Goal: Task Accomplishment & Management: Manage account settings

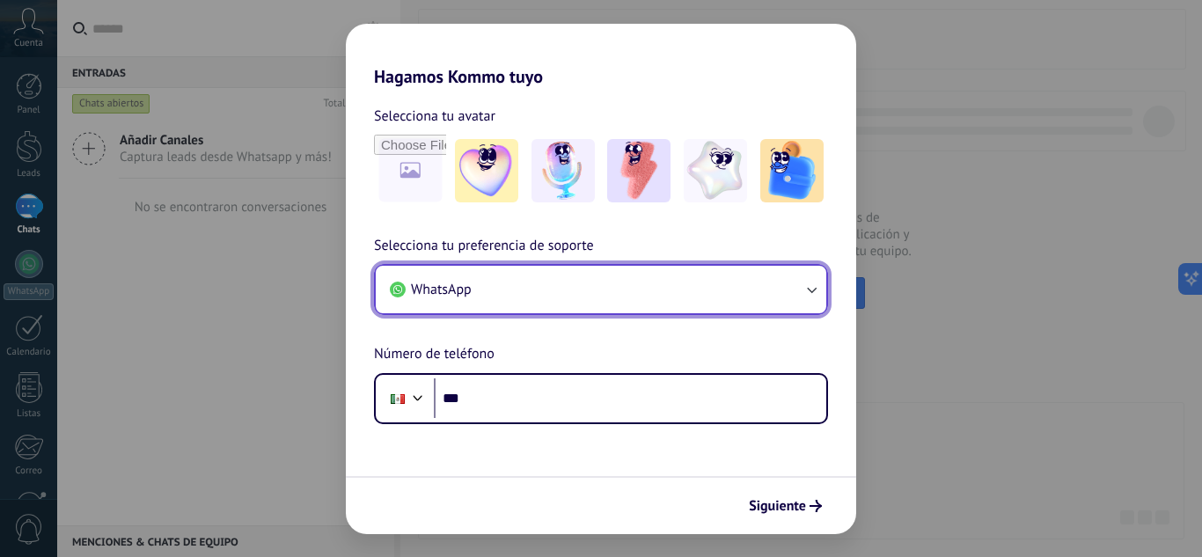
click at [611, 292] on button "WhatsApp" at bounding box center [601, 290] width 451 height 48
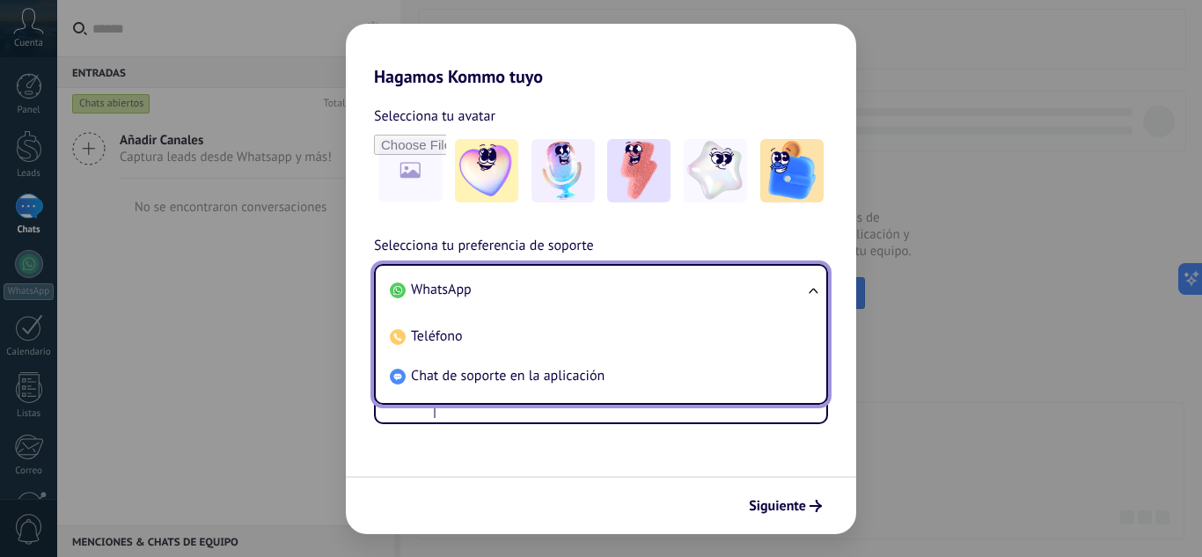
click at [637, 233] on div "Selecciona tu avatar Selecciona tu preferencia de soporte WhatsApp WhatsApp Tel…" at bounding box center [601, 255] width 511 height 337
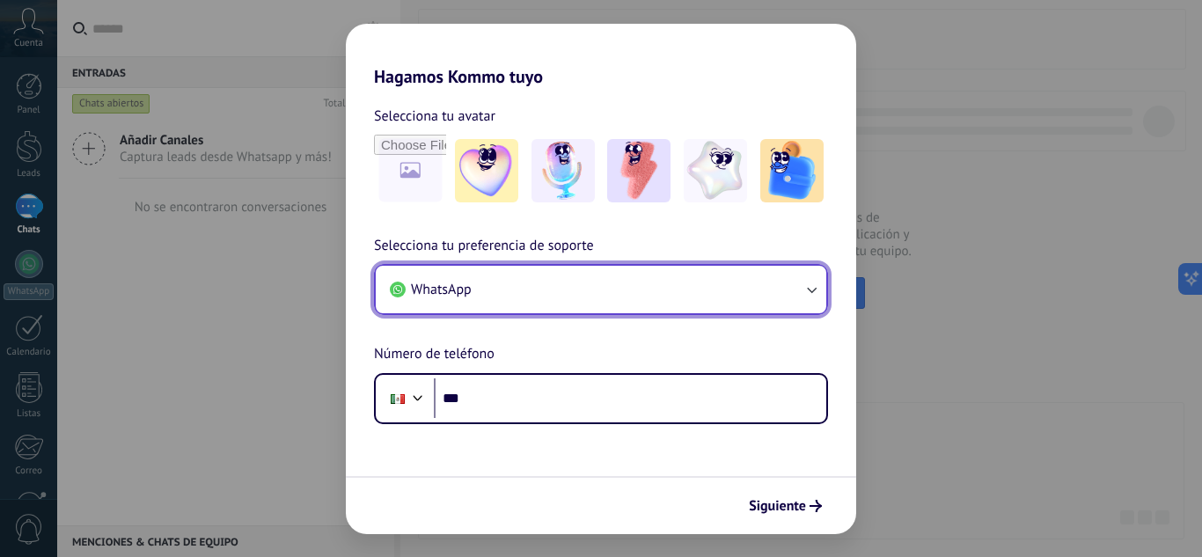
click at [538, 285] on button "WhatsApp" at bounding box center [601, 290] width 451 height 48
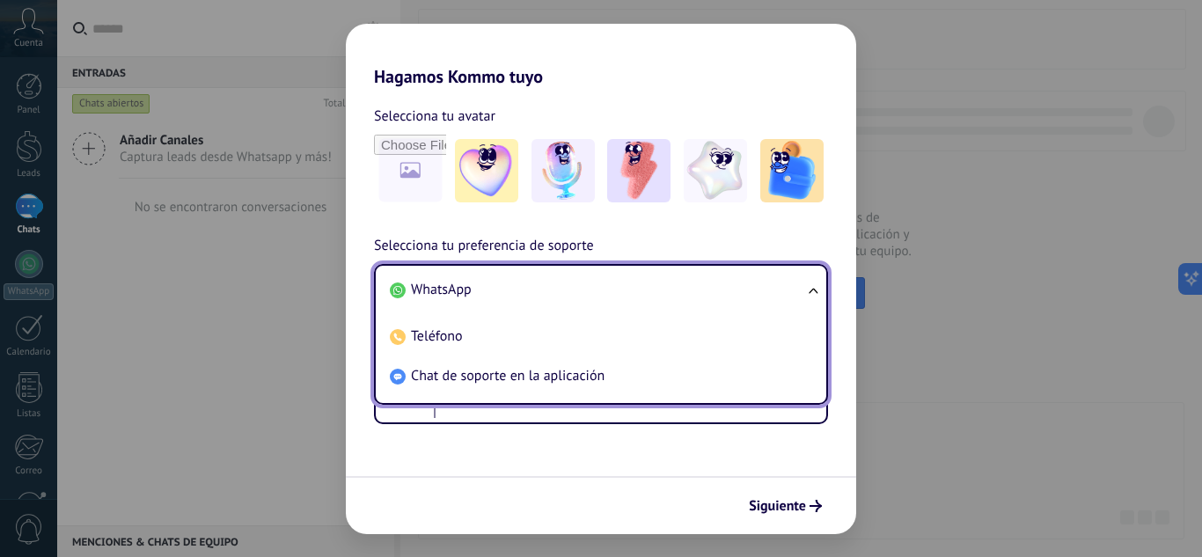
click at [631, 240] on div "Selecciona tu preferencia de soporte WhatsApp WhatsApp Teléfono Chat de soporte…" at bounding box center [601, 329] width 511 height 189
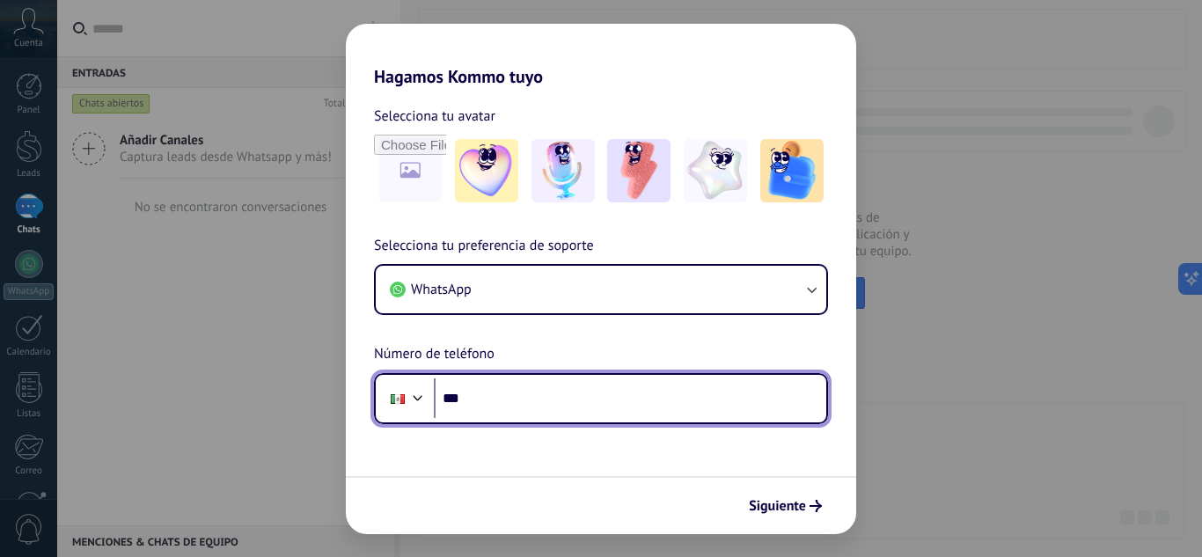
click at [484, 397] on input "***" at bounding box center [630, 399] width 393 height 40
type input "**********"
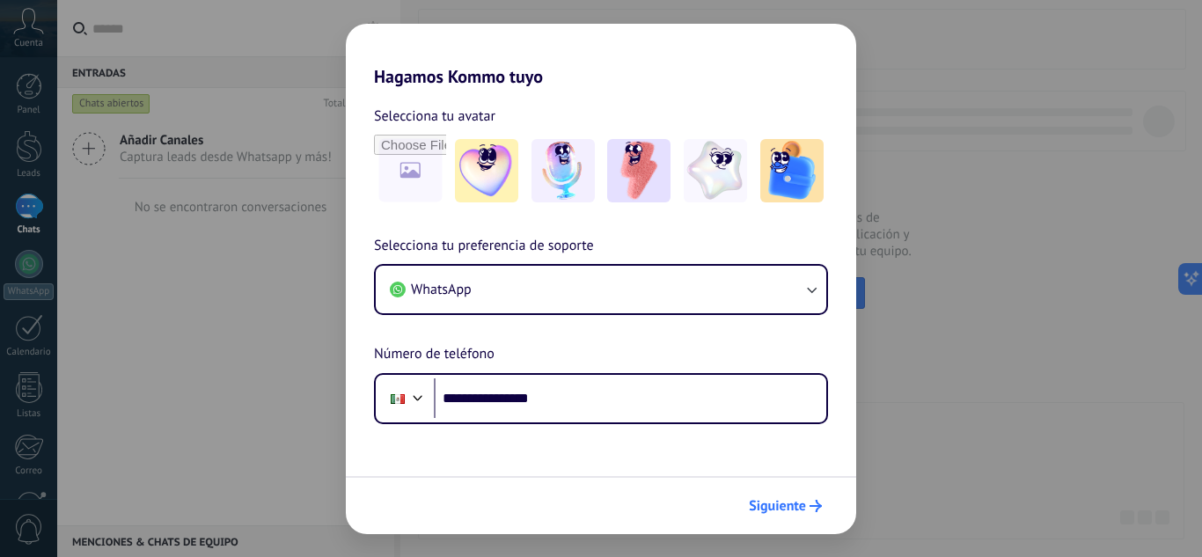
click at [768, 492] on button "Siguiente" at bounding box center [785, 506] width 89 height 30
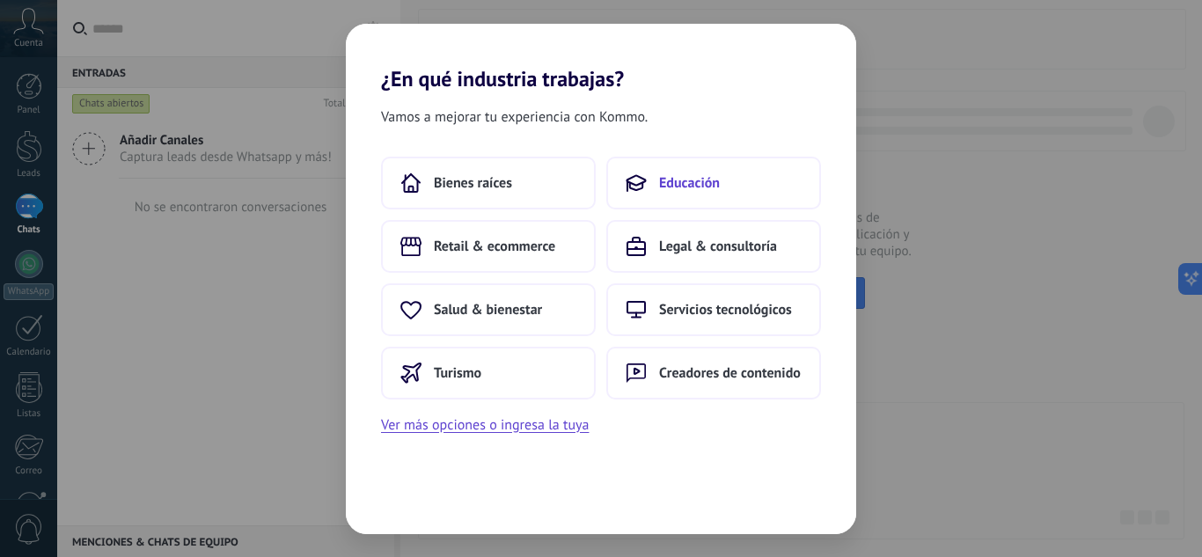
click at [698, 184] on span "Educación" at bounding box center [689, 183] width 61 height 18
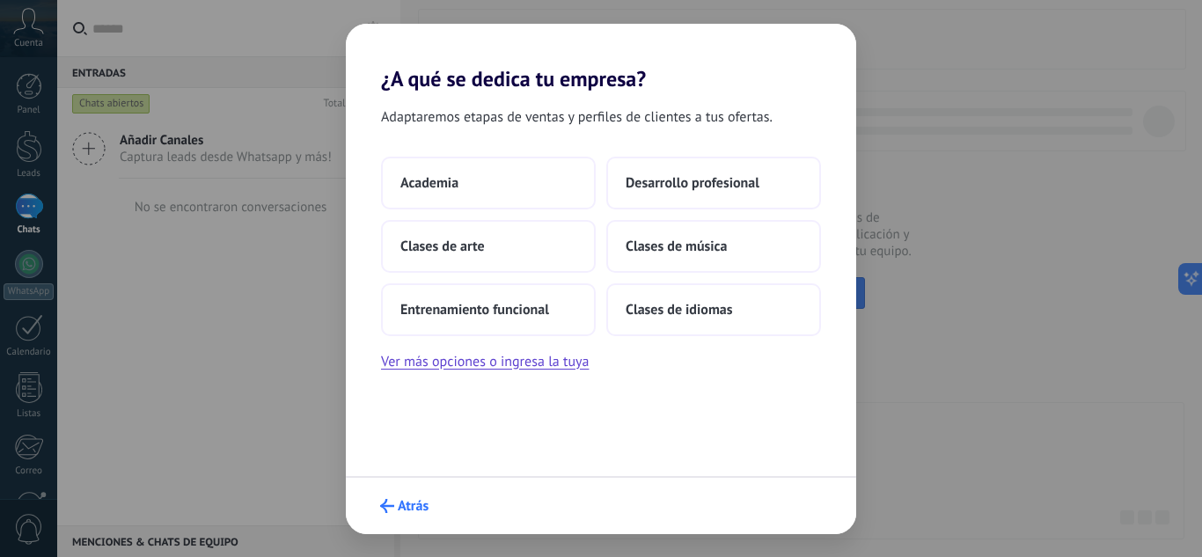
click at [378, 507] on button "Atrás" at bounding box center [404, 506] width 64 height 30
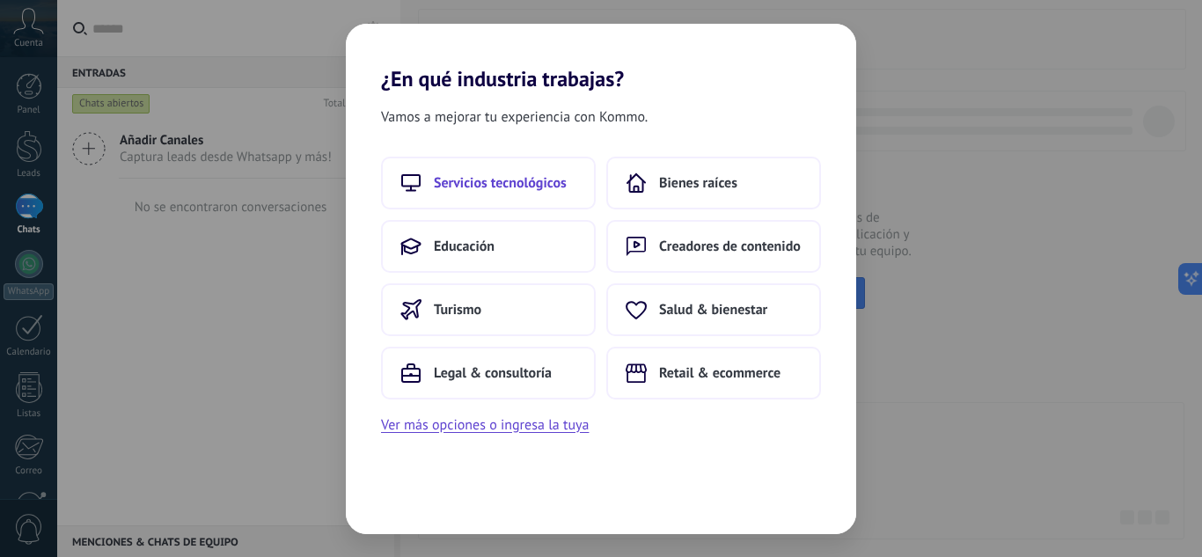
click at [515, 181] on span "Servicios tecnológicos" at bounding box center [500, 183] width 133 height 18
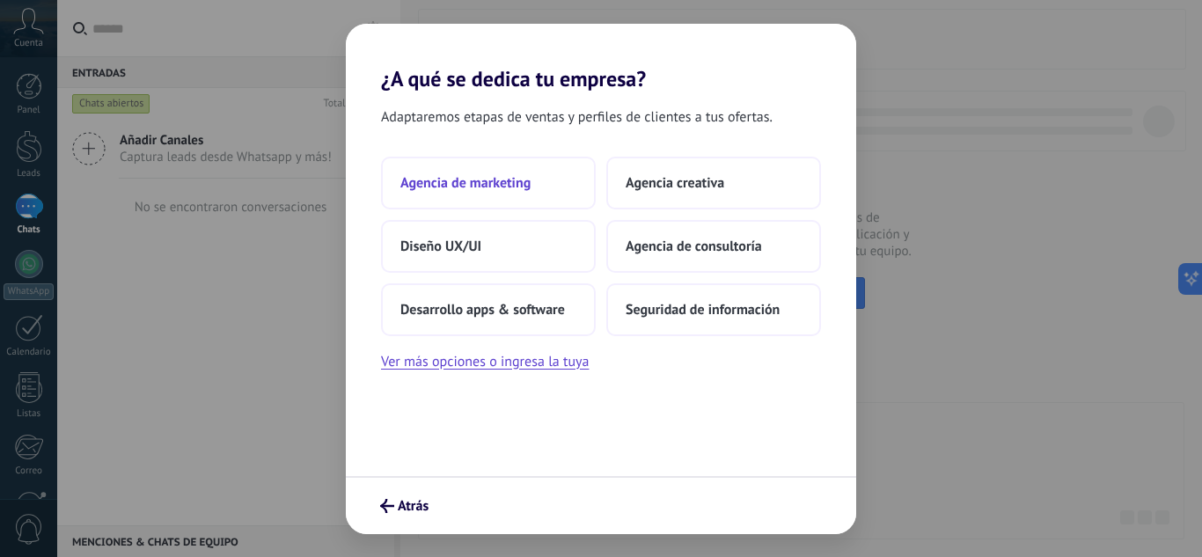
click at [492, 195] on button "Agencia de marketing" at bounding box center [488, 183] width 215 height 53
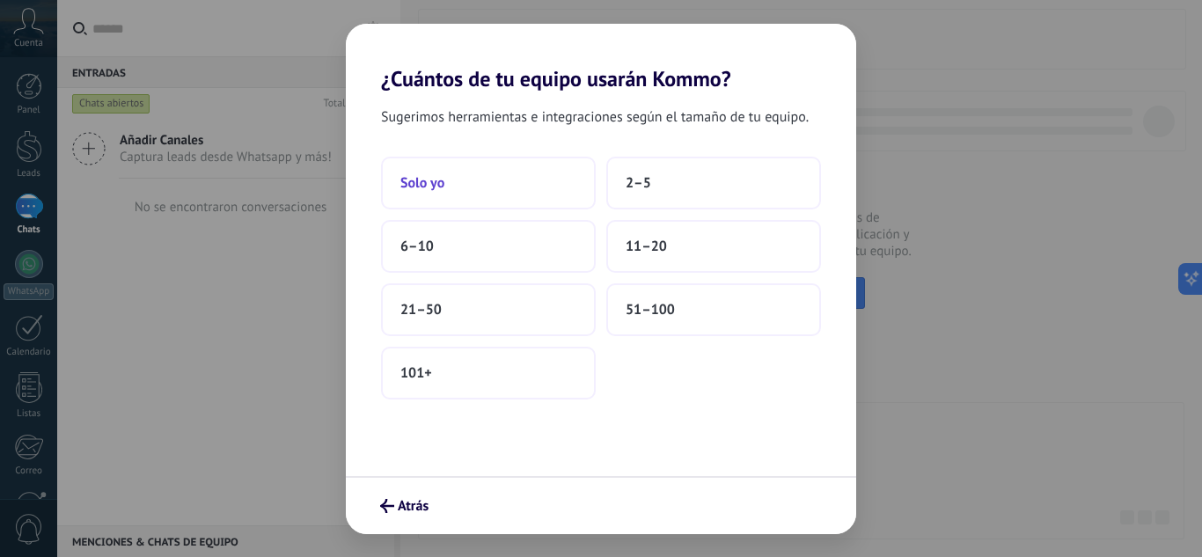
click at [530, 183] on button "Solo yo" at bounding box center [488, 183] width 215 height 53
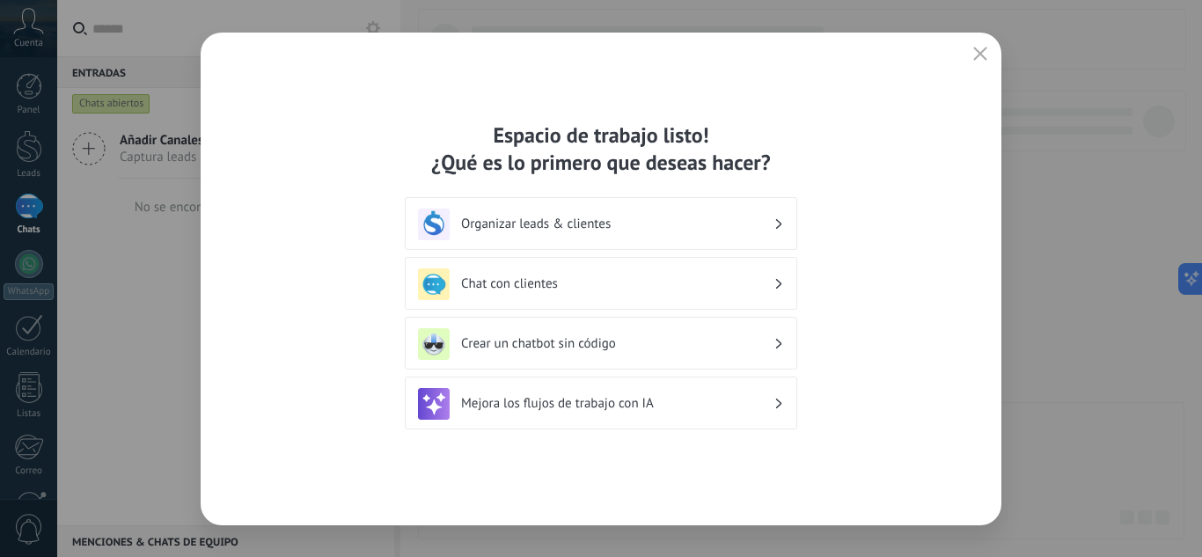
click at [680, 220] on h3 "Organizar leads & clientes" at bounding box center [617, 224] width 313 height 17
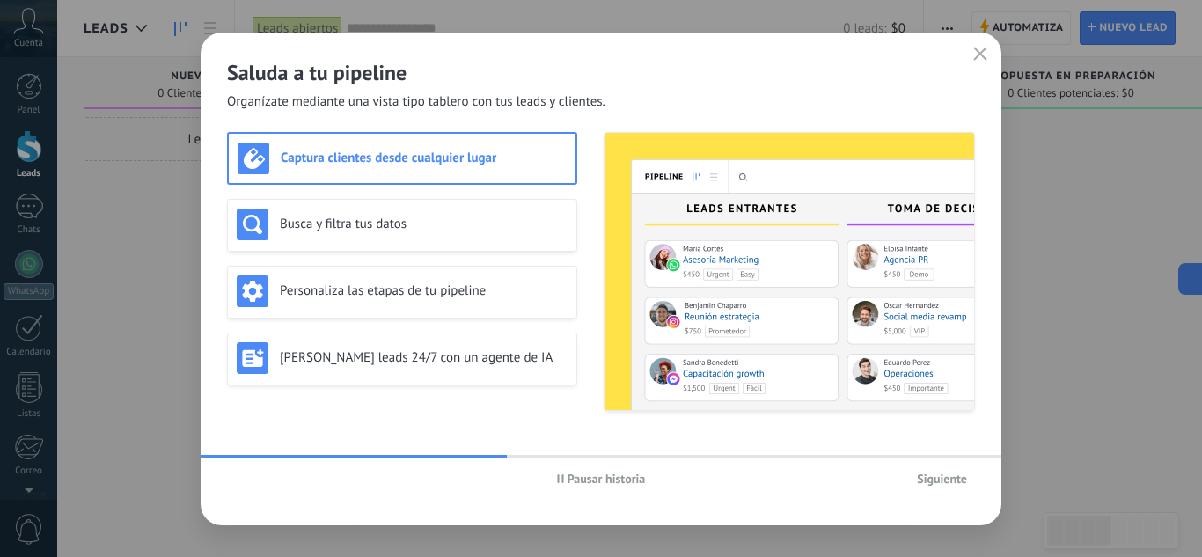
click at [470, 165] on h3 "Captura clientes desde cualquier lugar" at bounding box center [424, 158] width 286 height 17
click at [458, 231] on h3 "Busca y filtra tus datos" at bounding box center [424, 224] width 288 height 17
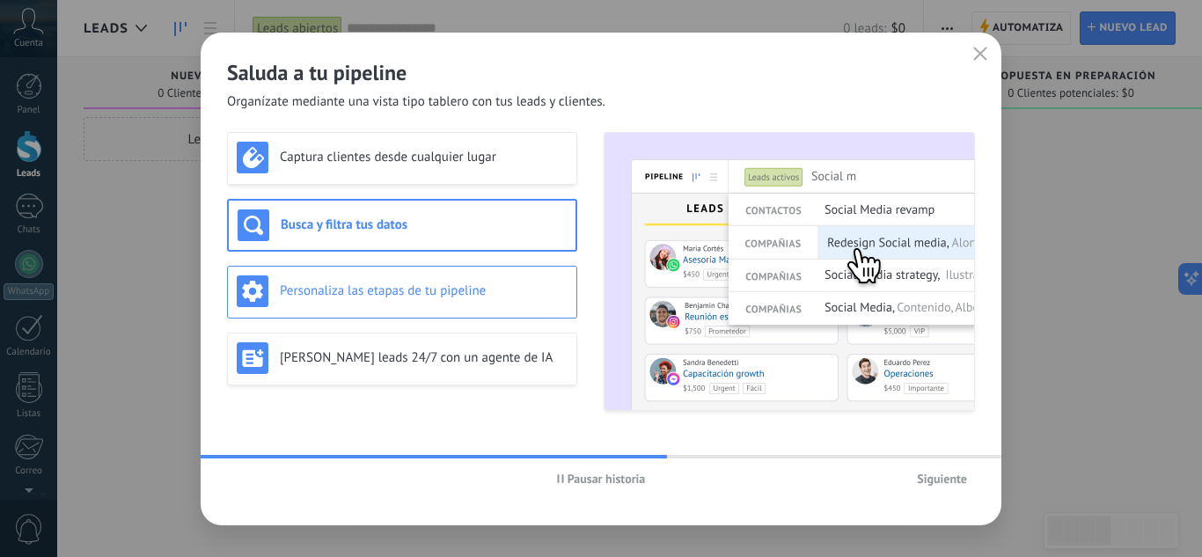
click at [455, 290] on h3 "Personaliza las etapas de tu pipeline" at bounding box center [424, 291] width 288 height 17
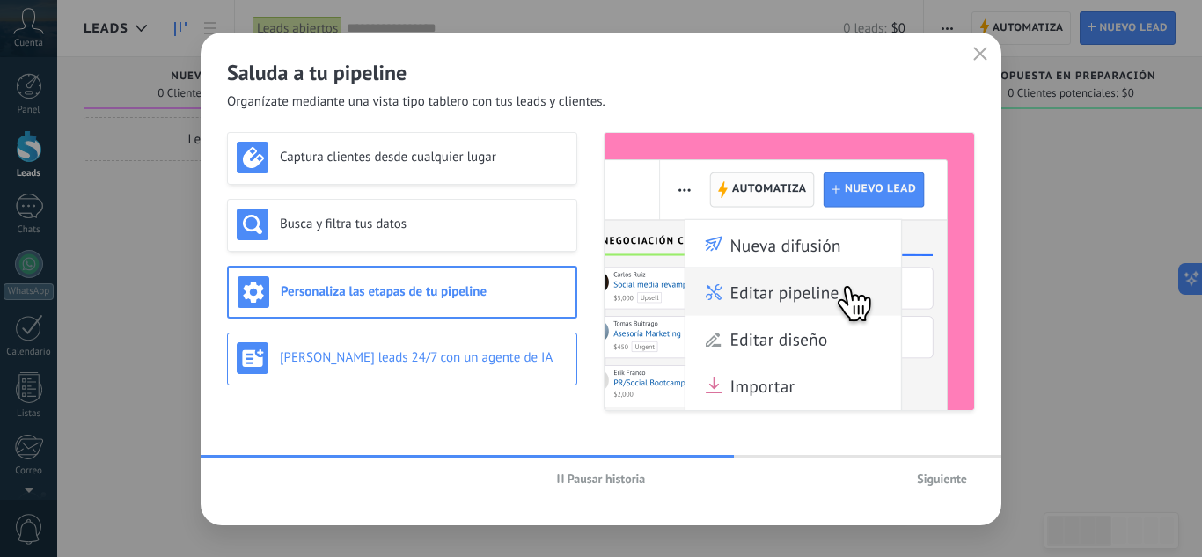
click at [447, 354] on h3 "[PERSON_NAME] leads 24/7 con un agente de IA" at bounding box center [424, 357] width 288 height 17
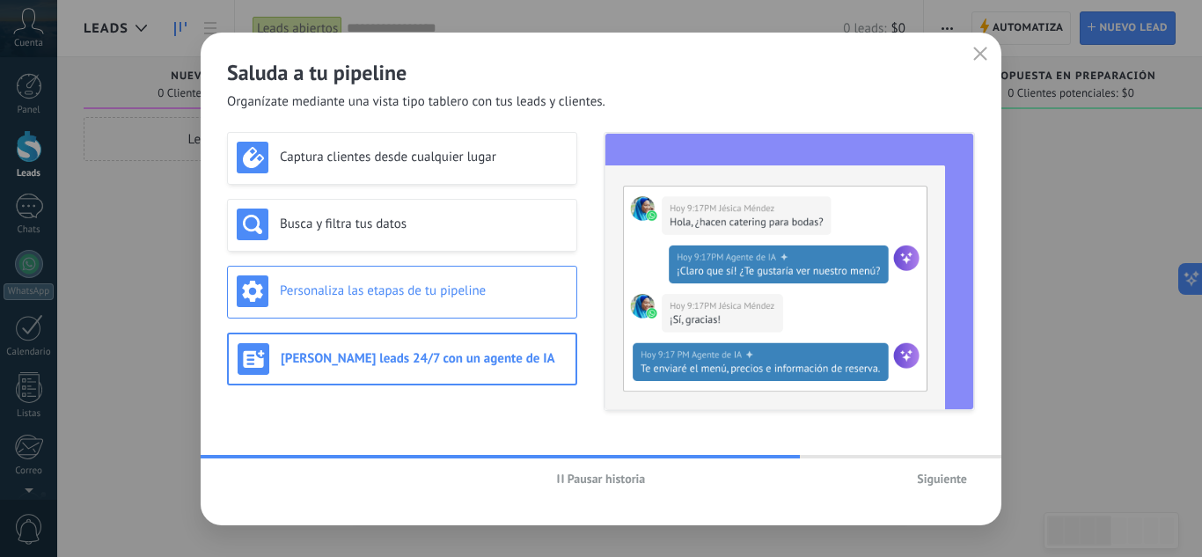
click at [452, 304] on div "Personaliza las etapas de tu pipeline" at bounding box center [402, 292] width 331 height 32
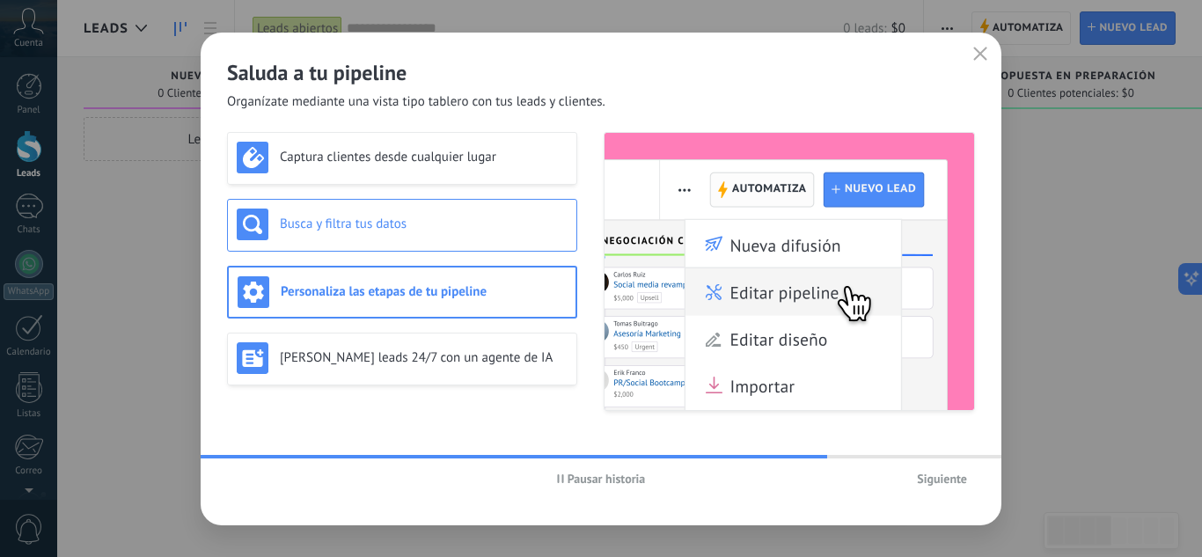
click at [465, 232] on h3 "Busca y filtra tus datos" at bounding box center [424, 224] width 288 height 17
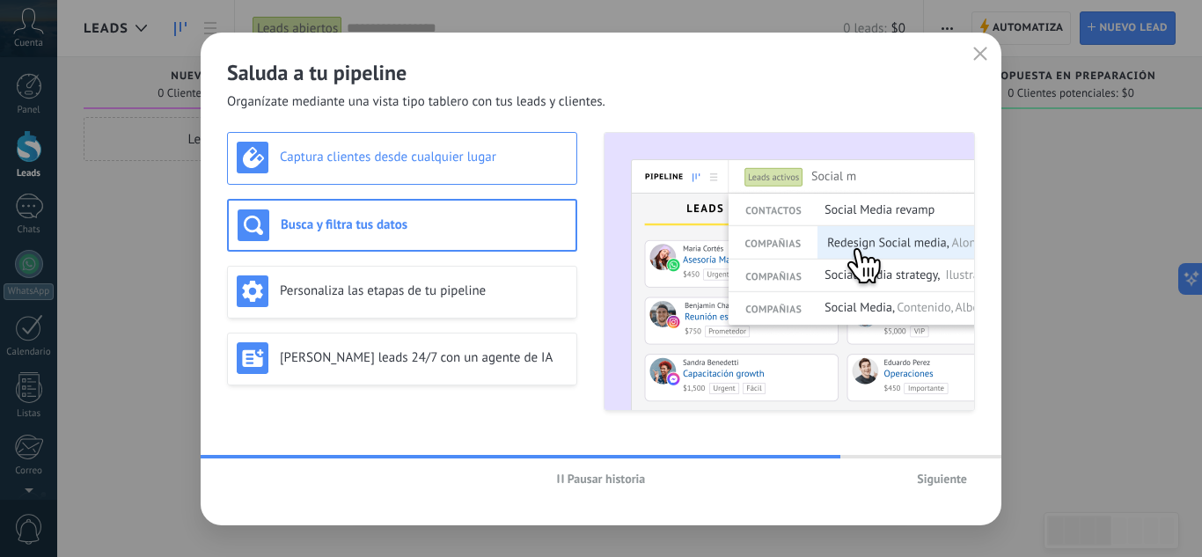
click at [493, 158] on h3 "Captura clientes desde cualquier lugar" at bounding box center [424, 157] width 288 height 17
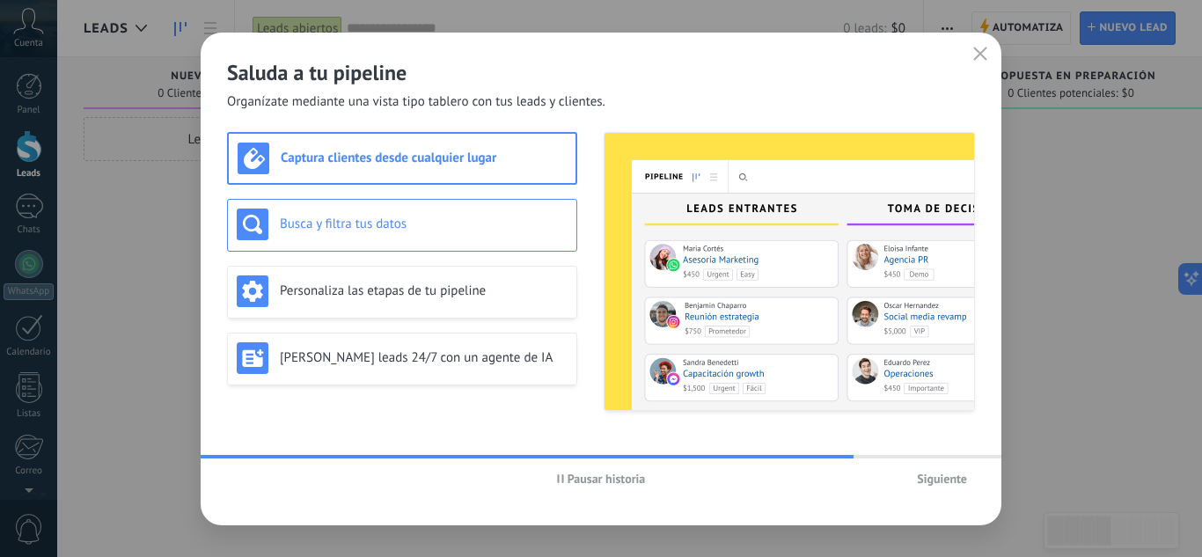
click at [476, 212] on div "Busca y filtra tus datos" at bounding box center [402, 225] width 331 height 32
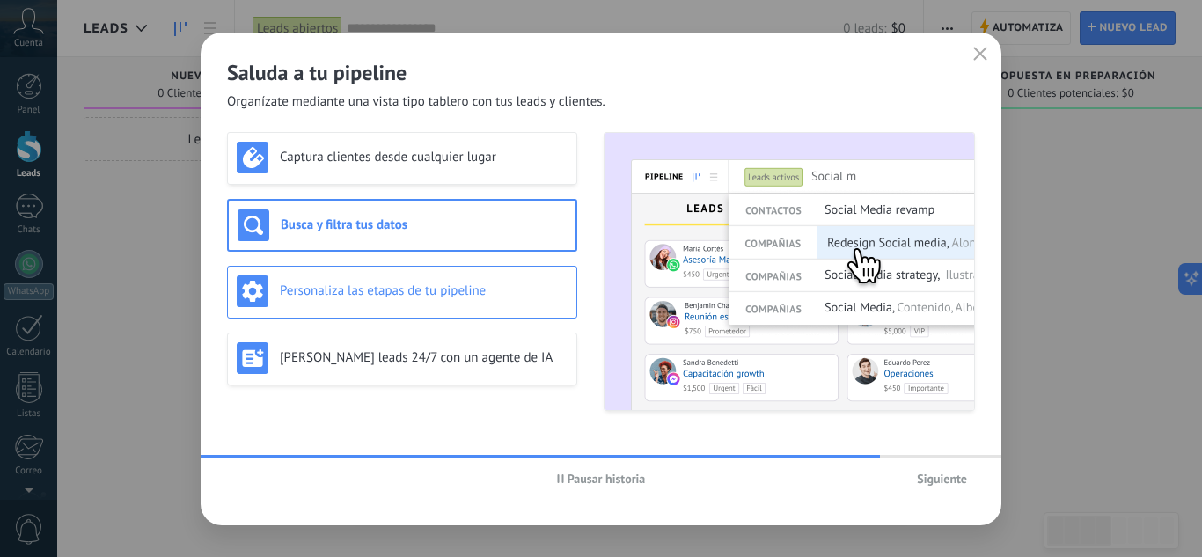
click at [461, 282] on div "Personaliza las etapas de tu pipeline" at bounding box center [402, 292] width 331 height 32
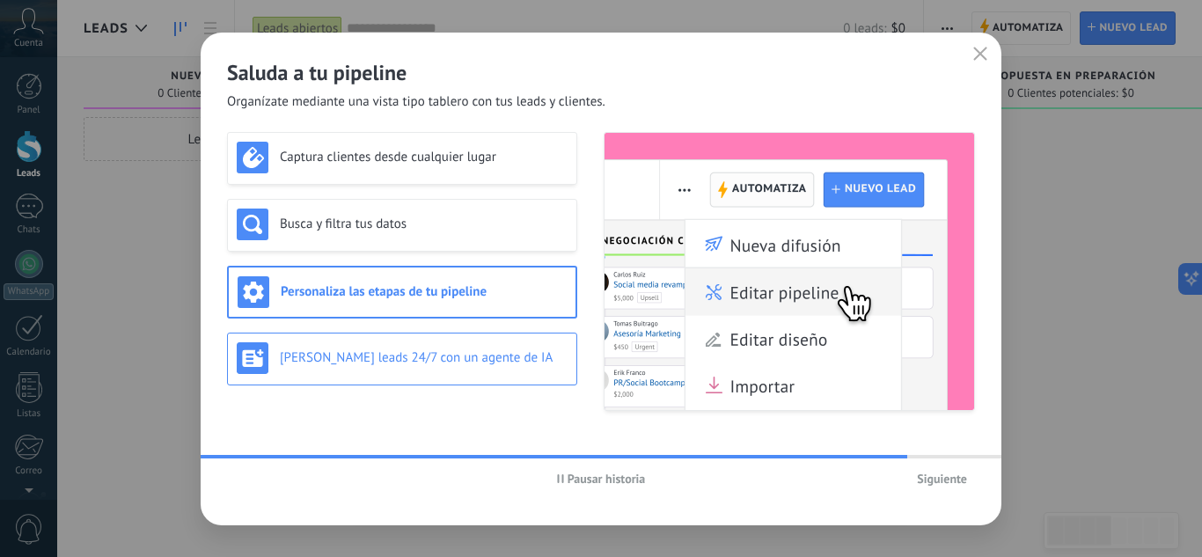
click at [444, 342] on div "[PERSON_NAME] leads 24/7 con un agente de IA" at bounding box center [402, 358] width 331 height 32
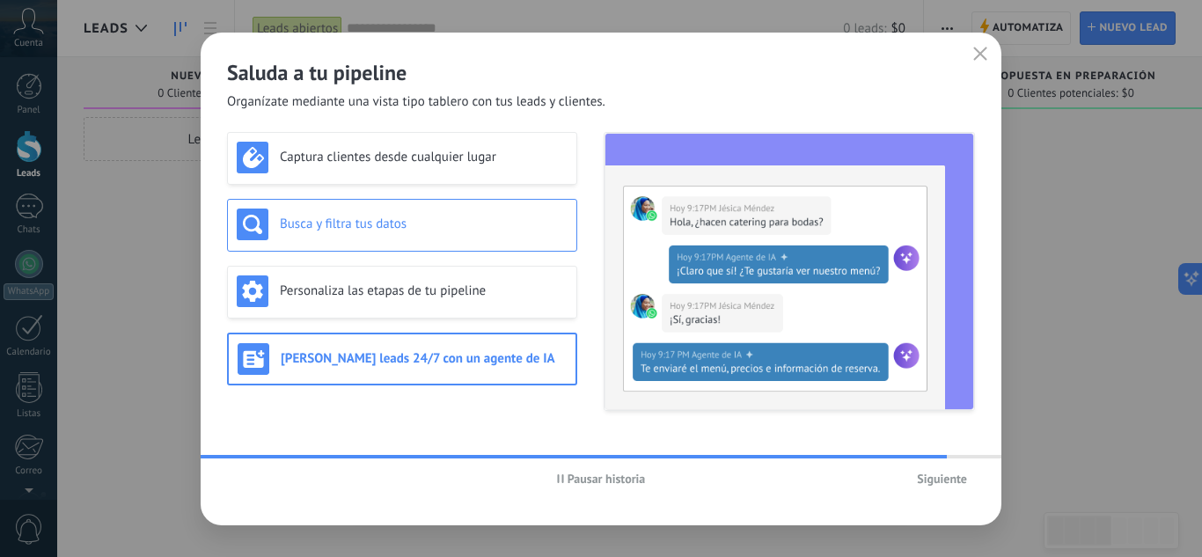
click at [467, 250] on div "Busca y filtra tus datos" at bounding box center [402, 225] width 350 height 53
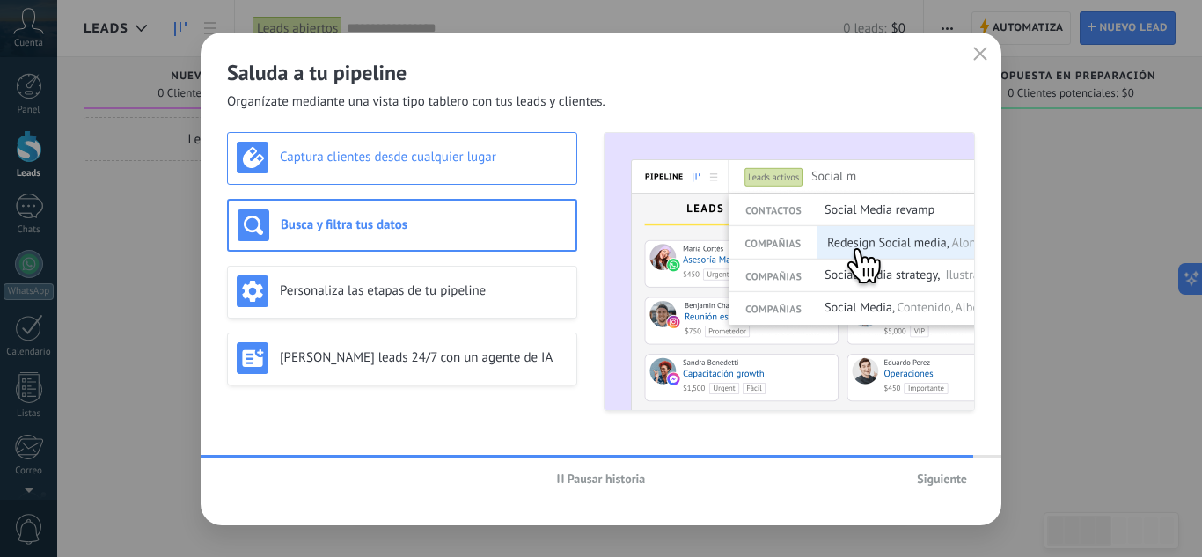
click at [490, 167] on div "Captura clientes desde cualquier lugar" at bounding box center [402, 158] width 331 height 32
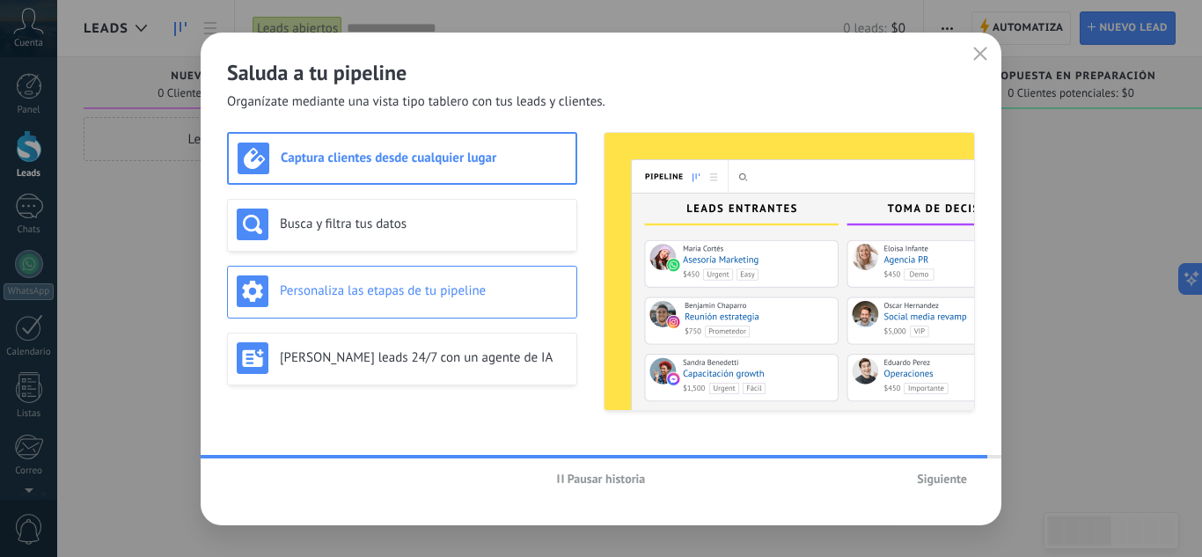
click at [463, 292] on h3 "Personaliza las etapas de tu pipeline" at bounding box center [424, 291] width 288 height 17
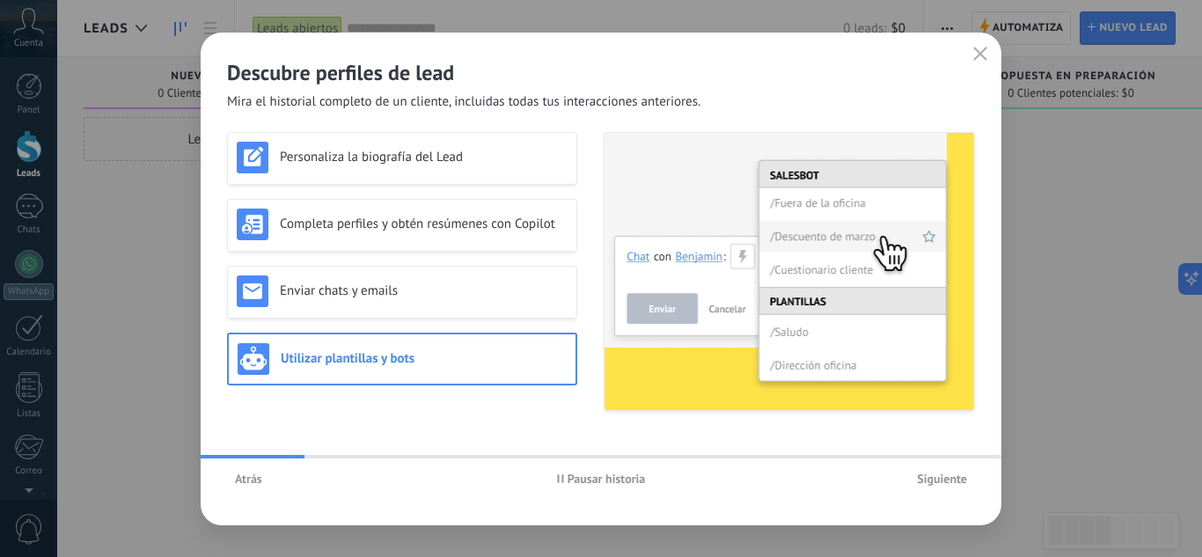
click at [959, 481] on span "Siguiente" at bounding box center [942, 479] width 50 height 12
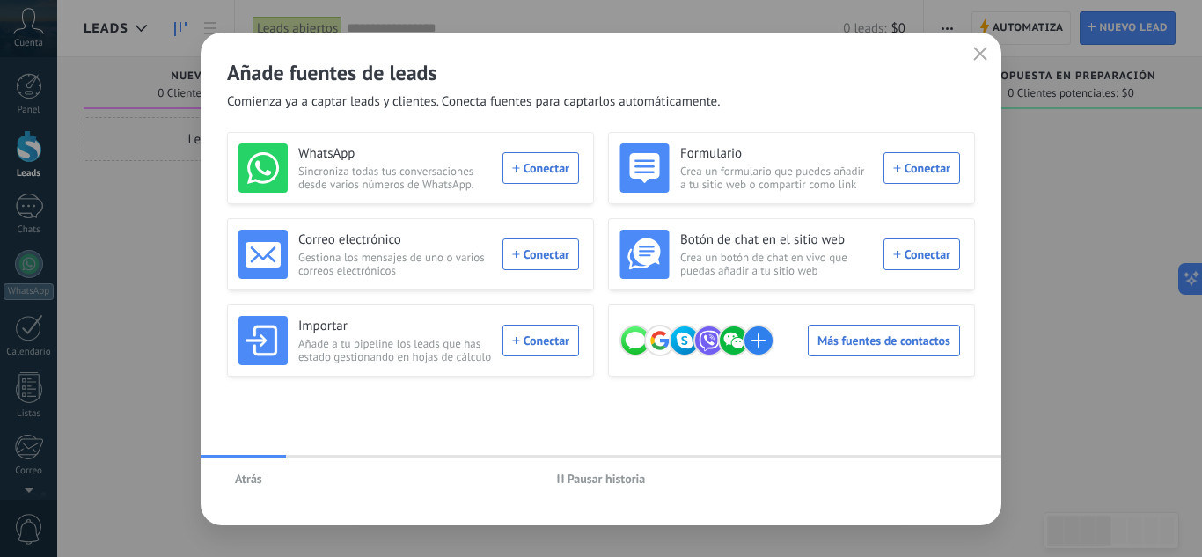
click at [978, 53] on icon "button" at bounding box center [981, 54] width 14 height 14
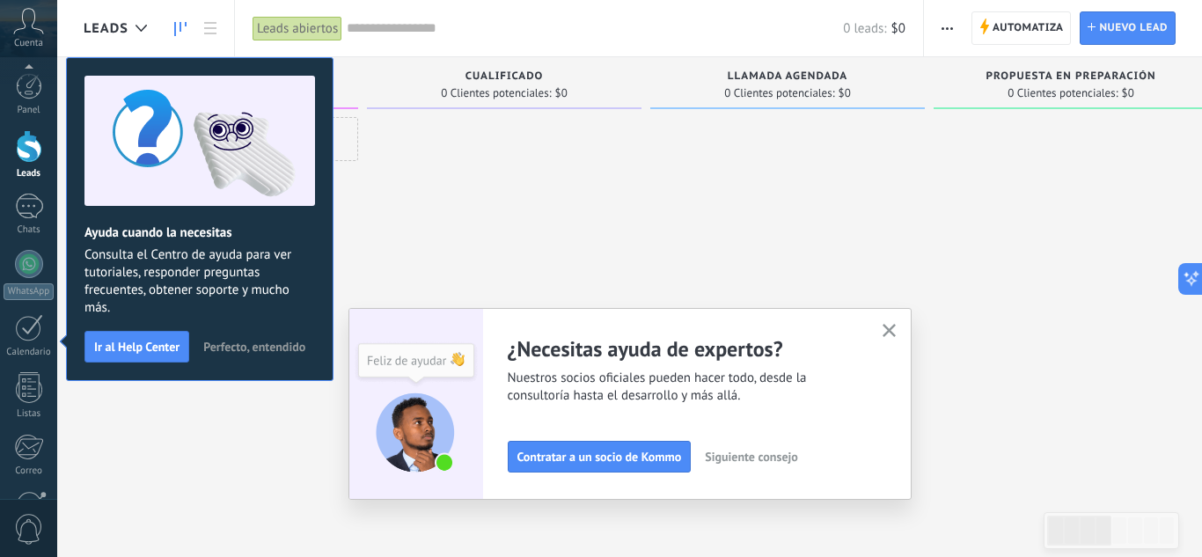
scroll to position [175, 0]
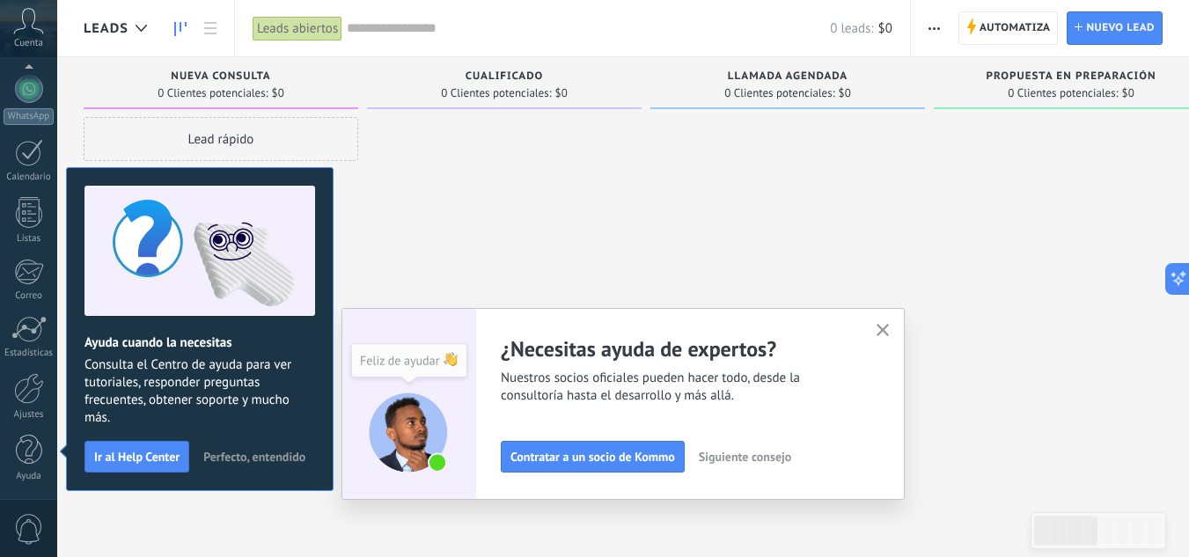
click at [887, 329] on use "button" at bounding box center [883, 330] width 13 height 13
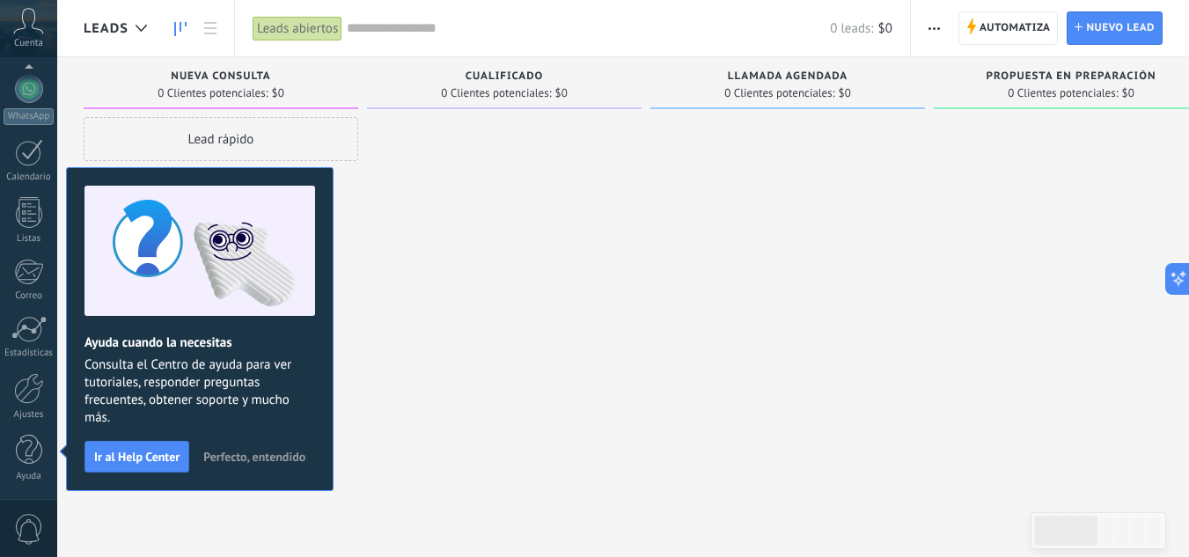
click at [239, 457] on span "Perfecto, entendido" at bounding box center [254, 457] width 102 height 12
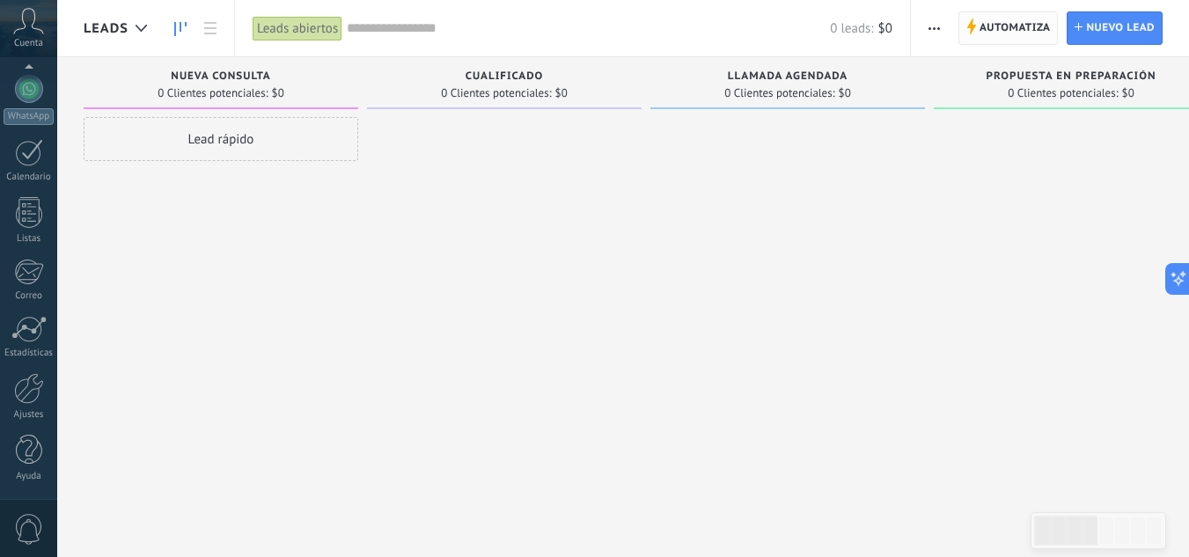
click at [968, 19] on icon at bounding box center [972, 26] width 10 height 16
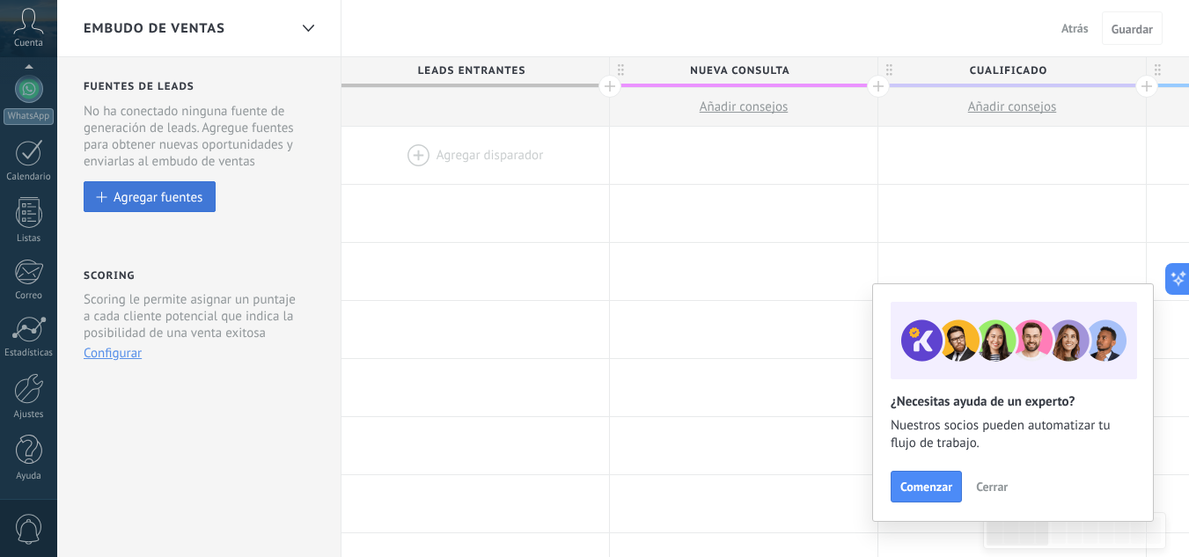
click at [149, 200] on div "Agregar fuentes" at bounding box center [158, 196] width 89 height 15
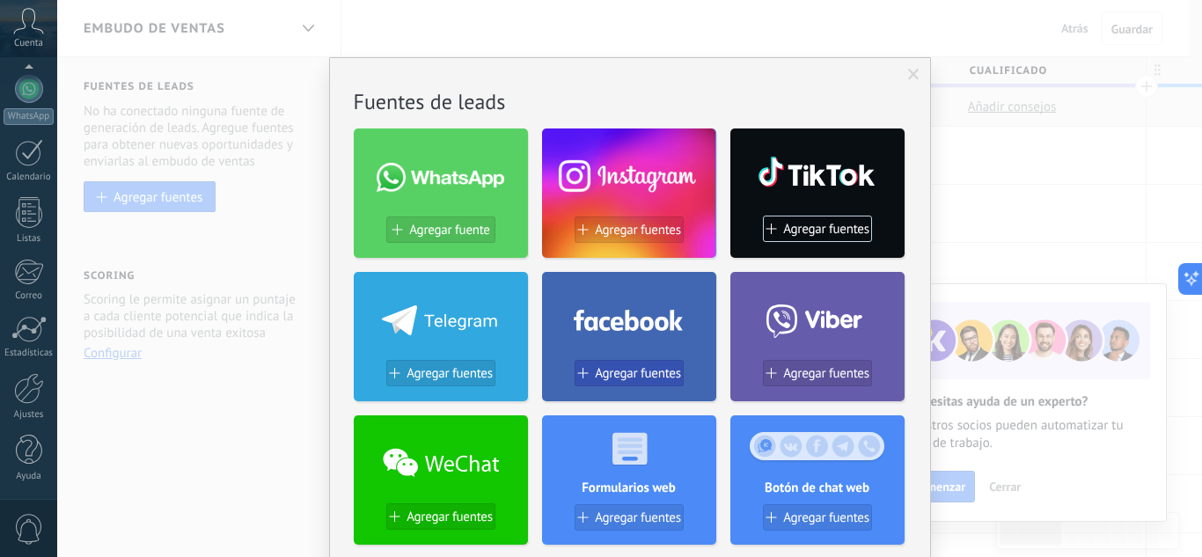
click at [609, 370] on span "Agregar fuentes" at bounding box center [638, 373] width 86 height 15
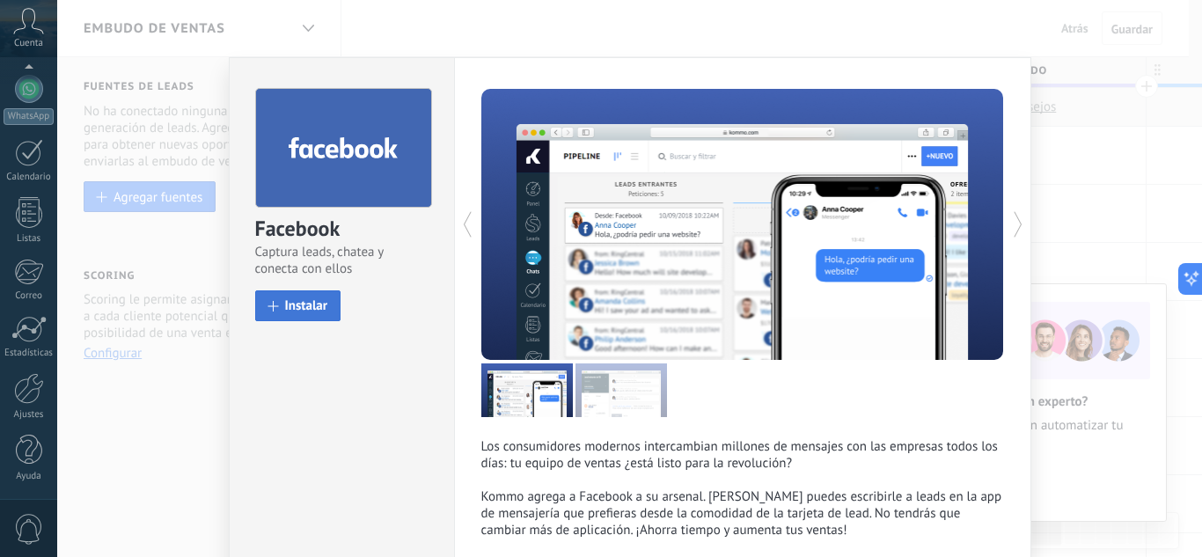
click at [310, 311] on span "Instalar" at bounding box center [306, 305] width 43 height 13
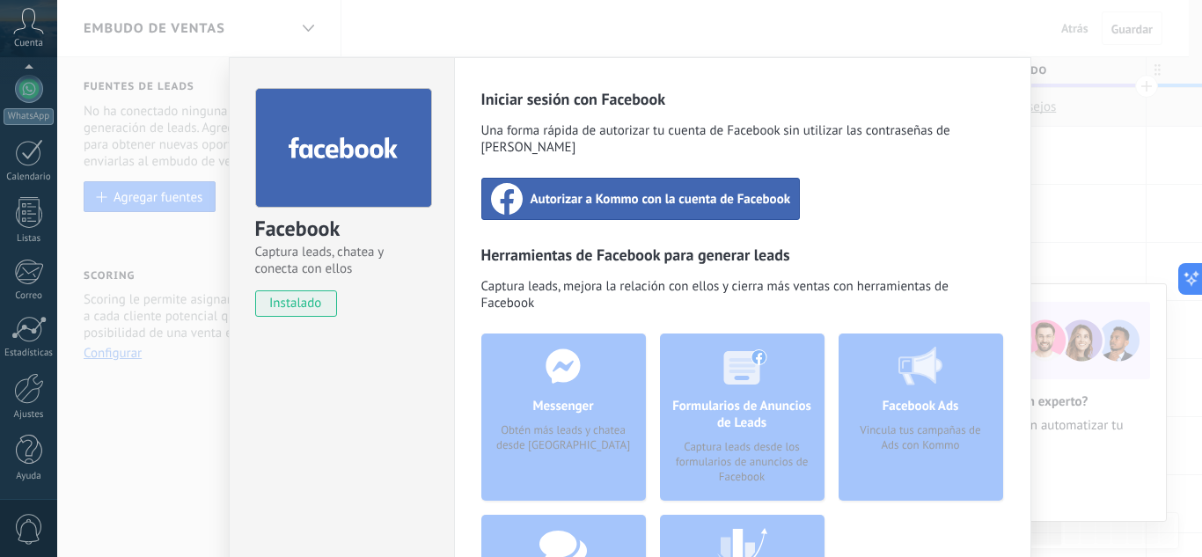
click at [631, 190] on span "Autorizar a Kommo con la cuenta de Facebook" at bounding box center [661, 199] width 261 height 18
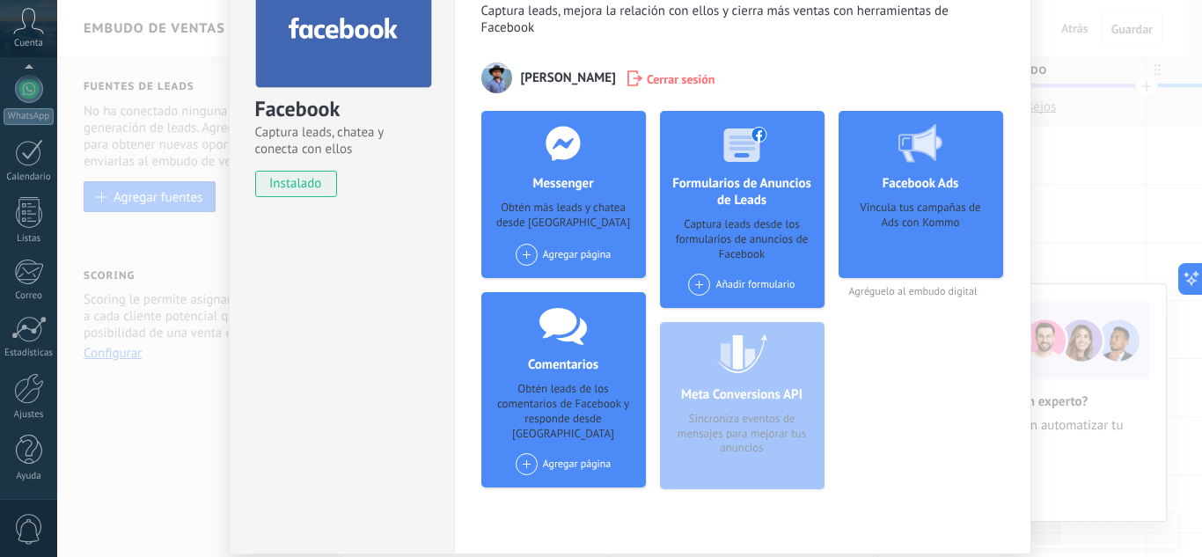
scroll to position [88, 0]
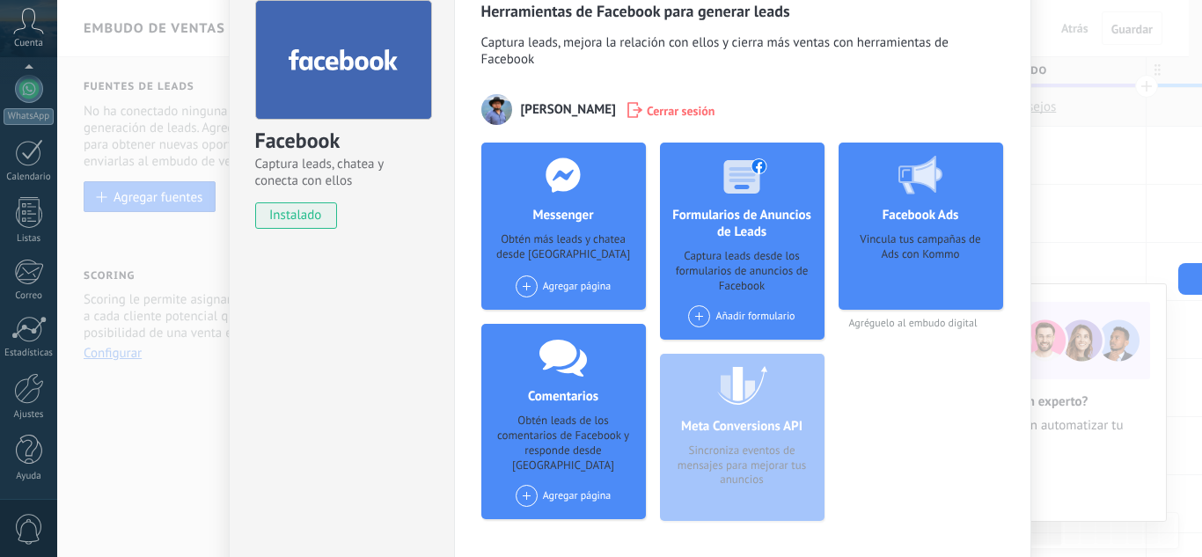
click at [933, 256] on div "Vincula tus campañas de Ads con Kommo" at bounding box center [921, 265] width 136 height 66
click at [918, 194] on icon at bounding box center [921, 175] width 44 height 39
click at [884, 200] on div at bounding box center [921, 175] width 174 height 64
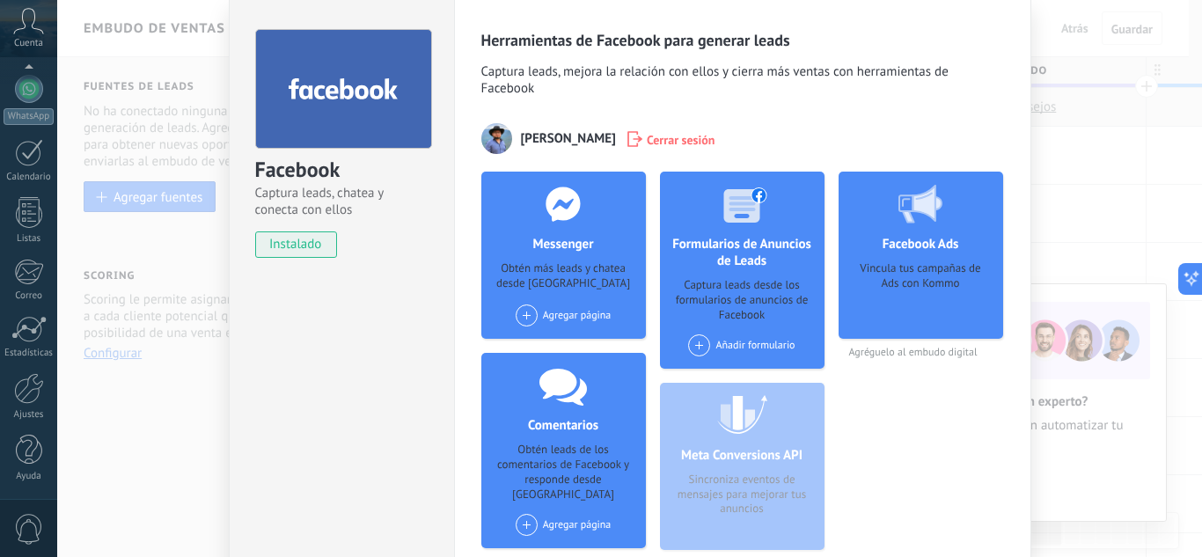
scroll to position [176, 0]
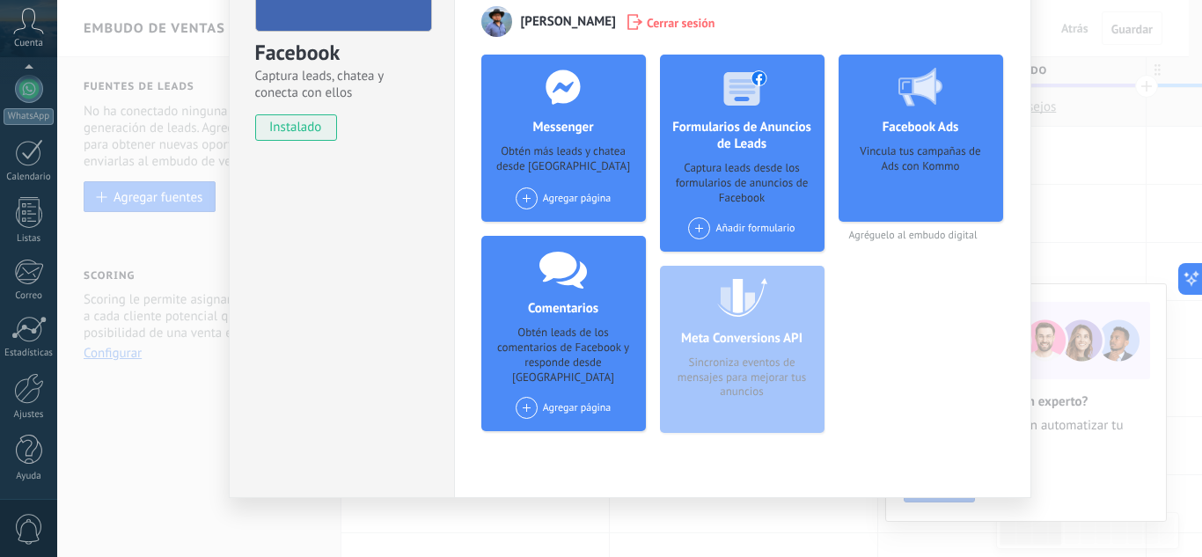
click at [1111, 181] on div "Facebook Captura leads, chatea y conecta con ellos instalado Desinstalar Herram…" at bounding box center [629, 278] width 1145 height 557
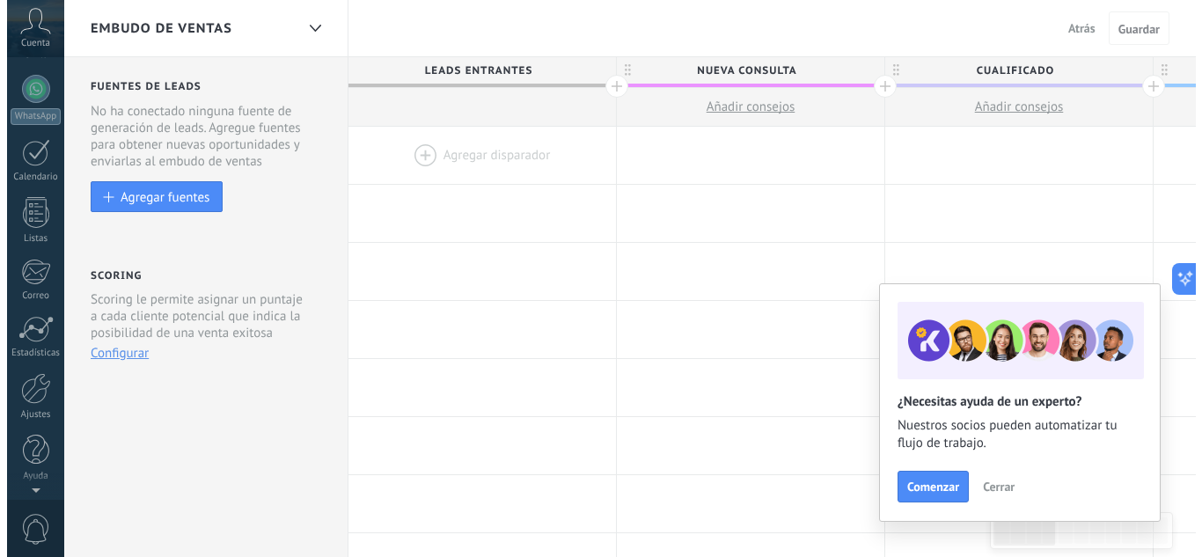
scroll to position [0, 0]
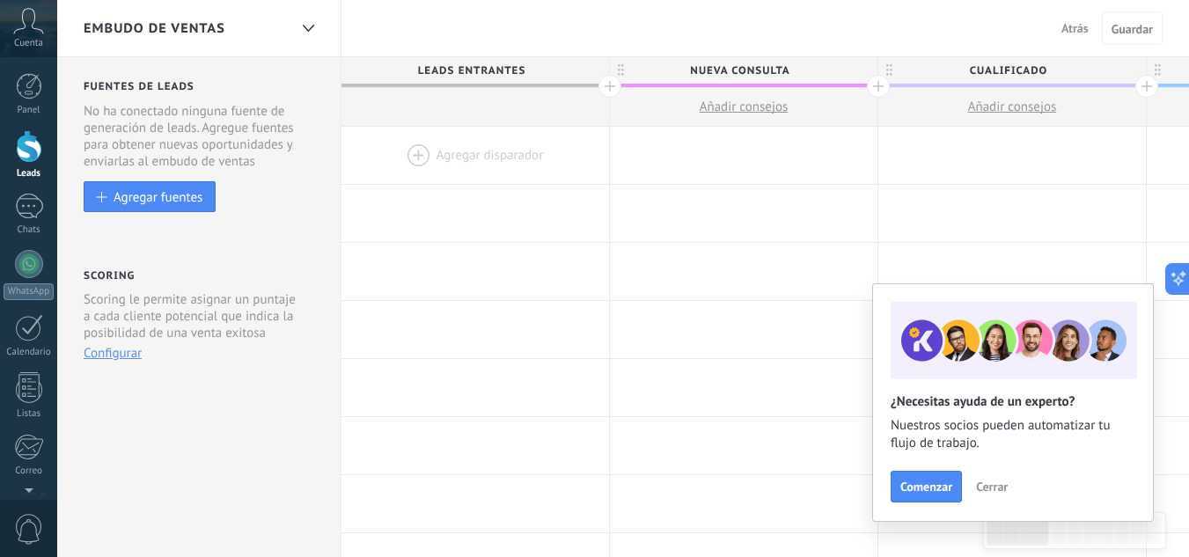
click at [989, 488] on span "Cerrar" at bounding box center [992, 487] width 32 height 12
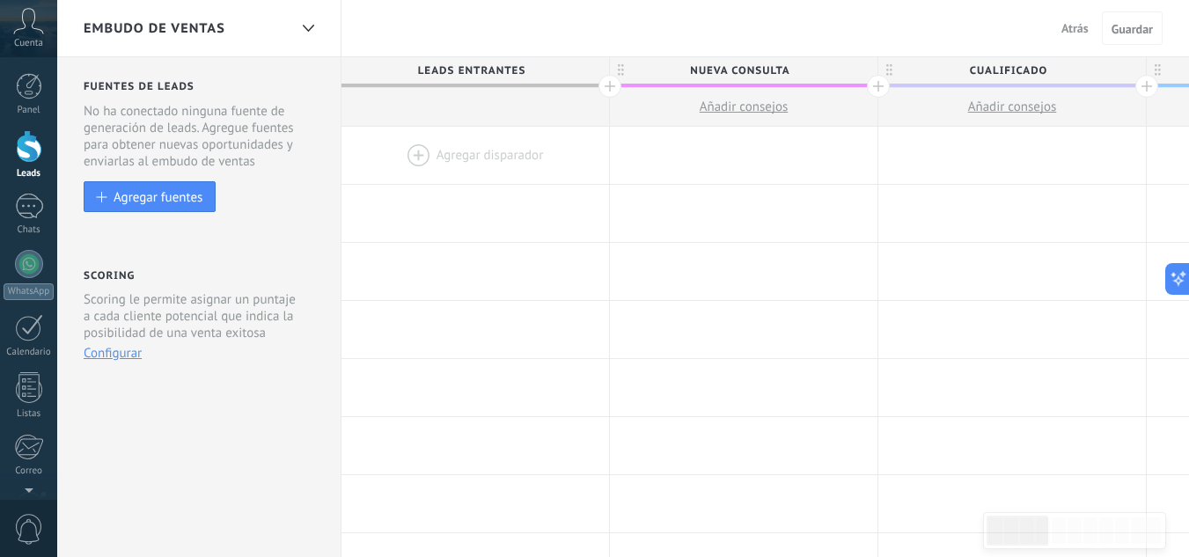
click at [450, 151] on div at bounding box center [476, 155] width 268 height 57
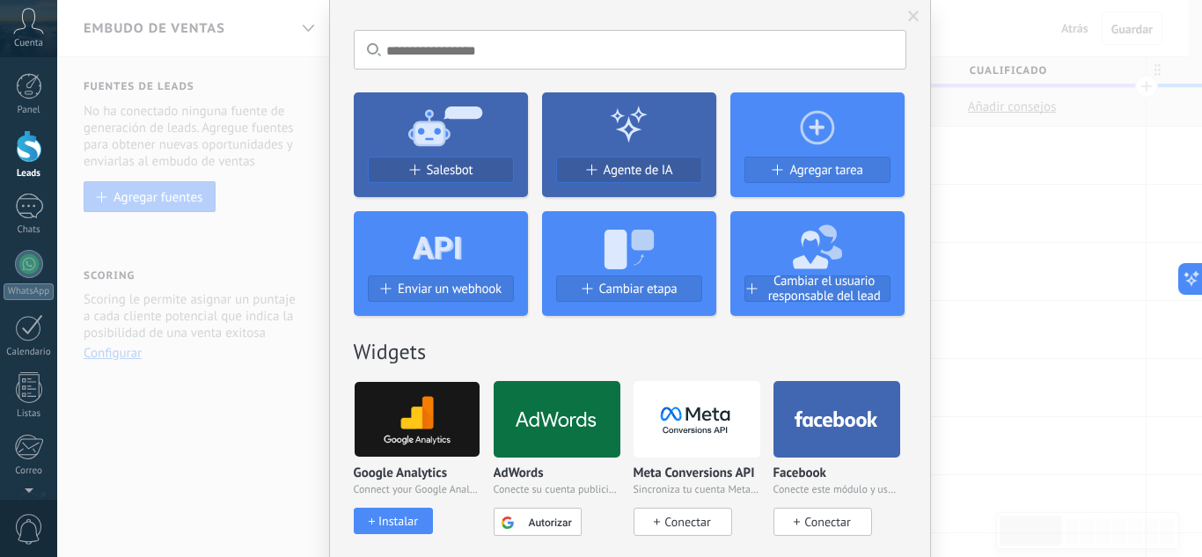
scroll to position [88, 0]
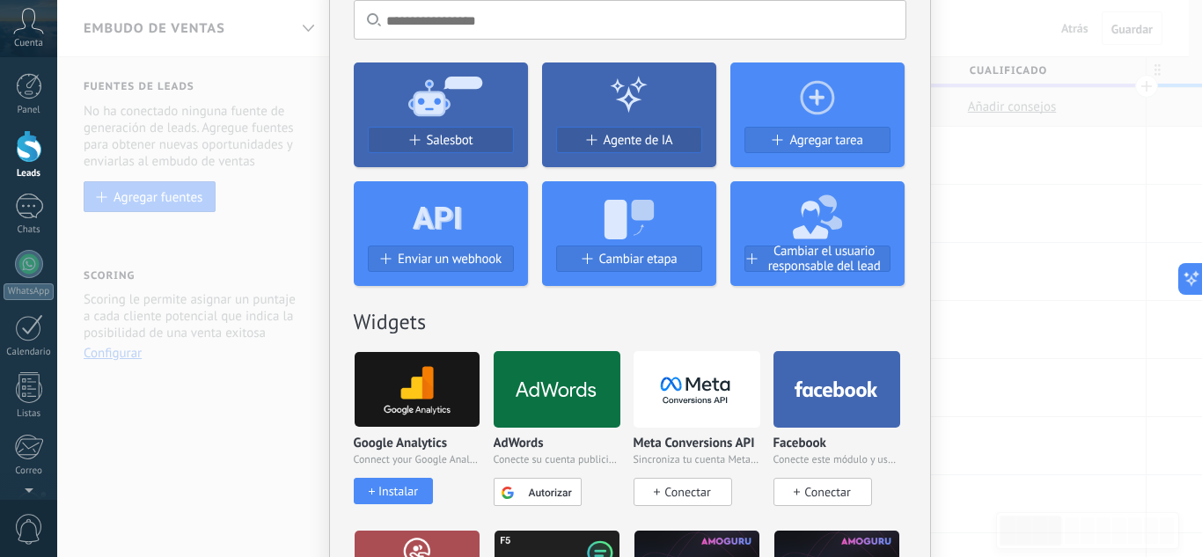
click at [819, 489] on span "Conectar" at bounding box center [828, 492] width 46 height 16
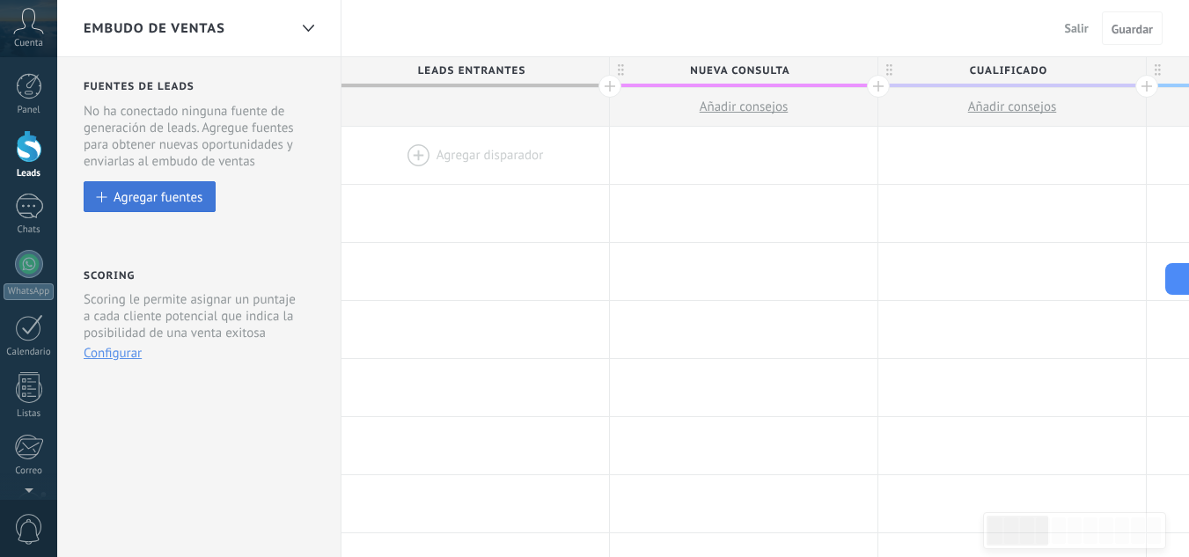
click at [182, 198] on div "Agregar fuentes" at bounding box center [158, 196] width 89 height 15
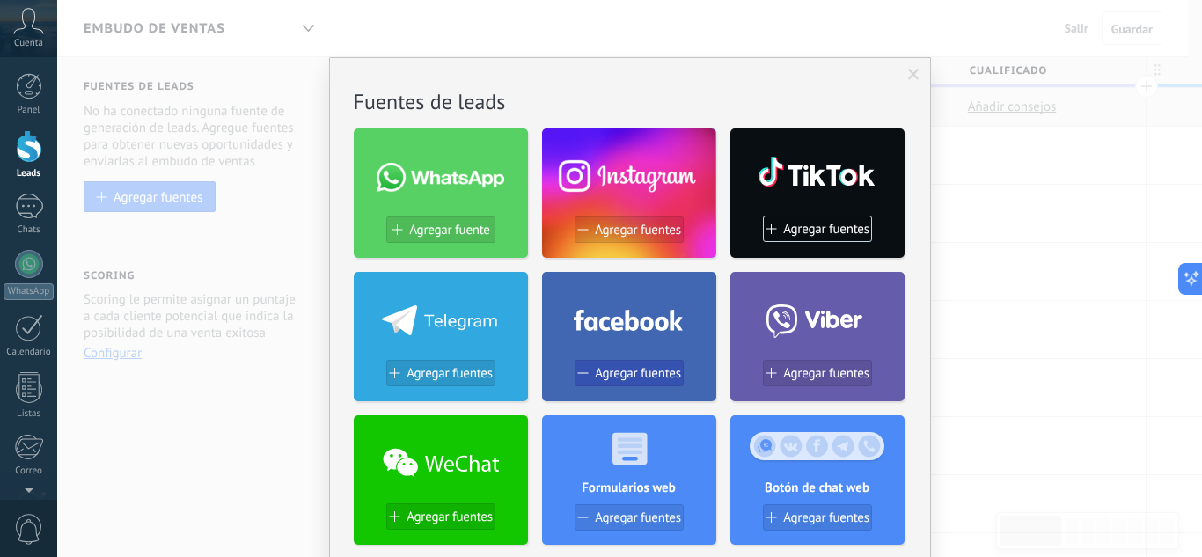
click at [624, 371] on span "Agregar fuentes" at bounding box center [638, 373] width 86 height 15
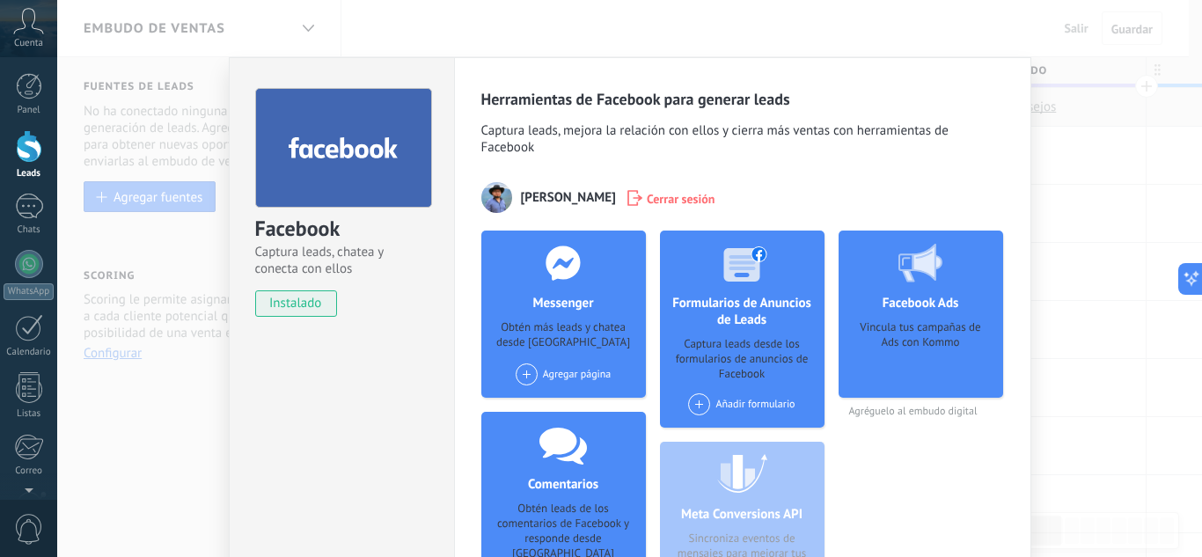
click at [562, 371] on div "Agregar página" at bounding box center [564, 375] width 96 height 22
click at [568, 398] on div "Yi' bel nis Mezcal" at bounding box center [573, 407] width 118 height 39
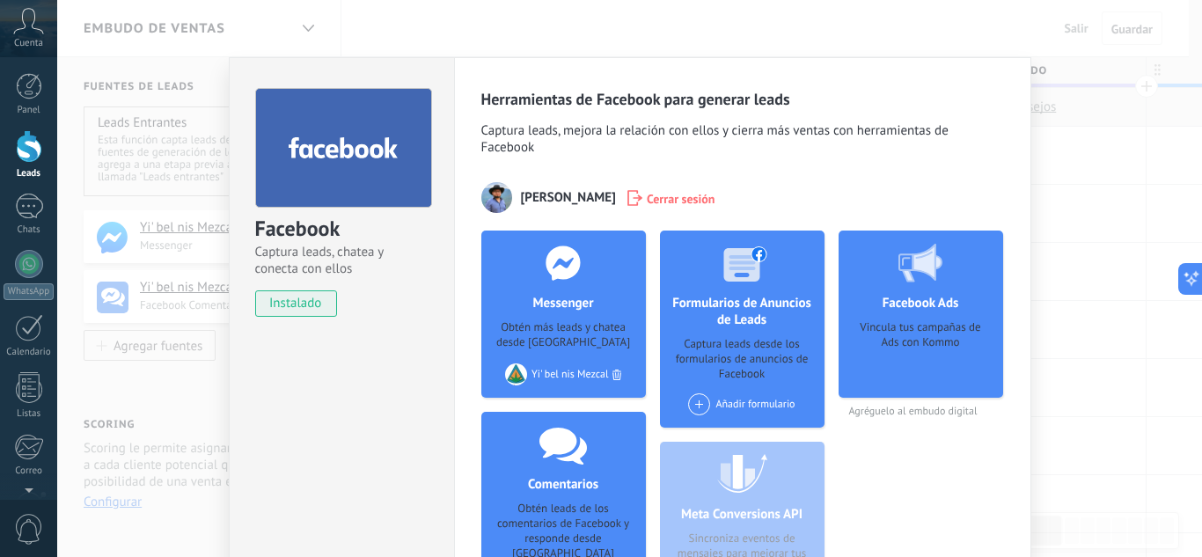
click at [792, 48] on div "Facebook Captura leads, chatea y conecta con ellos instalado Desinstalar Herram…" at bounding box center [629, 278] width 1145 height 557
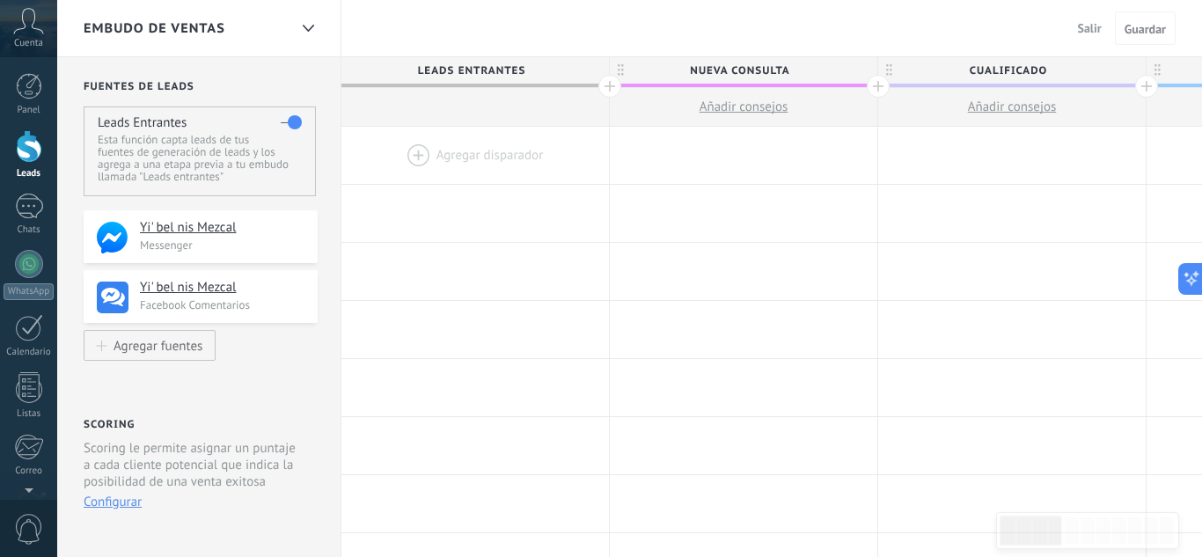
click at [434, 149] on div at bounding box center [658, 278] width 1202 height 557
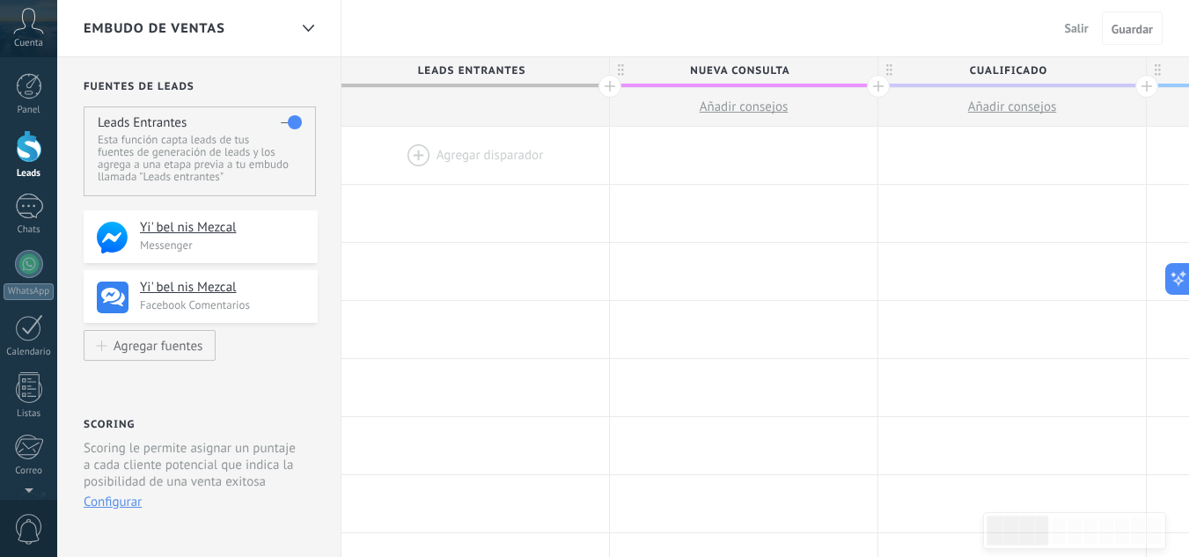
click at [415, 149] on div at bounding box center [476, 155] width 268 height 57
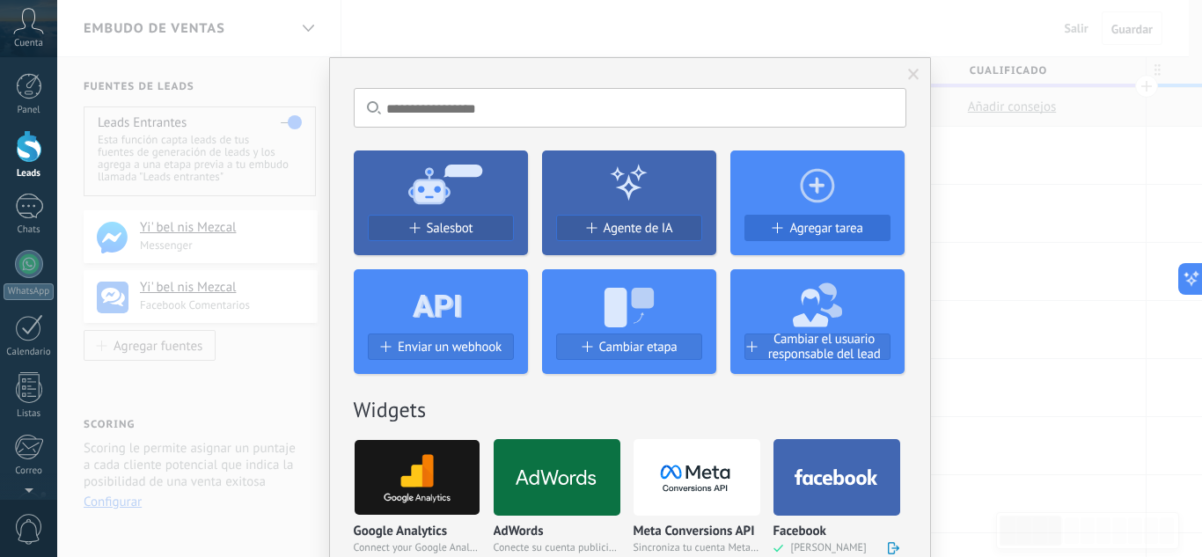
click at [793, 231] on span "Agregar tarea" at bounding box center [826, 228] width 73 height 15
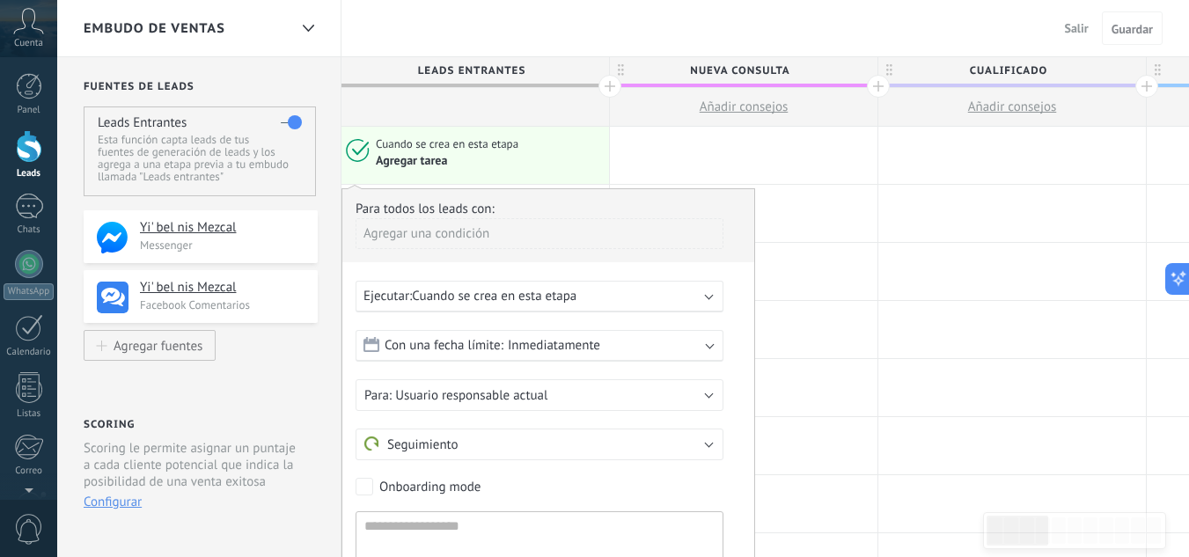
click at [585, 297] on div "Ejecutar: Cuando se crea en esta etapa" at bounding box center [533, 296] width 338 height 17
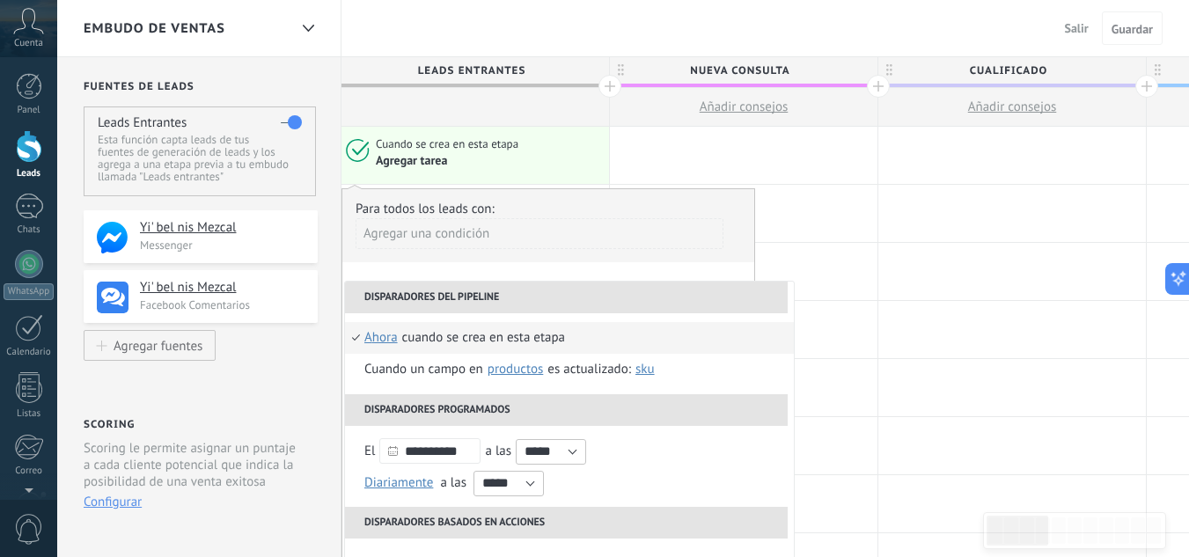
click at [643, 218] on div "Agregar una condición" at bounding box center [540, 233] width 368 height 31
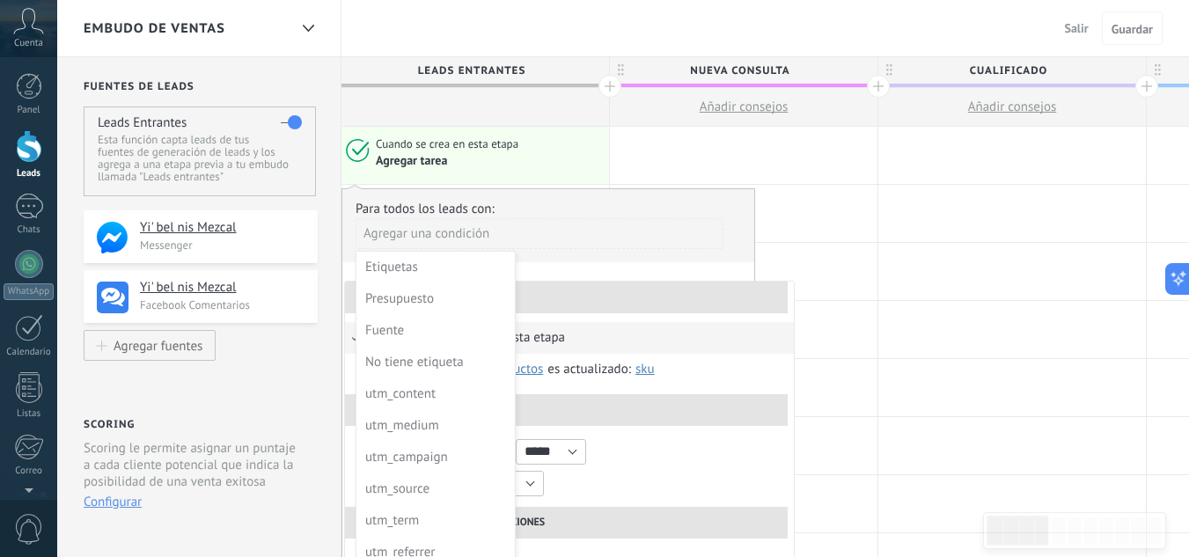
click at [692, 231] on div at bounding box center [548, 424] width 412 height 471
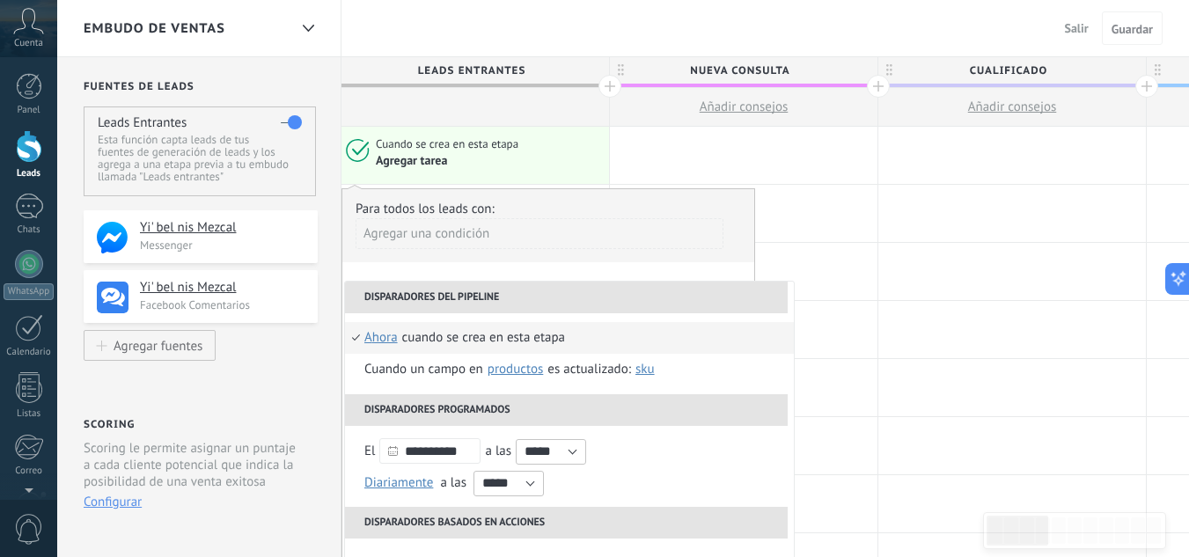
click at [705, 217] on div "Para todos los leads con:" at bounding box center [549, 209] width 386 height 17
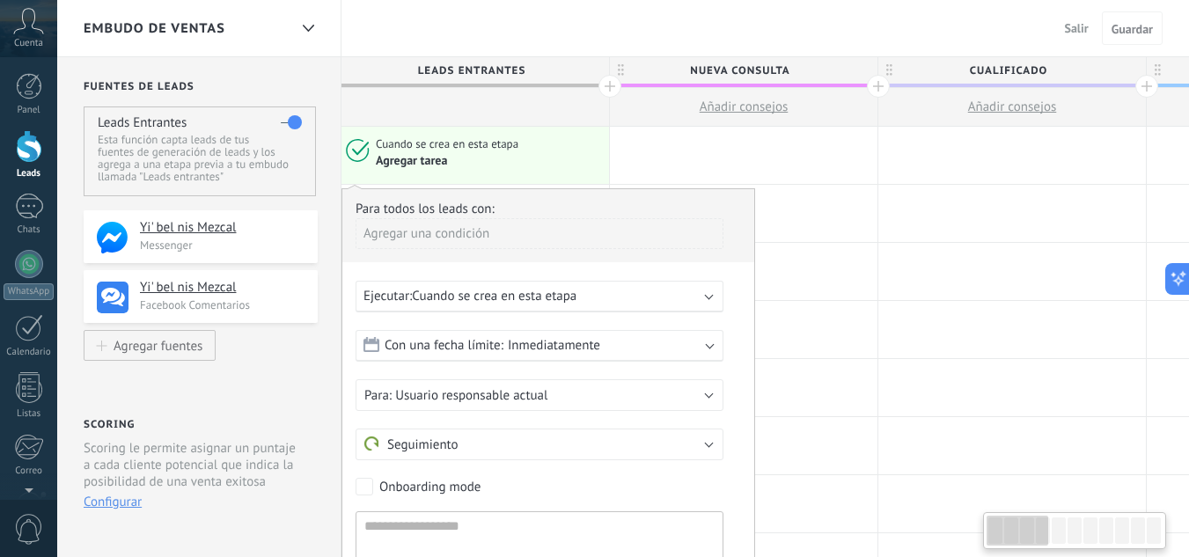
click at [712, 209] on div "Para todos los leads con:" at bounding box center [549, 209] width 386 height 17
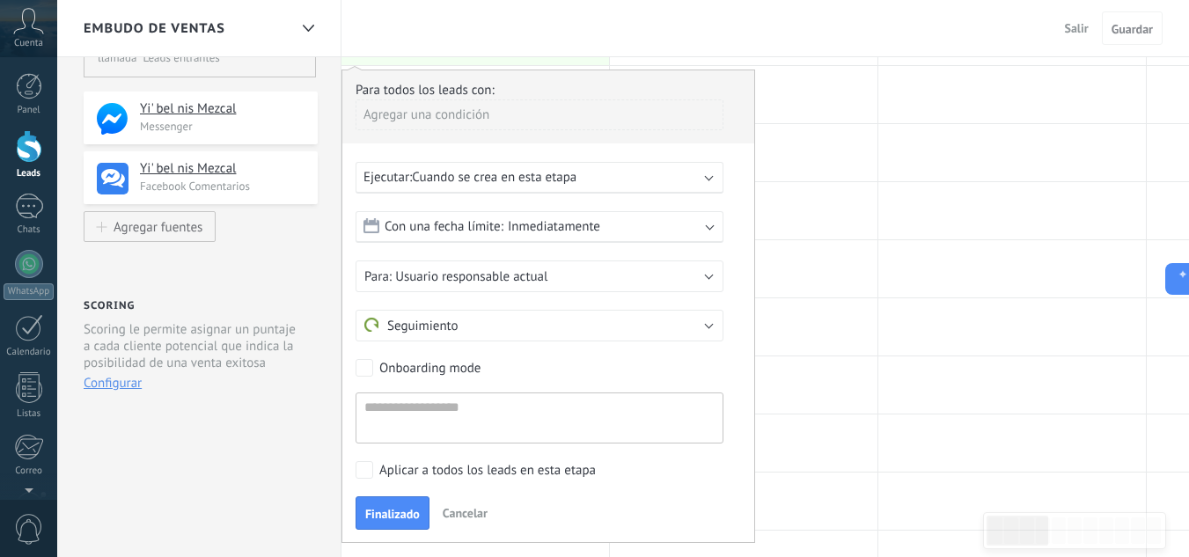
scroll to position [88, 0]
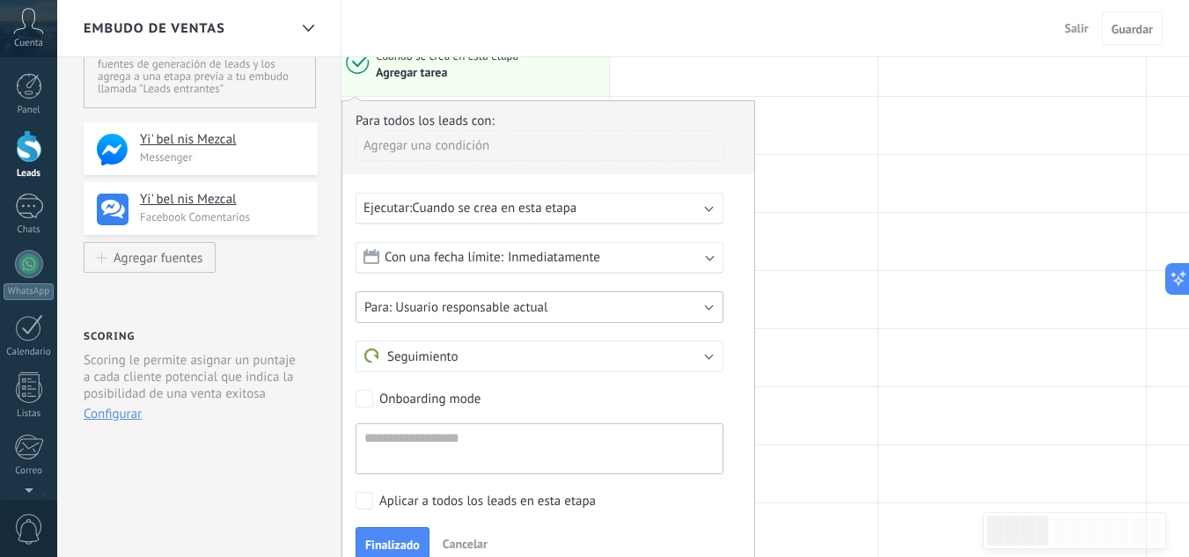
click at [711, 308] on button "Usuario responsable actual" at bounding box center [540, 307] width 368 height 32
click at [749, 301] on div "Para todos los leads con: Agregar una condición Ejecutar: Cuando se crea en est…" at bounding box center [549, 337] width 414 height 474
click at [633, 359] on button "Seguimiento" at bounding box center [540, 357] width 368 height 32
click at [736, 340] on form "Con una fecha límite: Inmediatamente Inmediatamente Fin [PERSON_NAME][DATE] En …" at bounding box center [549, 358] width 386 height 232
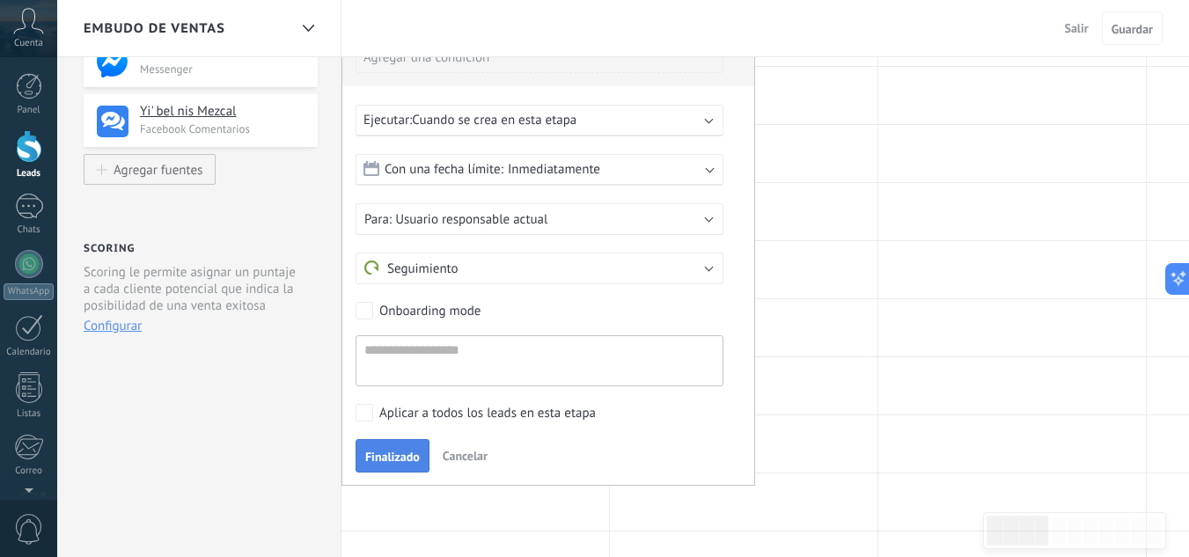
click at [376, 455] on span "Finalizado" at bounding box center [392, 457] width 55 height 12
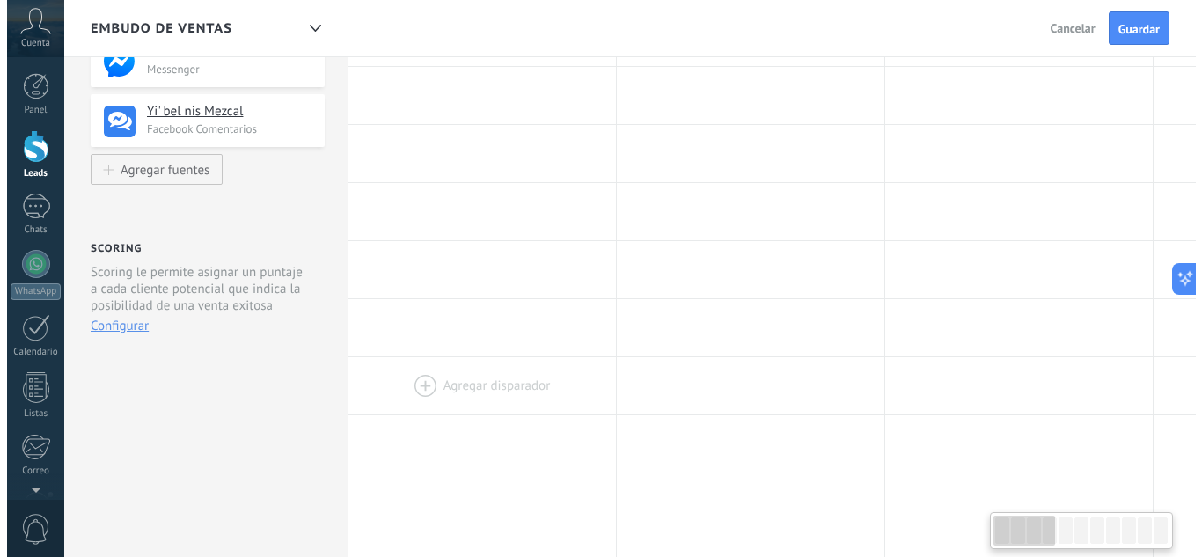
scroll to position [0, 0]
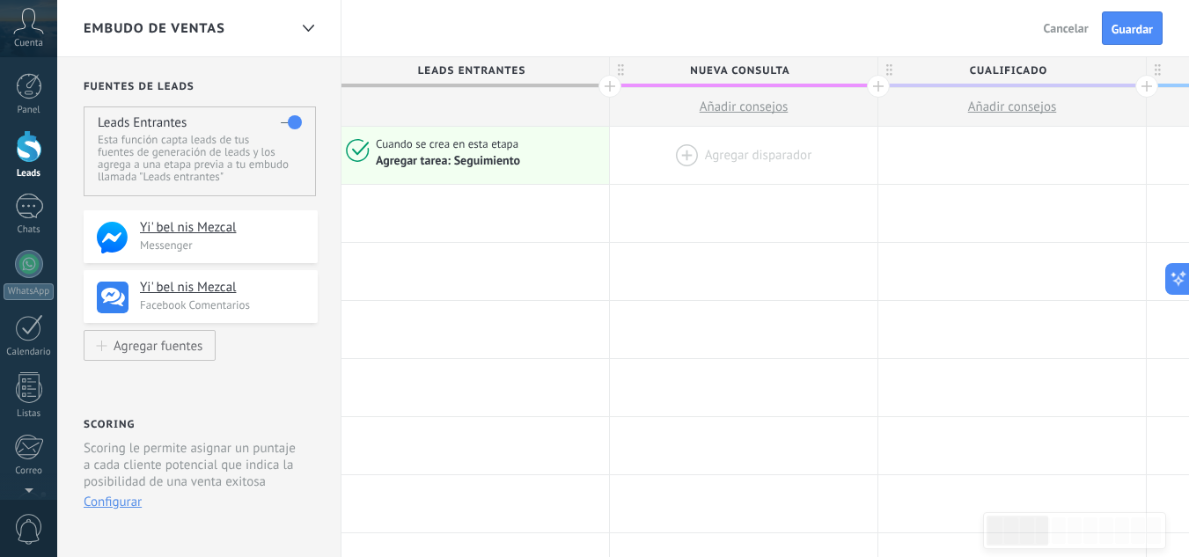
click at [680, 156] on div at bounding box center [744, 155] width 268 height 57
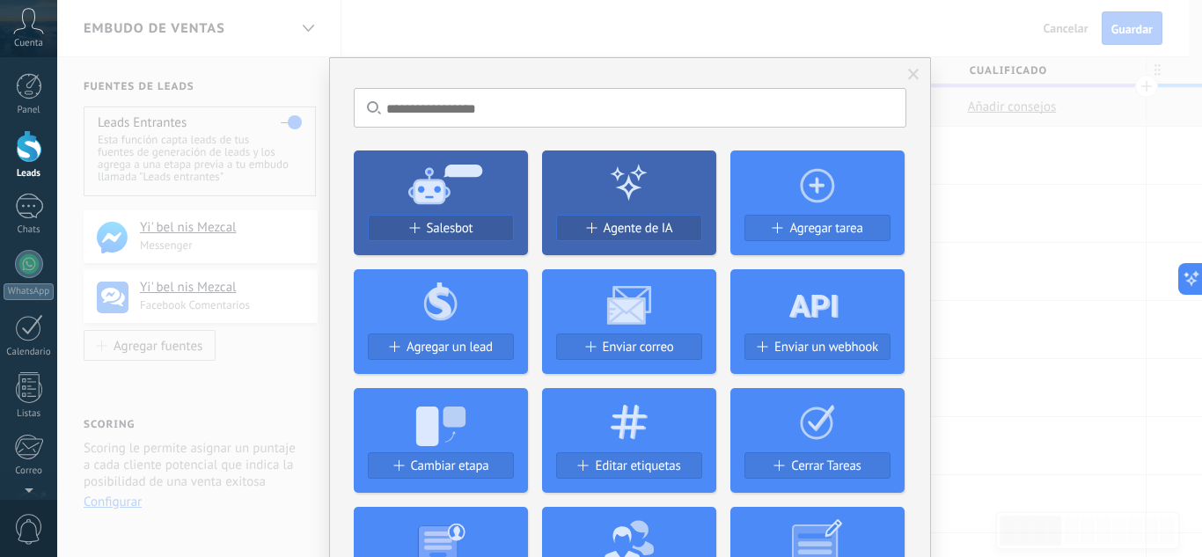
click at [909, 73] on span at bounding box center [913, 75] width 11 height 12
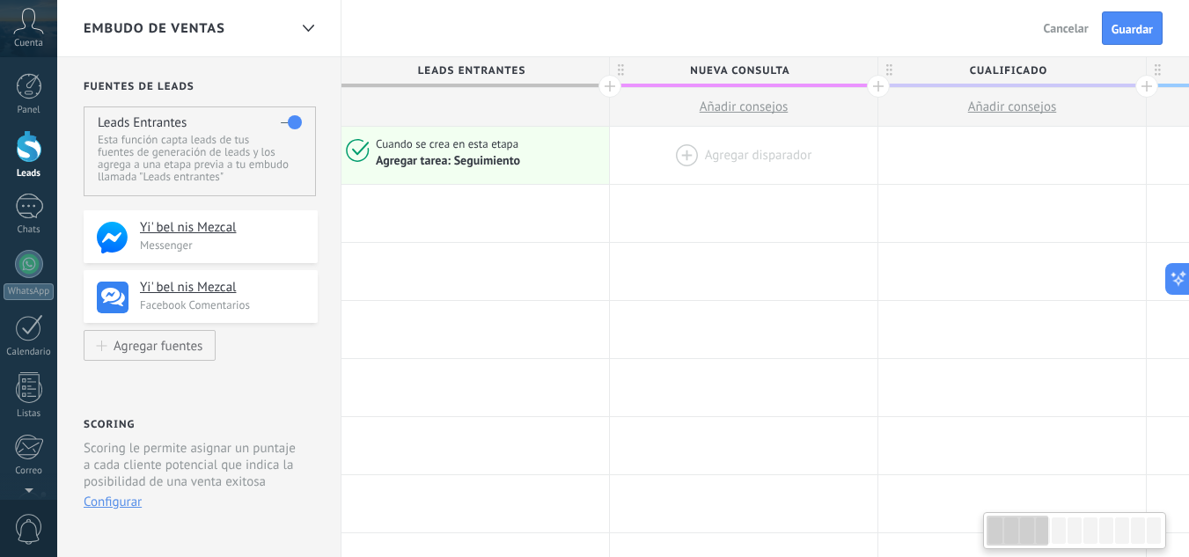
click at [657, 147] on div at bounding box center [744, 155] width 268 height 57
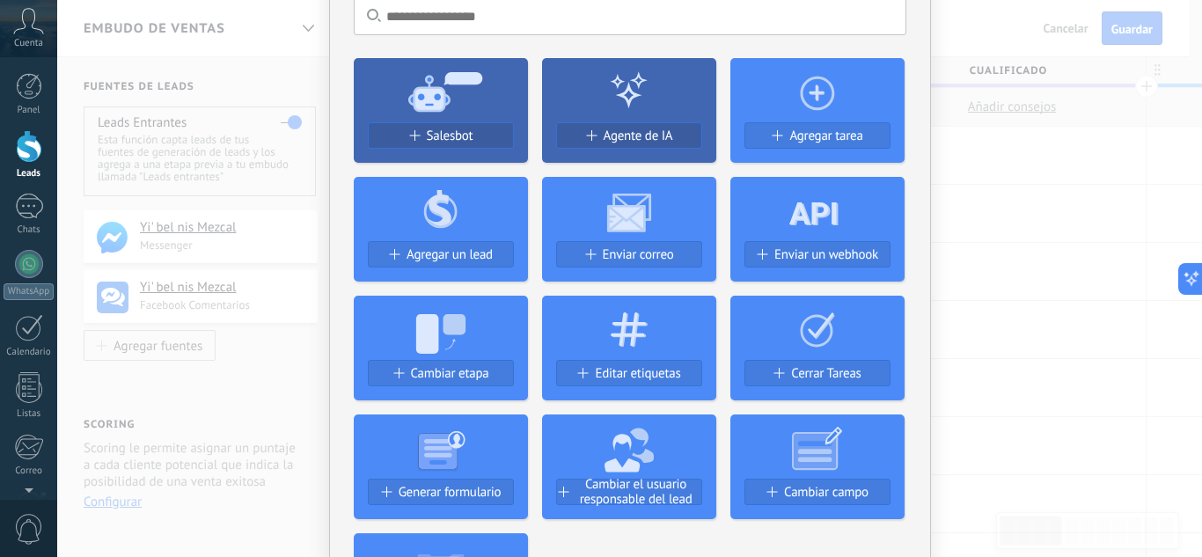
scroll to position [88, 0]
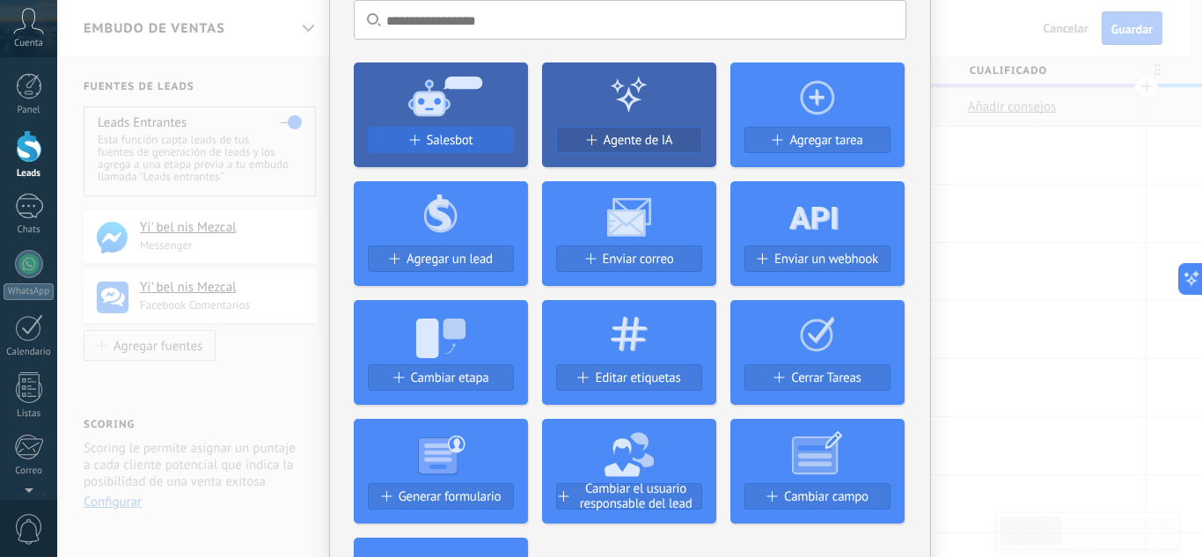
click at [455, 137] on span "Salesbot" at bounding box center [450, 140] width 47 height 15
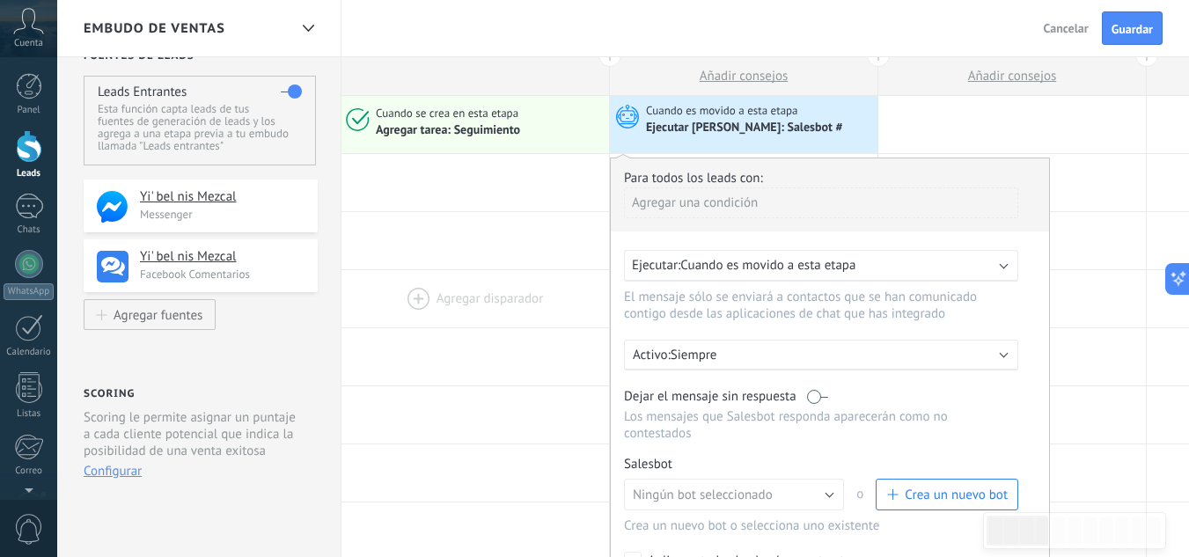
scroll to position [0, 0]
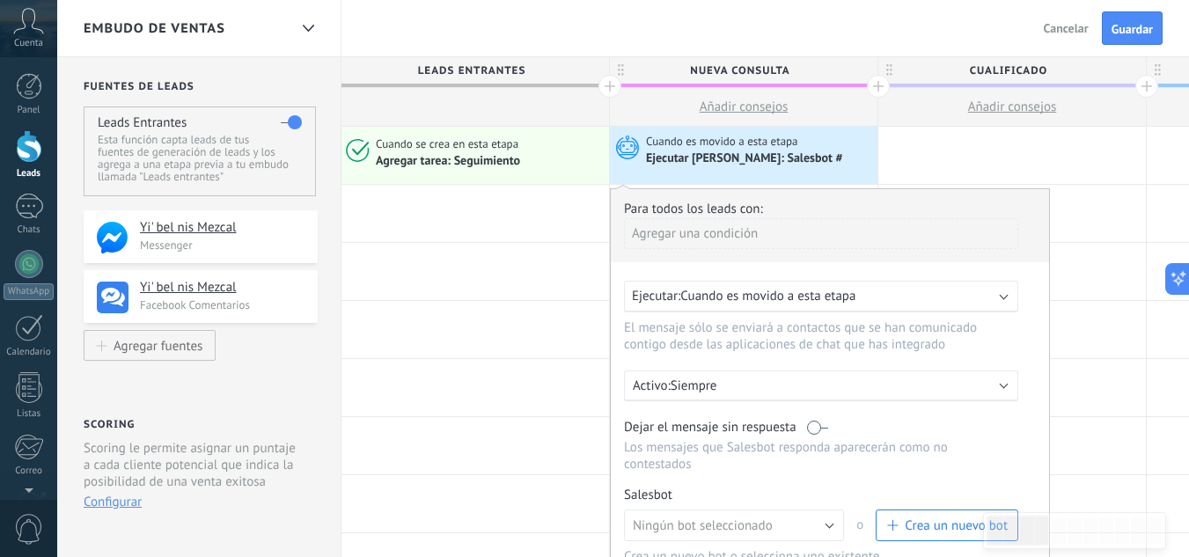
click at [528, 152] on div "Agregar tarea: Seguimiento" at bounding box center [489, 160] width 227 height 17
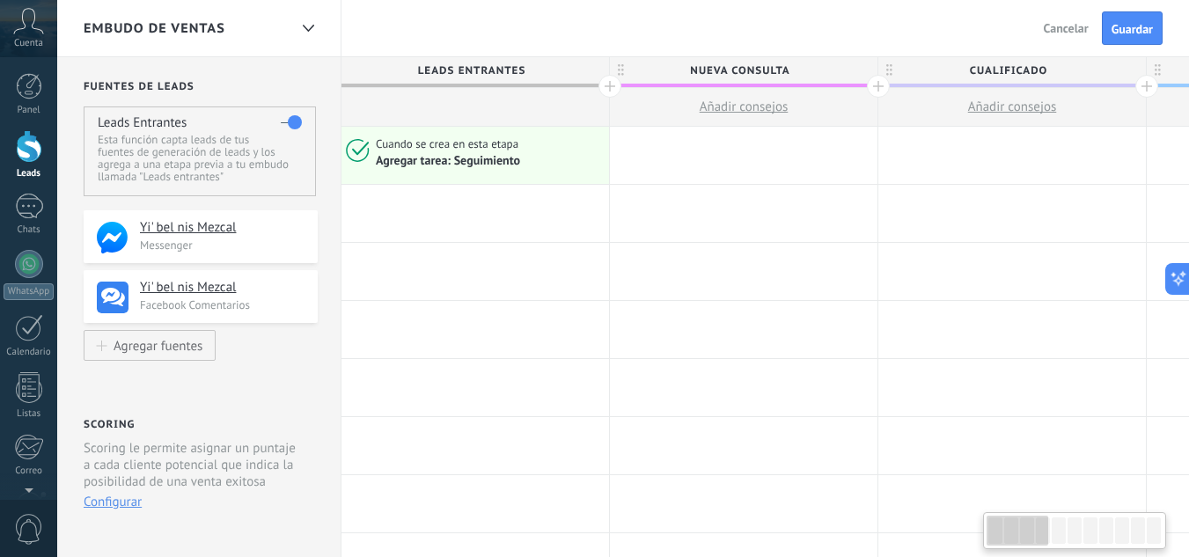
click at [498, 154] on div "Agregar tarea: Seguimiento" at bounding box center [448, 161] width 144 height 16
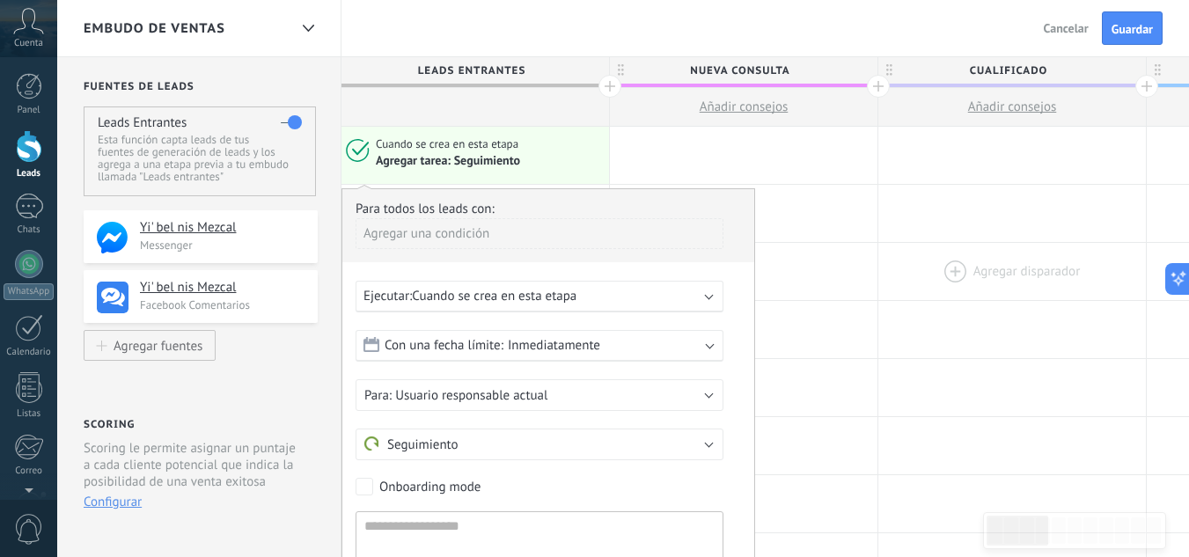
click at [995, 288] on div at bounding box center [1013, 271] width 268 height 57
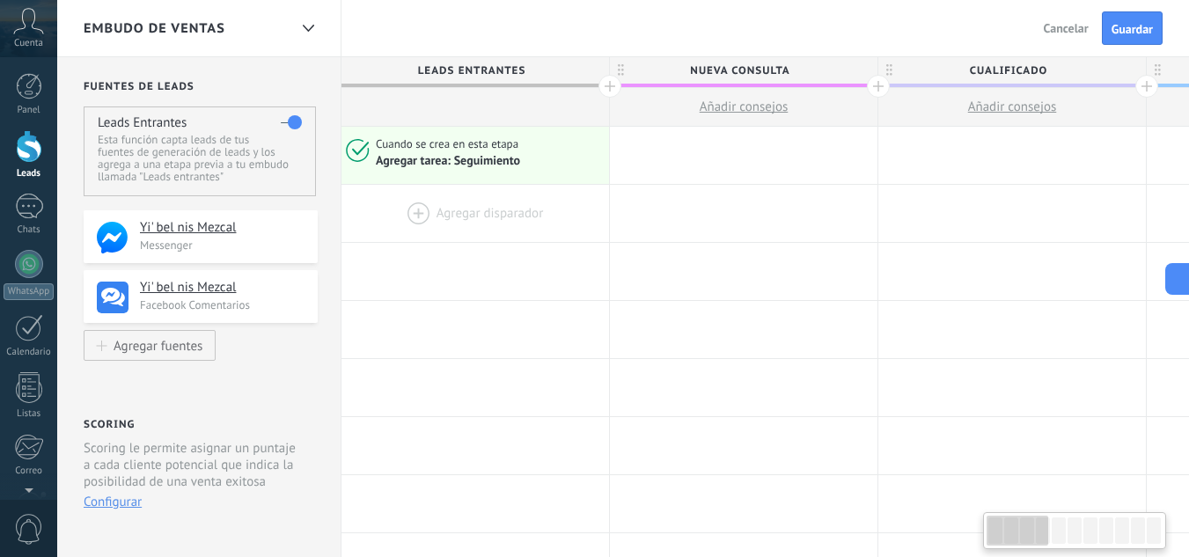
click at [436, 208] on div at bounding box center [476, 213] width 268 height 57
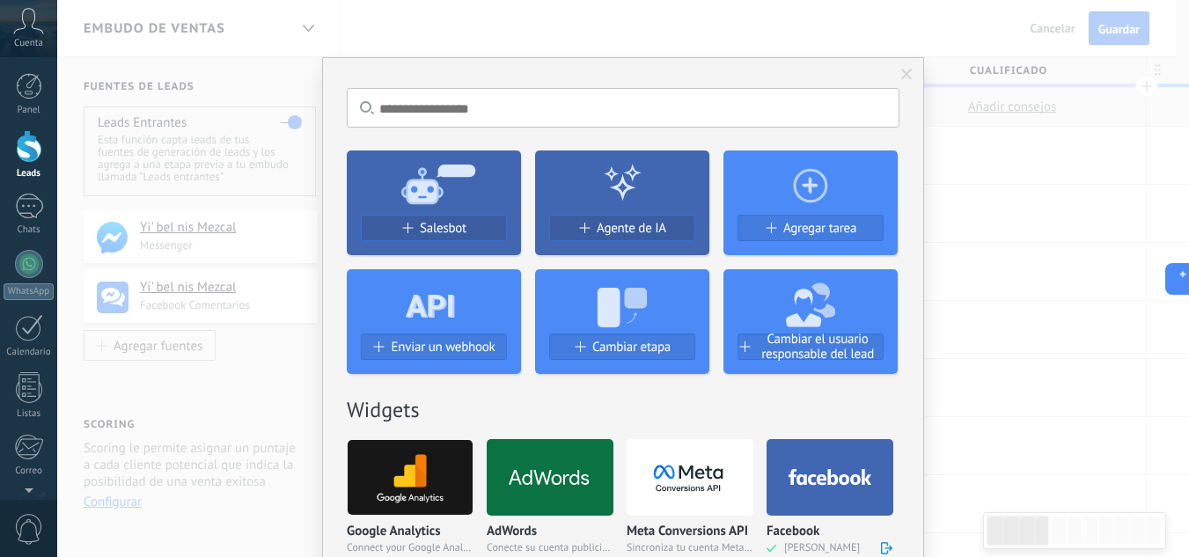
scroll to position [0, 1]
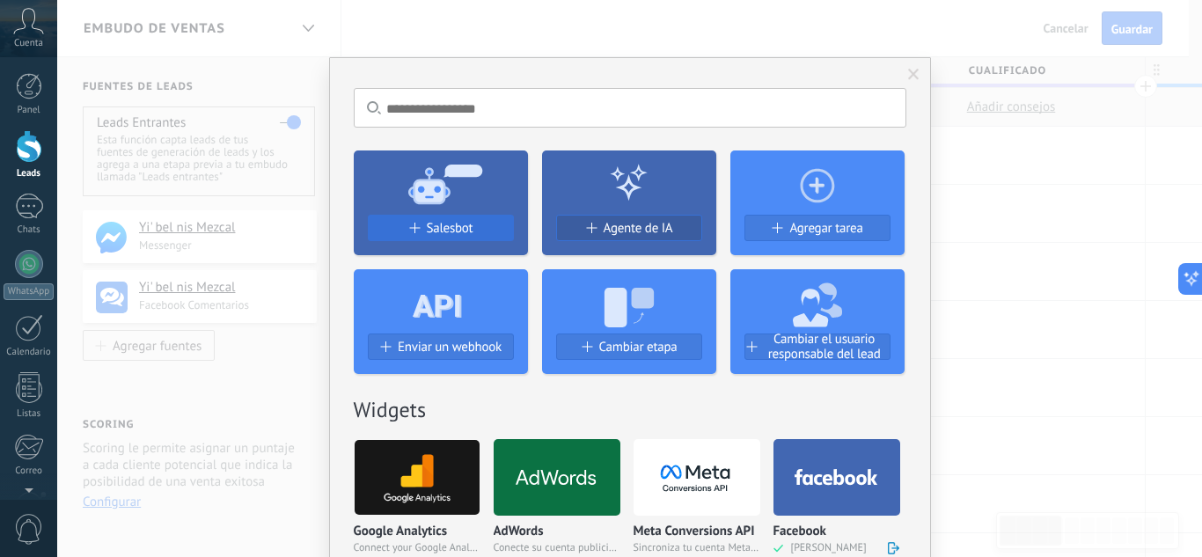
click at [436, 232] on span "Salesbot" at bounding box center [450, 228] width 47 height 15
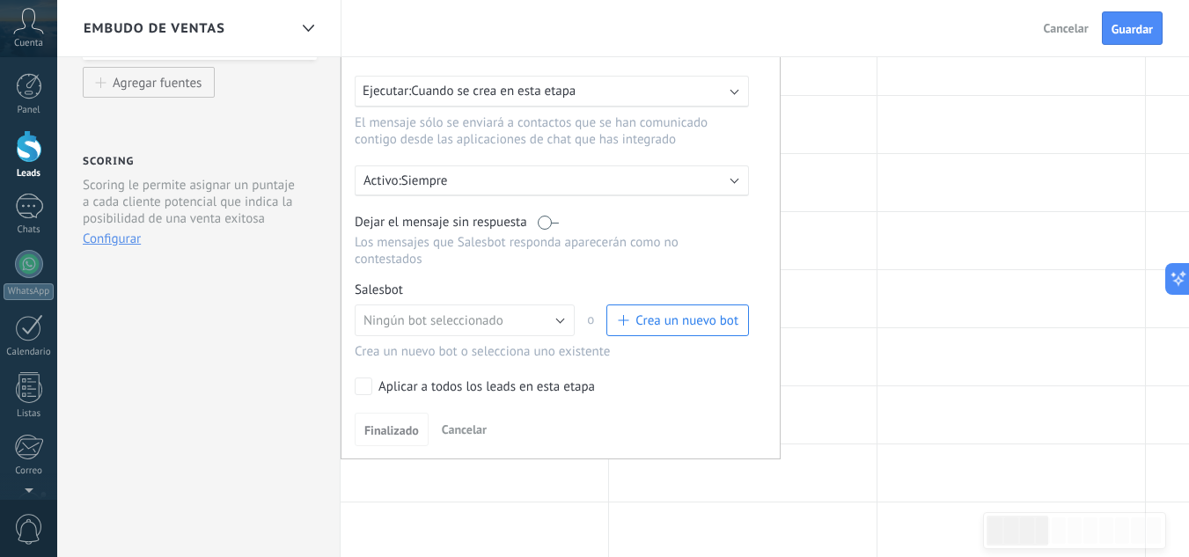
scroll to position [264, 0]
click at [667, 319] on span "Crea un nuevo bot" at bounding box center [687, 320] width 103 height 17
click at [645, 320] on span "Crea un nuevo bot" at bounding box center [687, 320] width 103 height 17
click at [484, 318] on span "Ningún bot seleccionado" at bounding box center [434, 320] width 140 height 17
click at [474, 319] on span "Ningún bot seleccionado" at bounding box center [456, 320] width 224 height 17
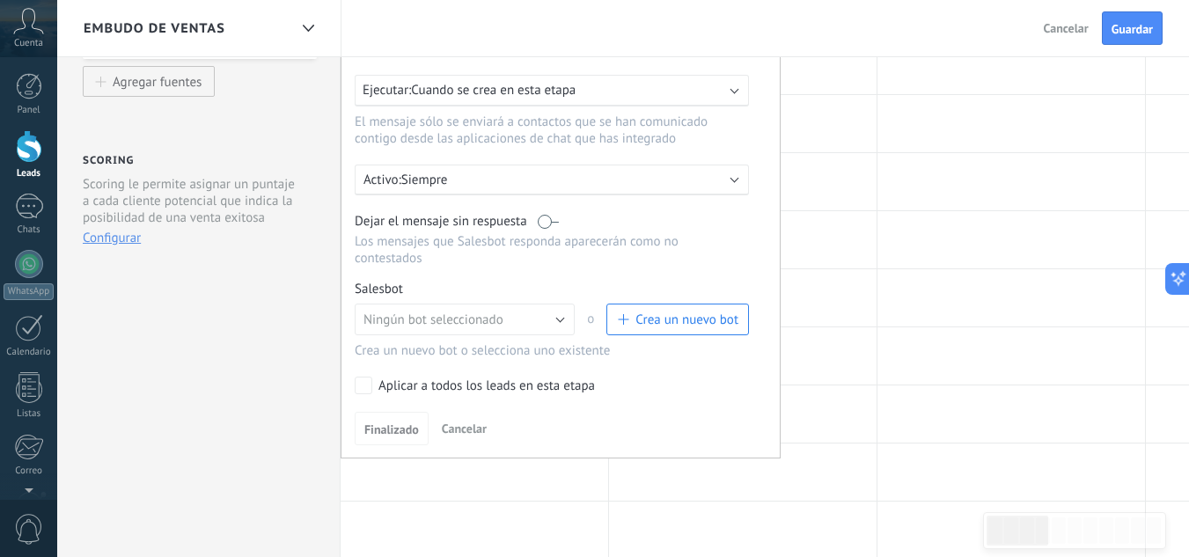
click at [627, 313] on span "Crea un nuevo bot" at bounding box center [677, 320] width 121 height 17
click at [481, 325] on span "Ningún bot seleccionado" at bounding box center [434, 320] width 140 height 17
click at [616, 315] on button "Crea un nuevo bot" at bounding box center [678, 320] width 143 height 32
click at [645, 316] on span "Crea un nuevo bot" at bounding box center [687, 320] width 103 height 17
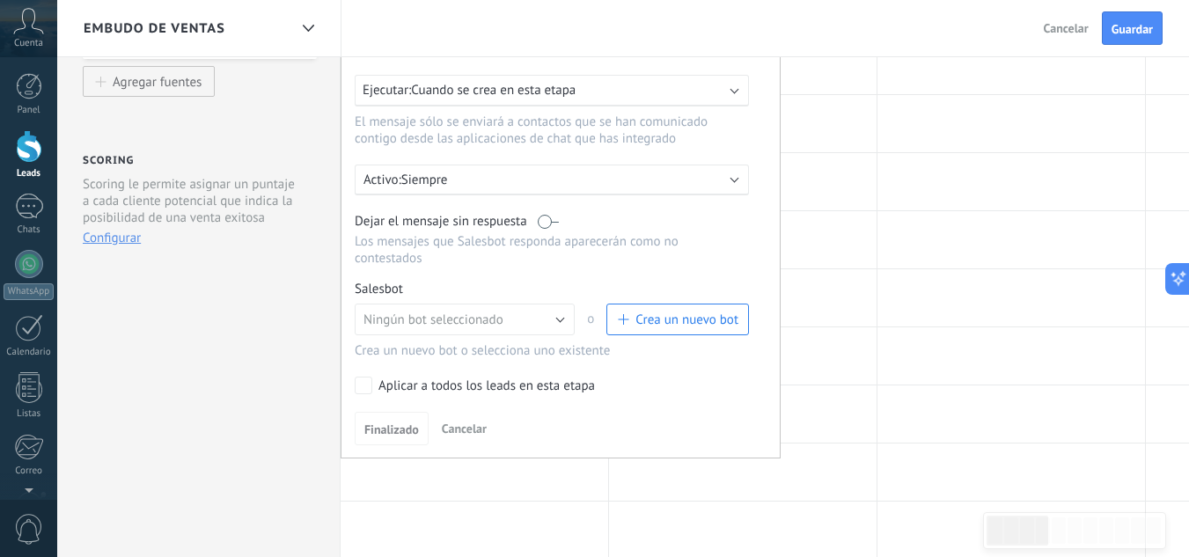
click at [645, 316] on span "Crea un nuevo bot" at bounding box center [687, 320] width 103 height 17
click at [963, 339] on div at bounding box center [1012, 355] width 268 height 57
click at [907, 146] on div at bounding box center [1012, 123] width 268 height 57
click at [862, 182] on div at bounding box center [743, 181] width 268 height 57
drag, startPoint x: 446, startPoint y: 422, endPoint x: 435, endPoint y: 391, distance: 32.9
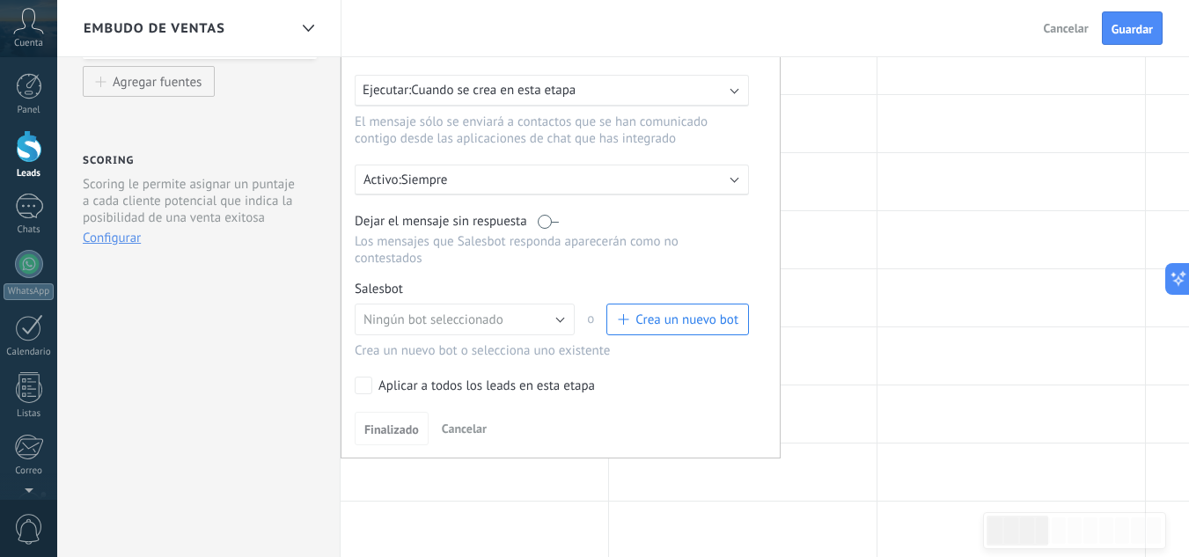
click at [445, 423] on span "Cancelar" at bounding box center [464, 429] width 45 height 16
click at [474, 428] on span "Cancelar" at bounding box center [464, 429] width 45 height 16
click at [401, 428] on span "Finalizado" at bounding box center [391, 429] width 55 height 12
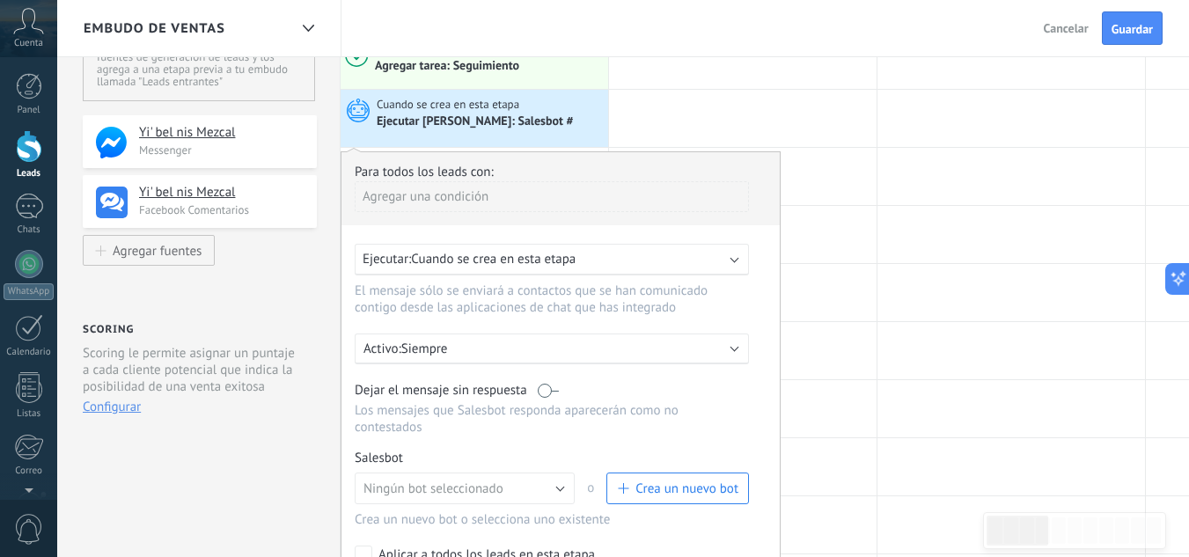
scroll to position [0, 0]
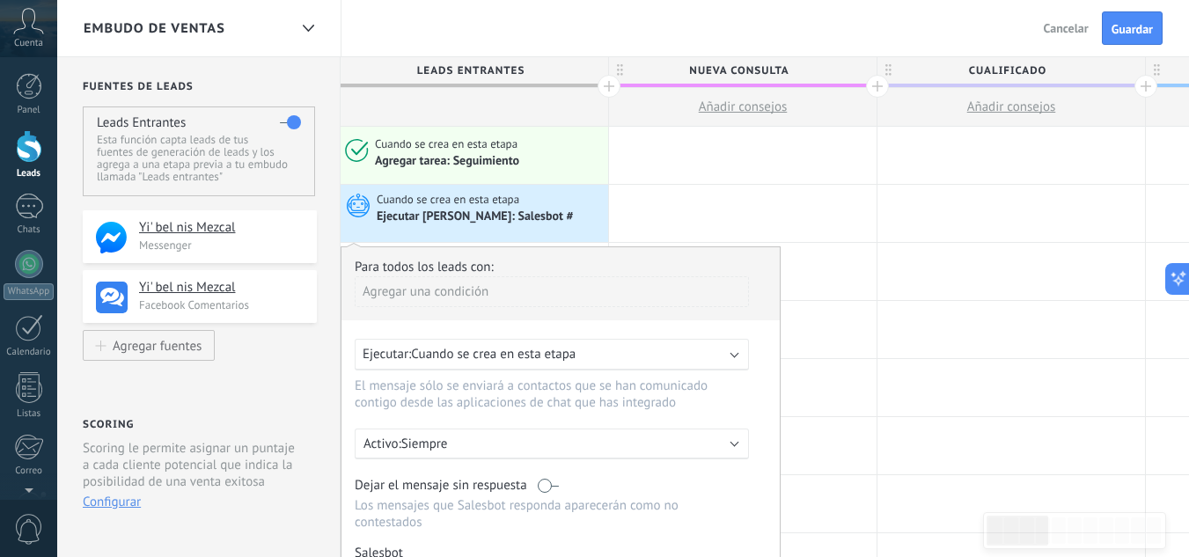
click at [607, 30] on div "Embudo de ventas Salir Cancelar Guardar" at bounding box center [623, 28] width 1132 height 57
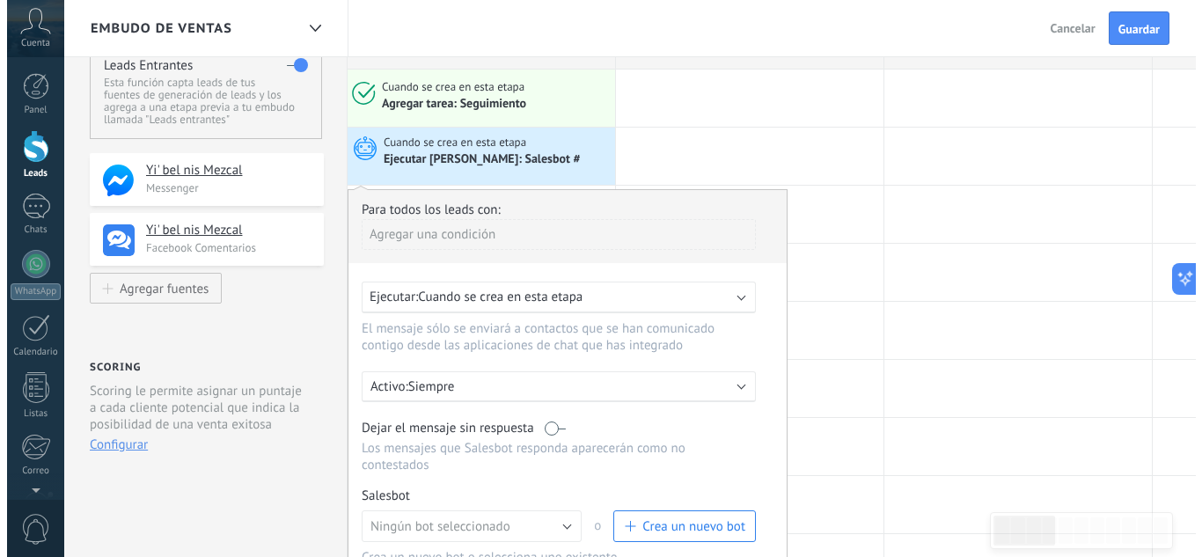
scroll to position [88, 0]
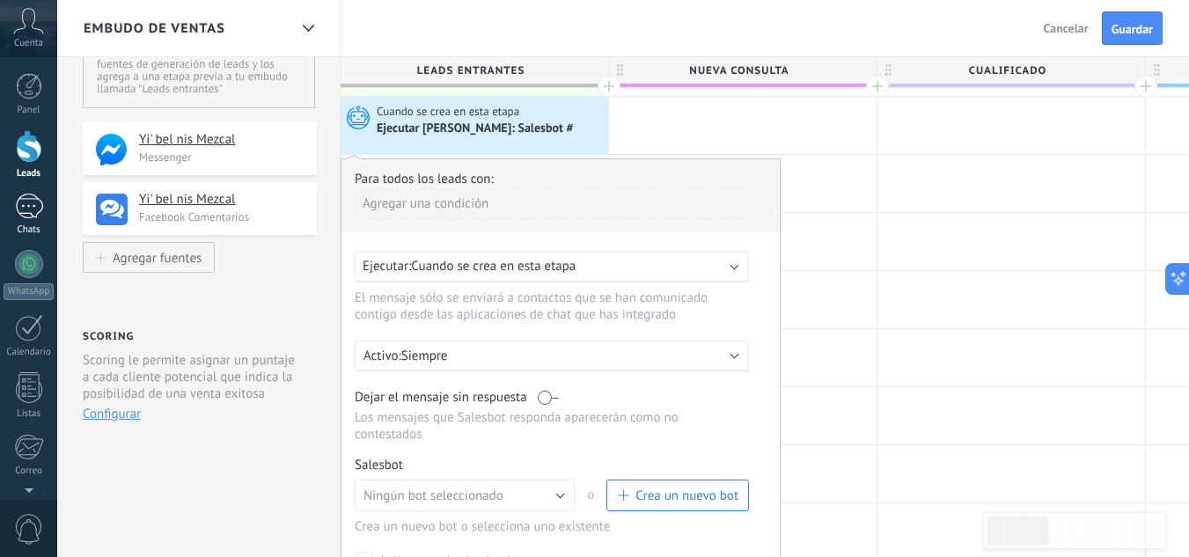
click at [31, 210] on div at bounding box center [29, 207] width 28 height 26
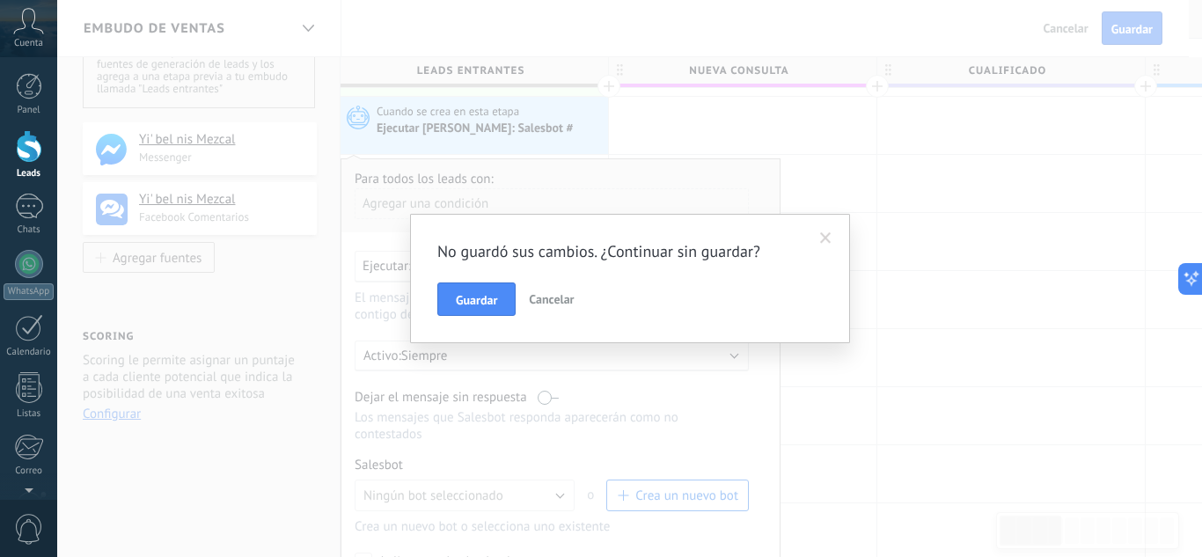
click at [536, 304] on span "Cancelar" at bounding box center [551, 299] width 45 height 16
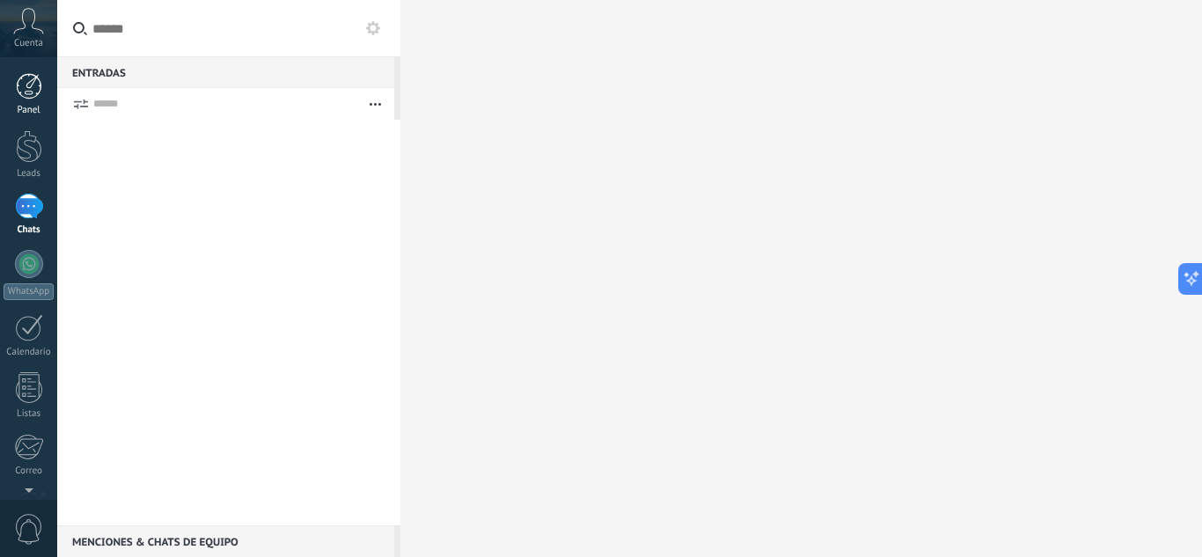
click at [24, 88] on div at bounding box center [29, 86] width 26 height 26
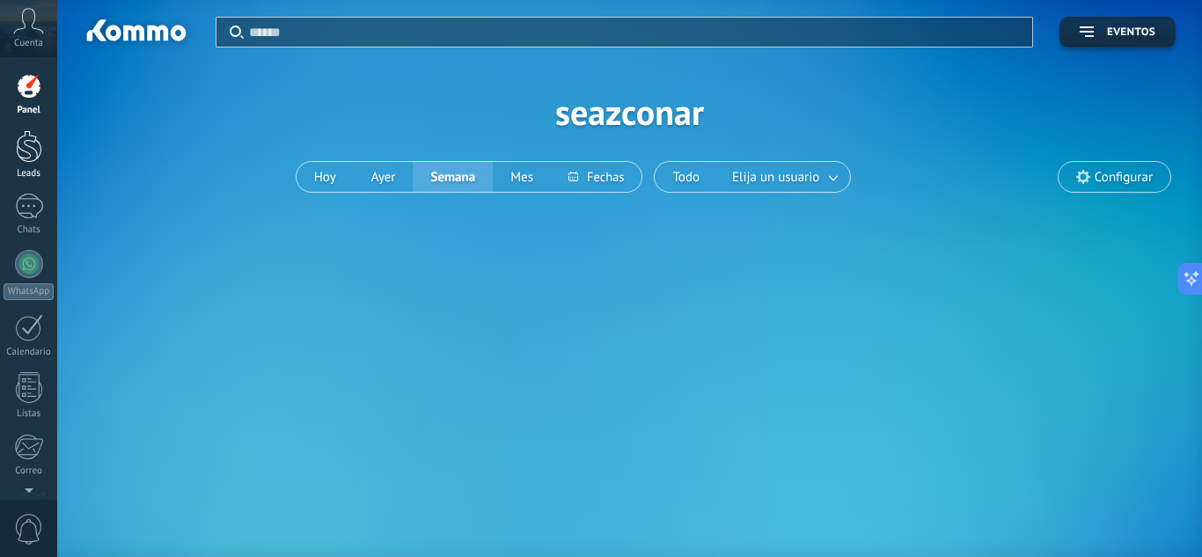
click at [24, 146] on div at bounding box center [29, 146] width 26 height 33
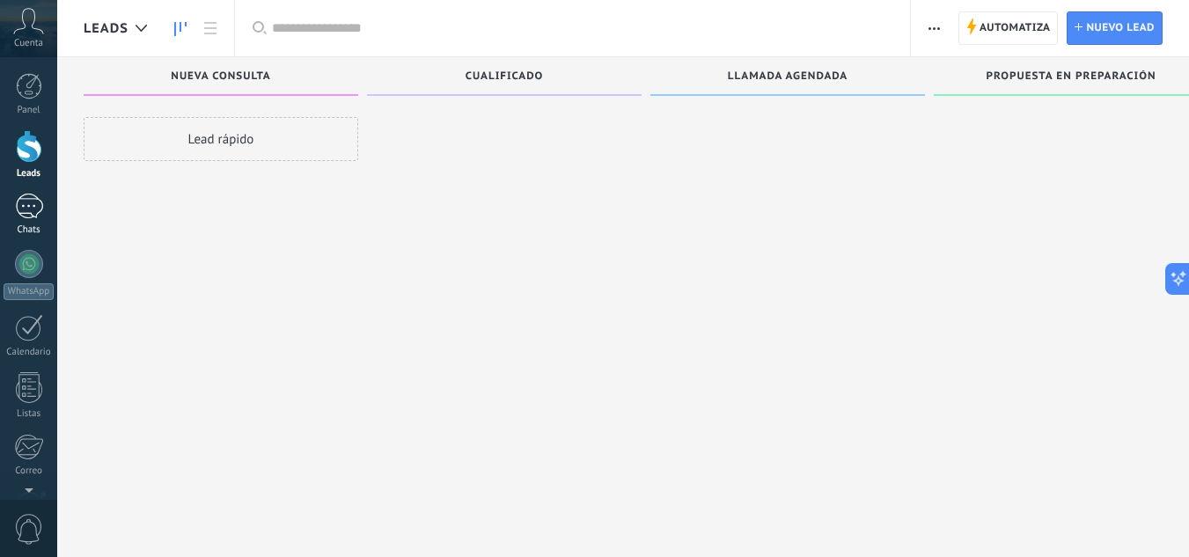
click at [42, 216] on div at bounding box center [29, 207] width 28 height 26
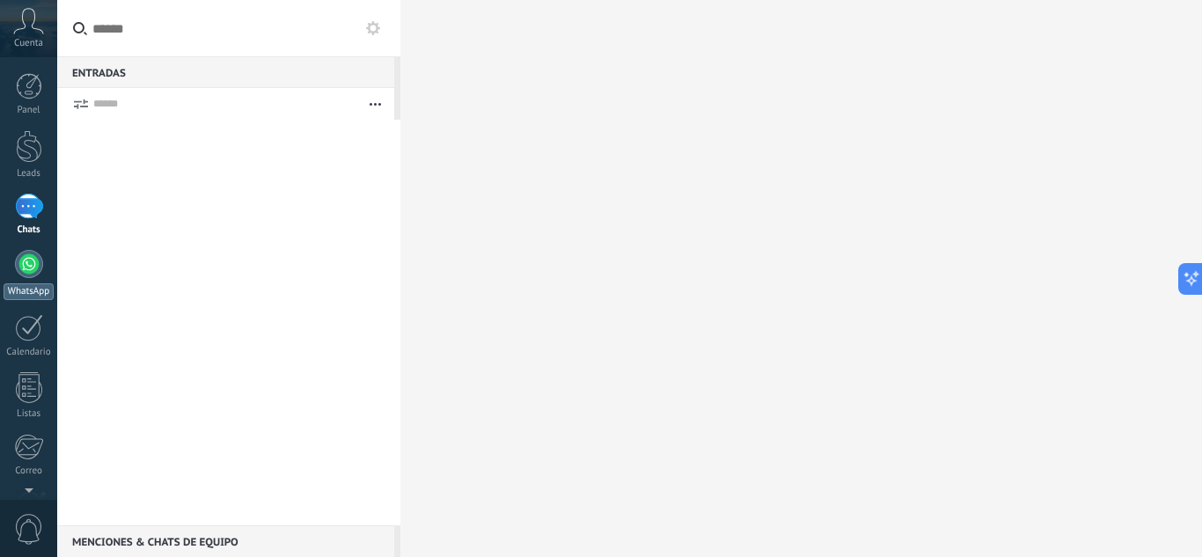
click at [32, 279] on link "WhatsApp" at bounding box center [28, 275] width 57 height 50
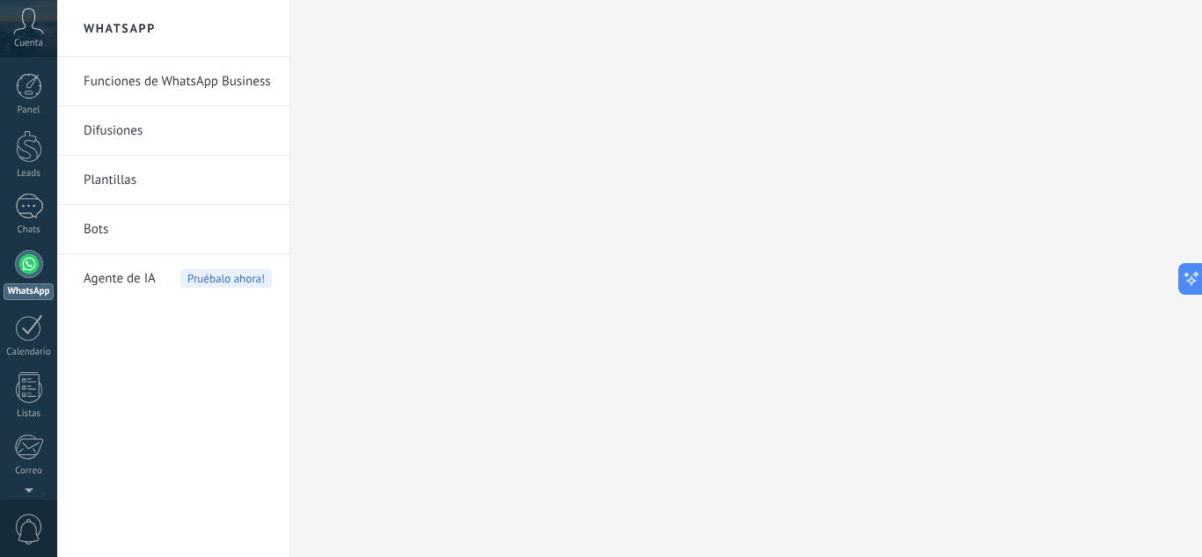
click at [185, 82] on link "Funciones de WhatsApp Business" at bounding box center [178, 81] width 188 height 49
click at [196, 78] on link "Funciones de WhatsApp Business" at bounding box center [178, 81] width 188 height 49
click at [118, 280] on span "Agente de IA" at bounding box center [120, 278] width 72 height 49
click at [220, 274] on span "Pruébalo ahora!" at bounding box center [226, 278] width 92 height 18
click at [219, 276] on span "Pruébalo ahora!" at bounding box center [226, 278] width 92 height 18
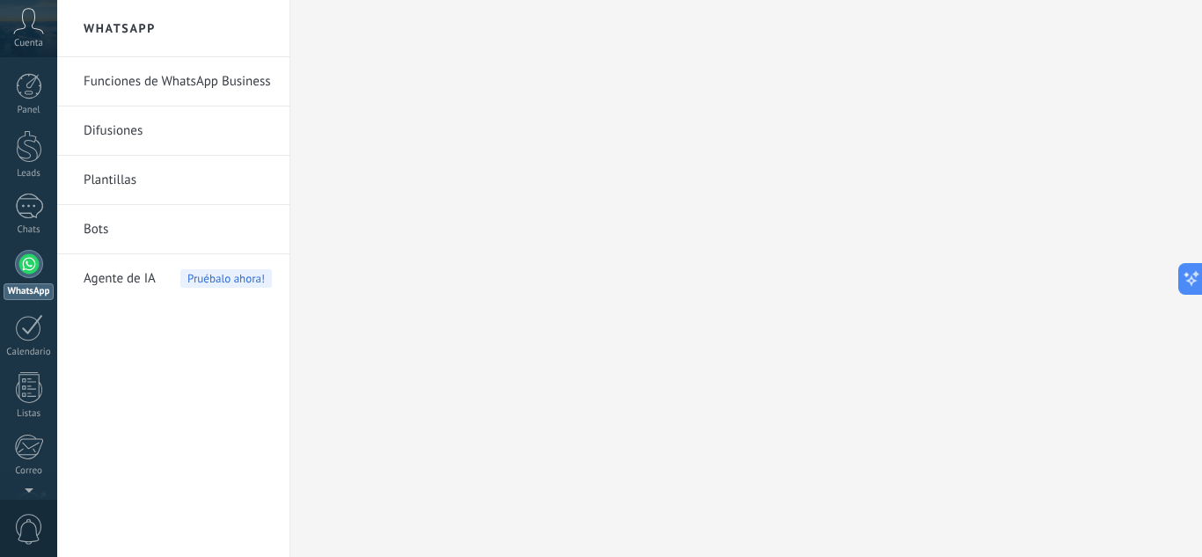
click at [219, 276] on span "Pruébalo ahora!" at bounding box center [226, 278] width 92 height 18
click at [33, 147] on div at bounding box center [29, 146] width 26 height 33
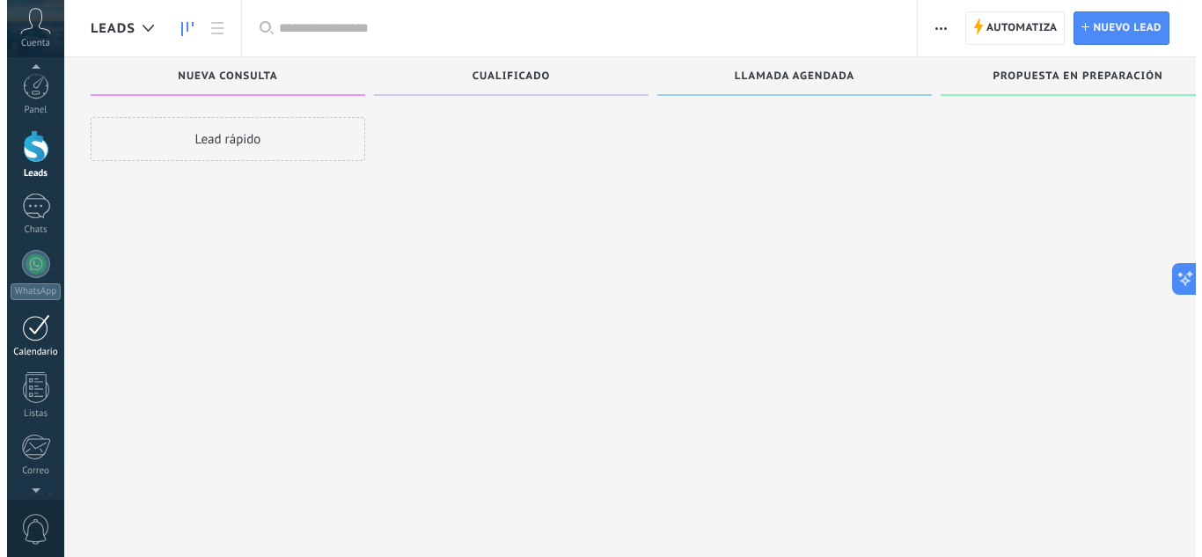
scroll to position [88, 0]
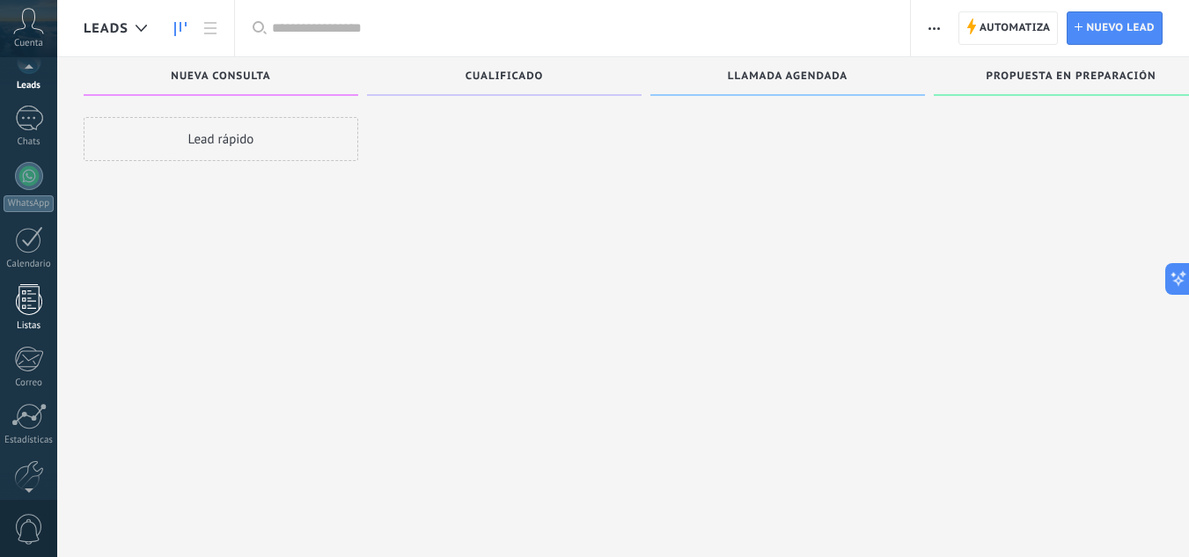
click at [30, 302] on div at bounding box center [29, 299] width 26 height 31
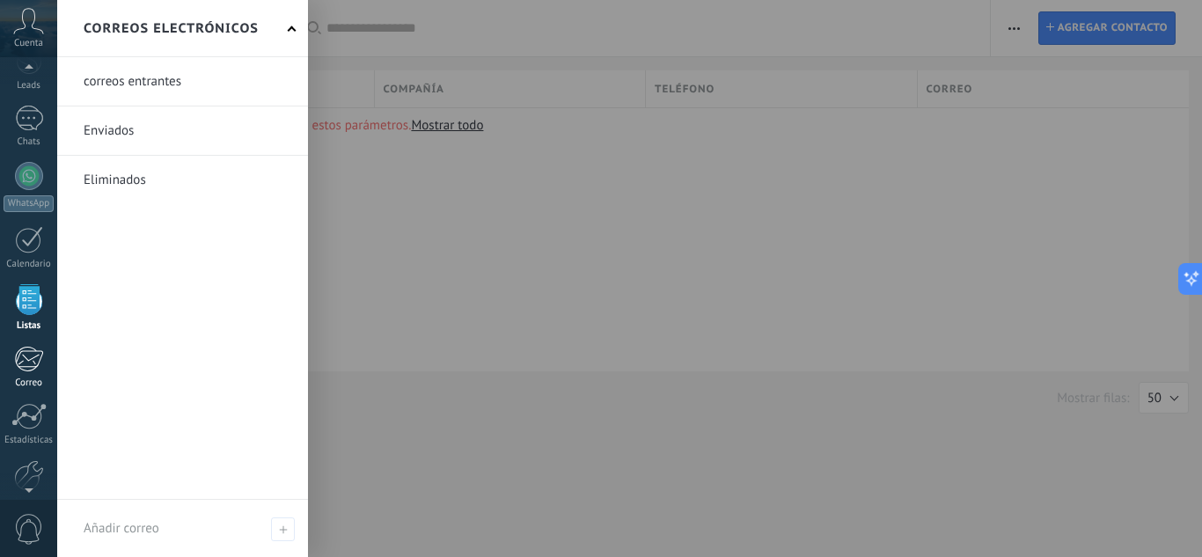
click at [21, 358] on div at bounding box center [28, 359] width 29 height 26
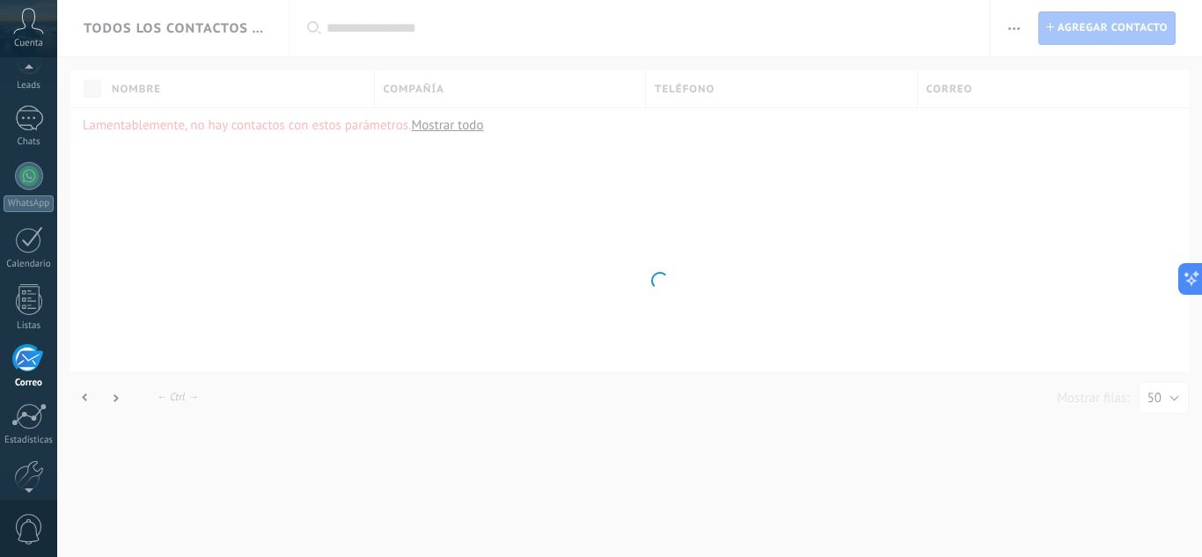
scroll to position [171, 0]
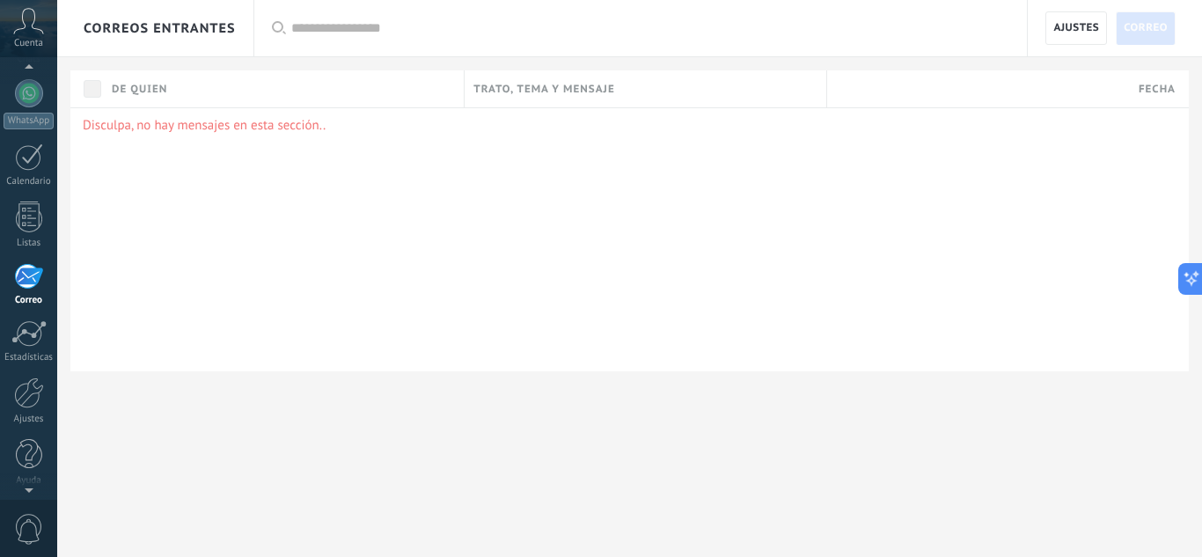
click at [274, 234] on div "Disculpa, no hay mensajes en esta sección.." at bounding box center [629, 239] width 1119 height 264
click at [39, 23] on icon at bounding box center [28, 21] width 31 height 26
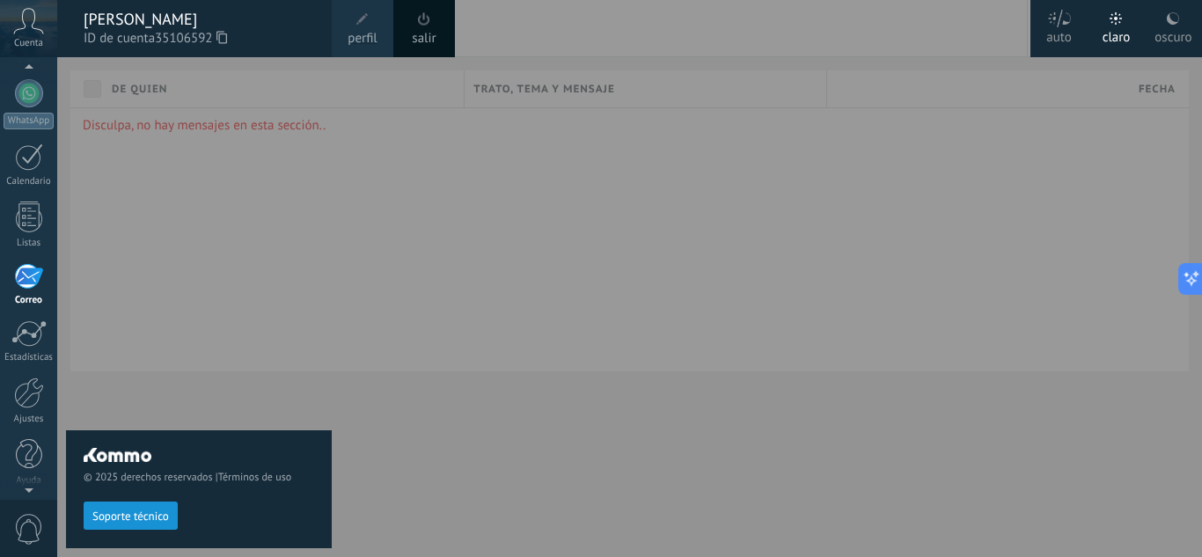
click at [269, 176] on div "© 2025 derechos reservados | Términos de uso Soporte técnico" at bounding box center [199, 307] width 266 height 500
click at [244, 313] on div "© 2025 derechos reservados | Términos de uso Soporte técnico" at bounding box center [199, 307] width 266 height 500
click at [680, 134] on div at bounding box center [658, 278] width 1202 height 557
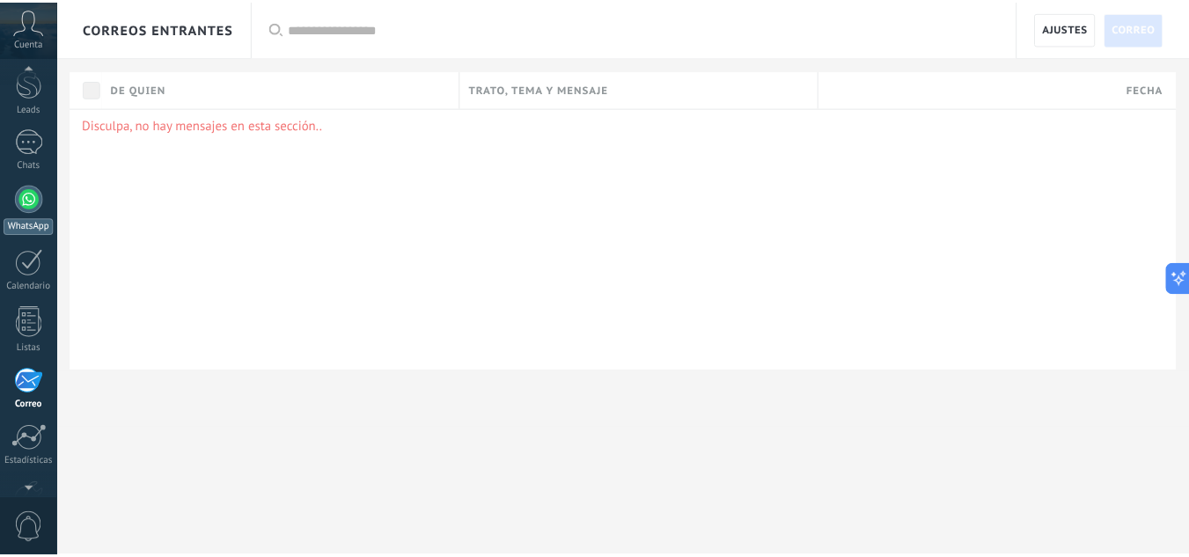
scroll to position [0, 0]
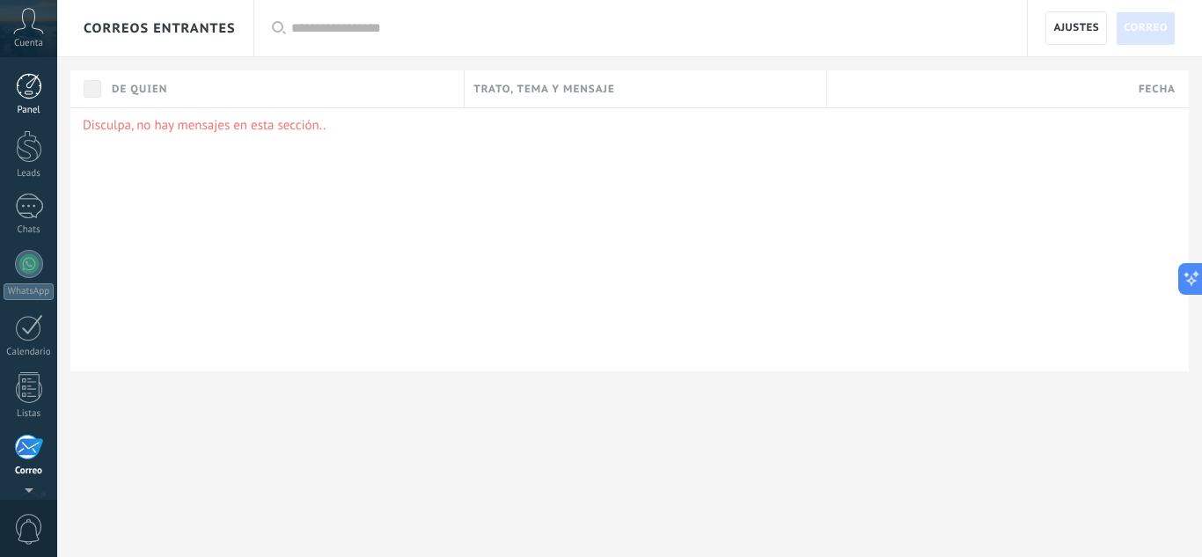
click at [37, 74] on div at bounding box center [29, 86] width 26 height 26
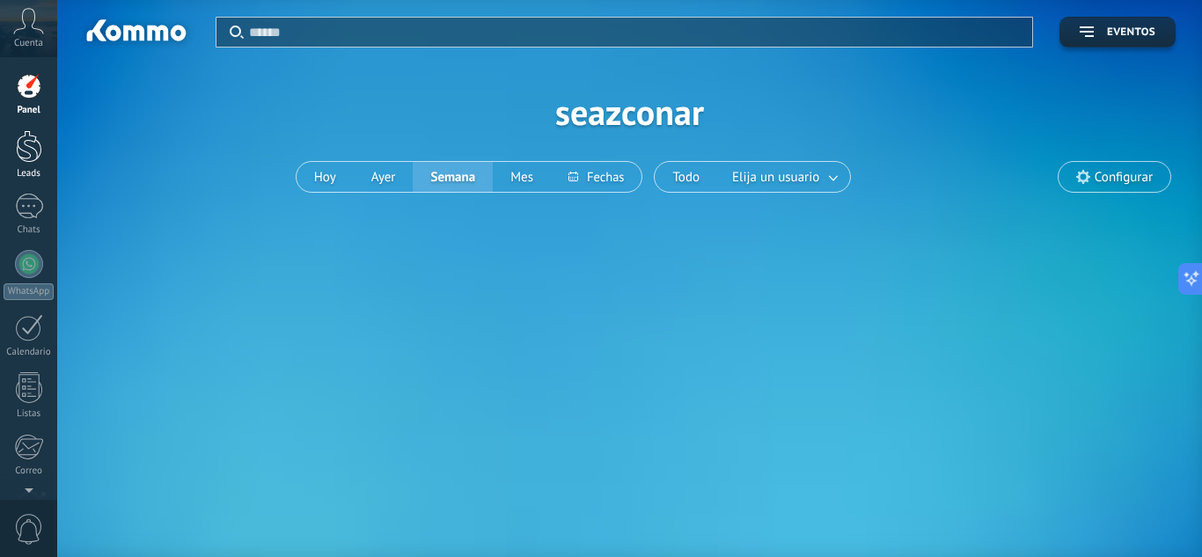
click at [33, 146] on div at bounding box center [29, 146] width 26 height 33
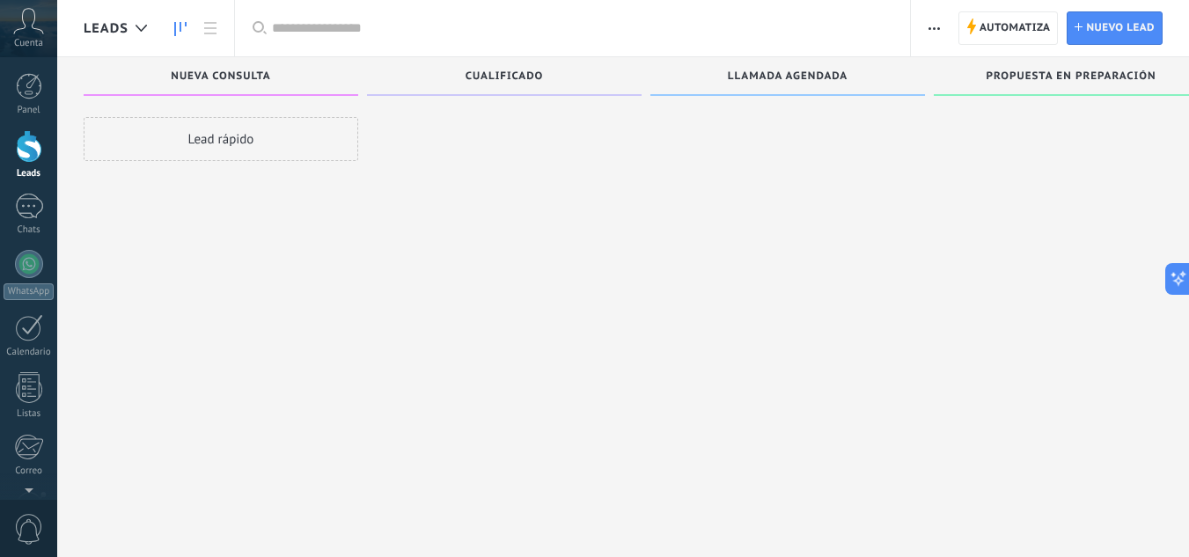
click at [239, 141] on div "Lead rápido" at bounding box center [221, 139] width 275 height 44
click at [1088, 30] on span "Nuevo lead" at bounding box center [1120, 28] width 69 height 32
click at [971, 14] on span "Automatiza Automatiza" at bounding box center [1009, 27] width 100 height 33
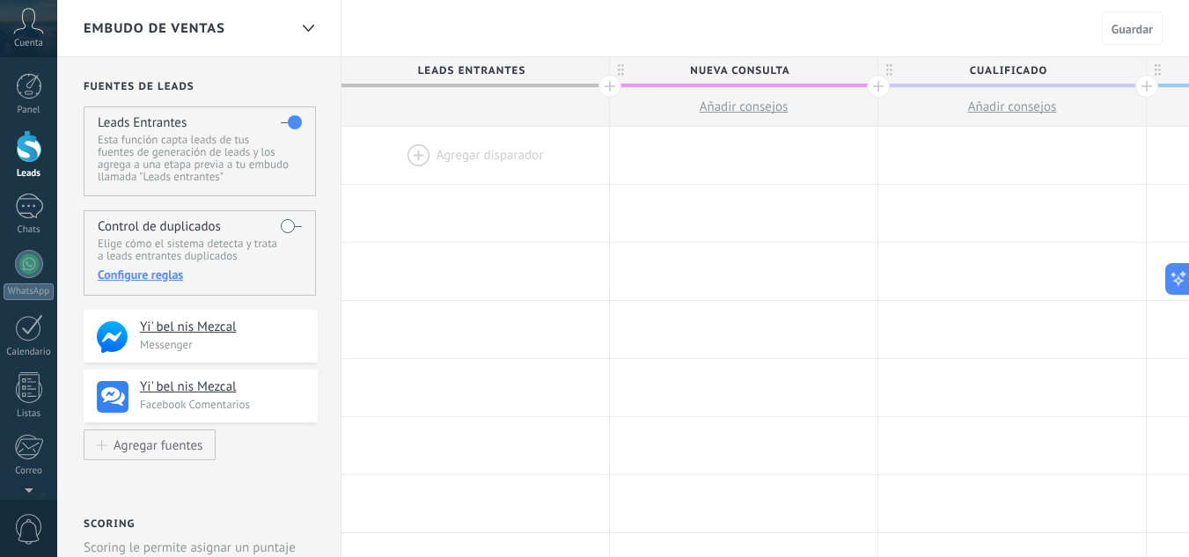
click at [448, 156] on div at bounding box center [476, 155] width 268 height 57
click at [419, 158] on div at bounding box center [476, 155] width 268 height 57
click at [425, 156] on div at bounding box center [476, 155] width 268 height 57
click at [472, 150] on div at bounding box center [476, 155] width 268 height 57
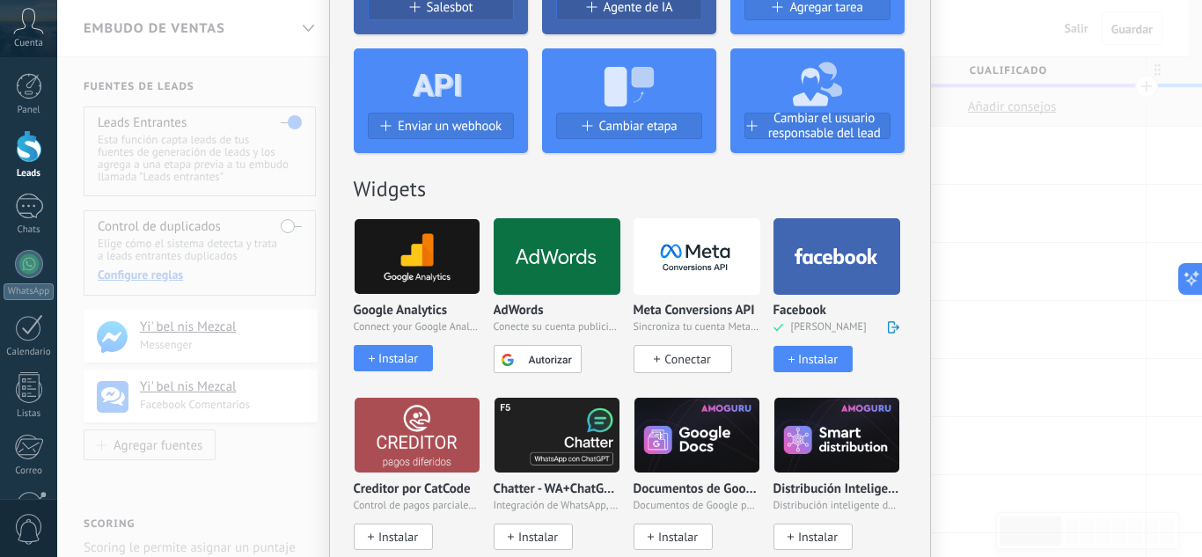
scroll to position [264, 0]
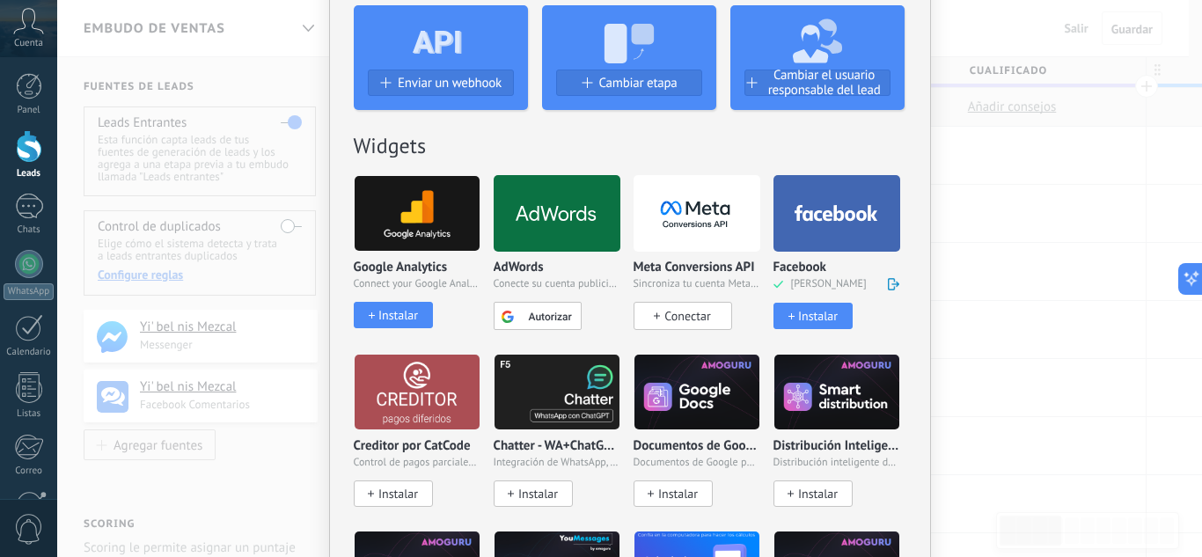
click at [799, 318] on div "Instalar" at bounding box center [818, 316] width 40 height 15
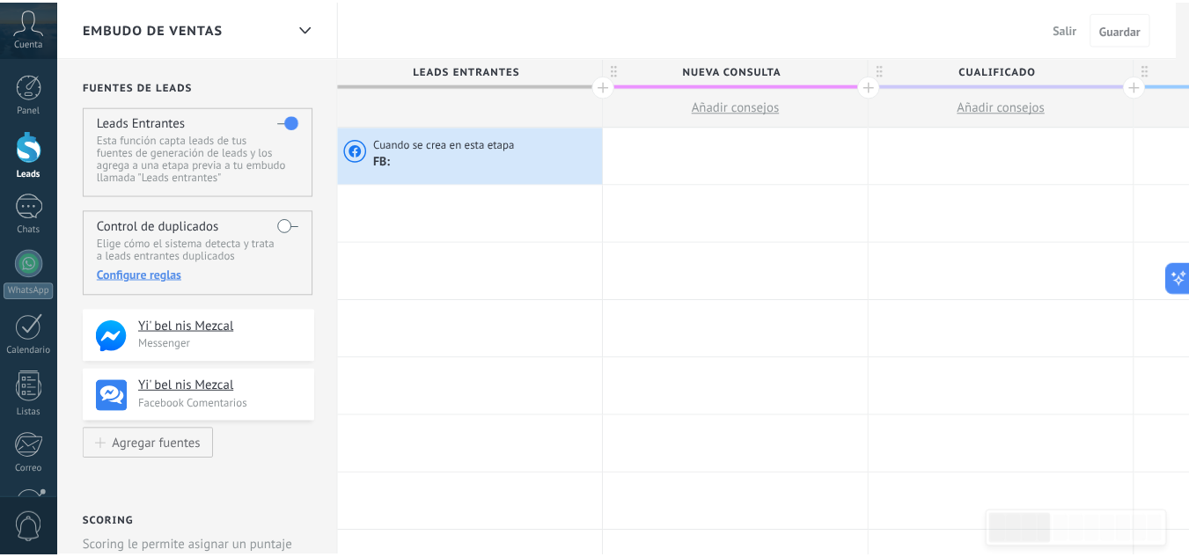
scroll to position [0, 0]
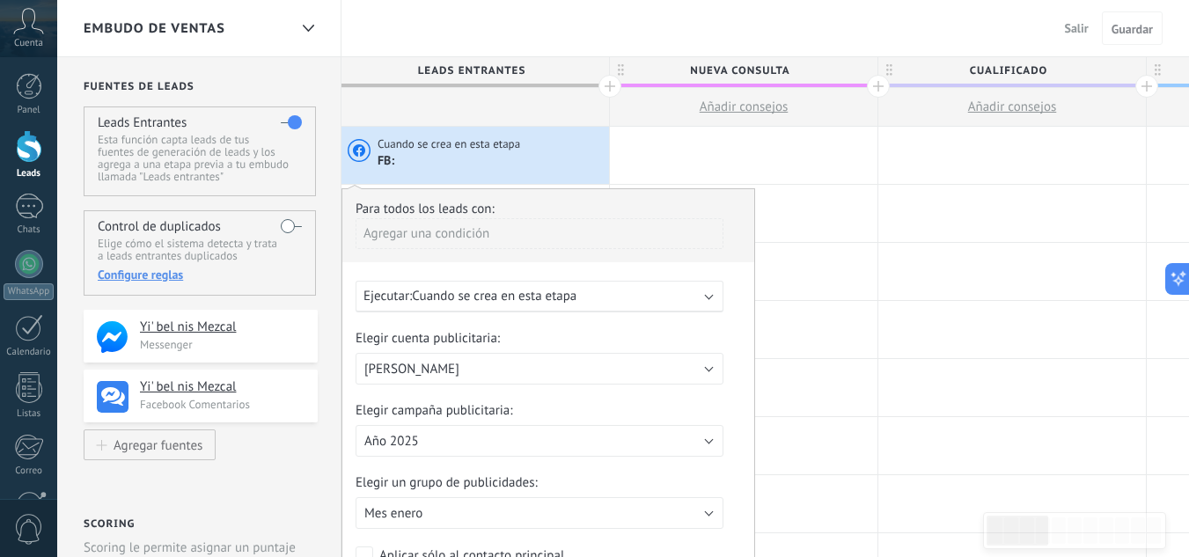
click at [499, 288] on span "Cuando se crea en esta etapa" at bounding box center [494, 296] width 165 height 17
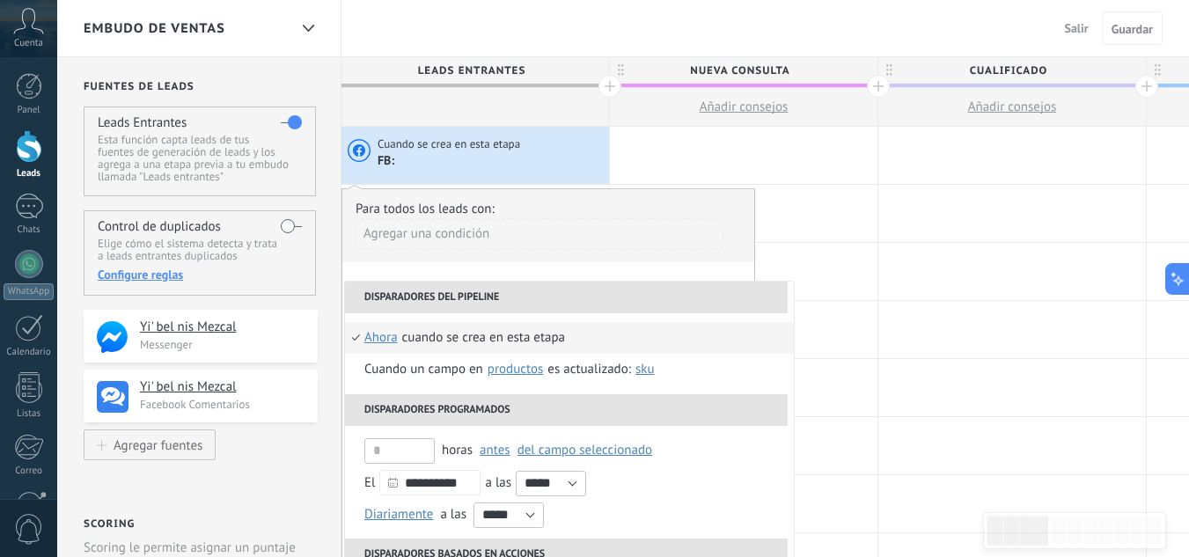
click at [610, 242] on div "Agregar una condición" at bounding box center [540, 233] width 368 height 31
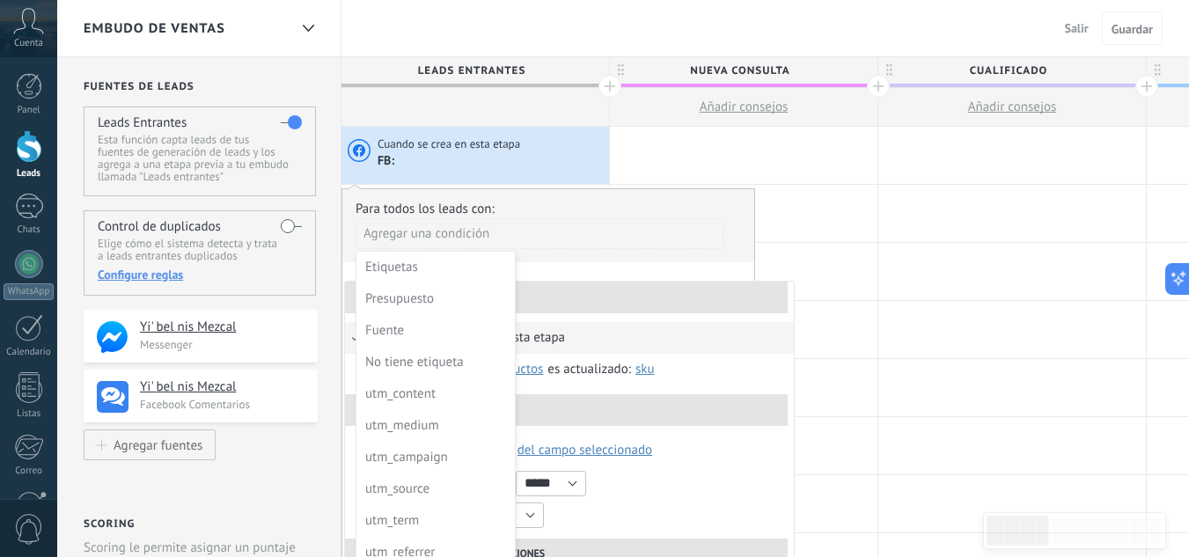
click at [644, 268] on div at bounding box center [548, 426] width 412 height 474
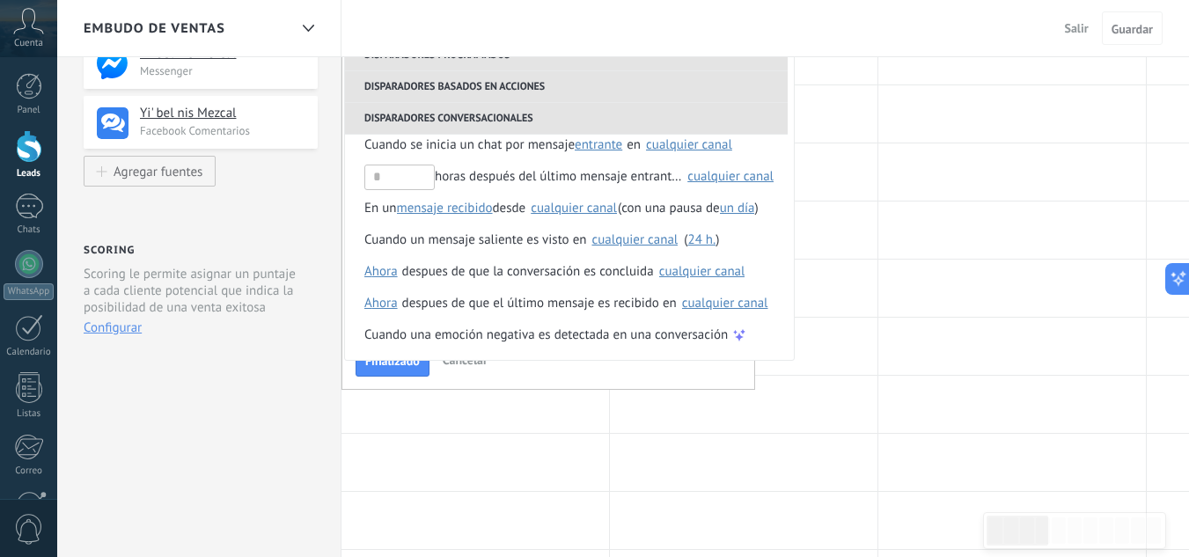
scroll to position [264, 0]
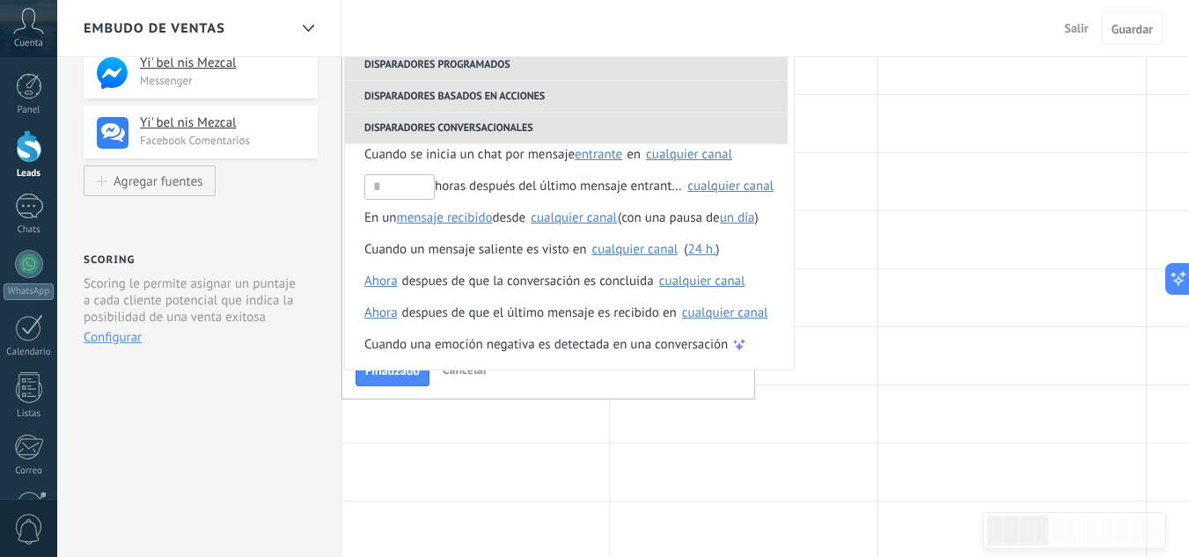
click at [452, 376] on span "Cancelar" at bounding box center [465, 370] width 45 height 16
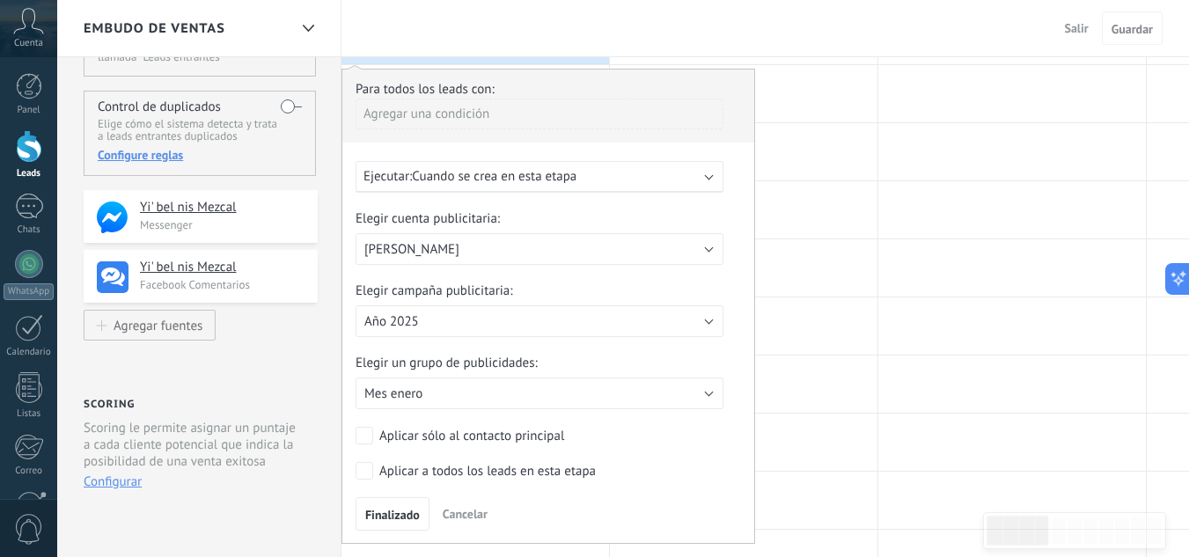
scroll to position [88, 0]
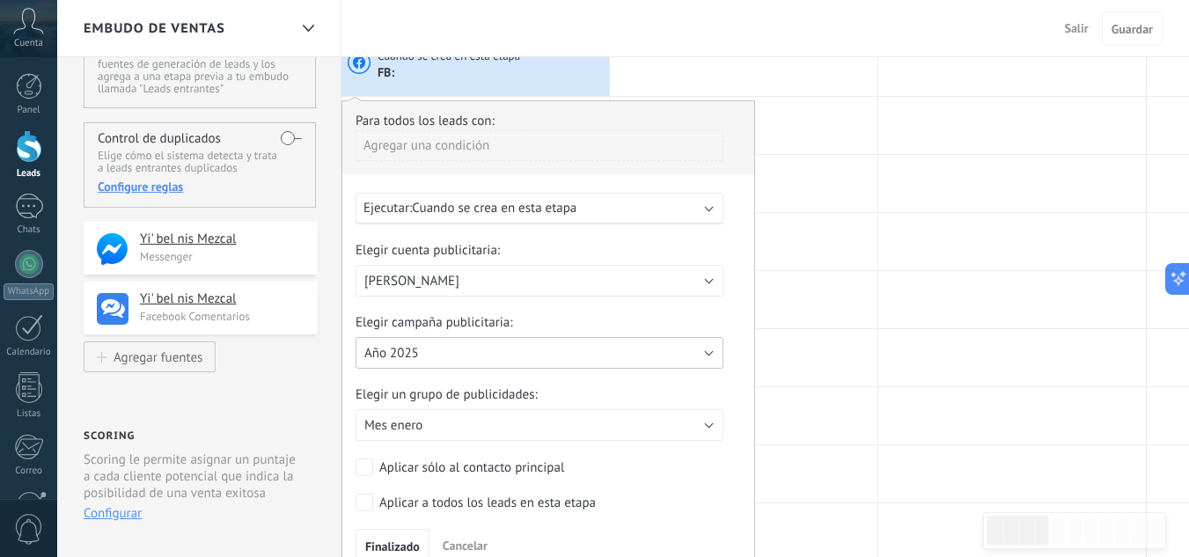
click at [496, 350] on button "Año 2025" at bounding box center [540, 353] width 368 height 32
click at [713, 359] on span "Año 2025" at bounding box center [531, 353] width 372 height 17
click at [712, 352] on button "Año 2025" at bounding box center [540, 353] width 368 height 32
click at [627, 298] on div "Elegir cuenta publicitaria: Sebastián Azcona Kiwiberto Pago JAAK Sebastián Azco…" at bounding box center [549, 359] width 386 height 234
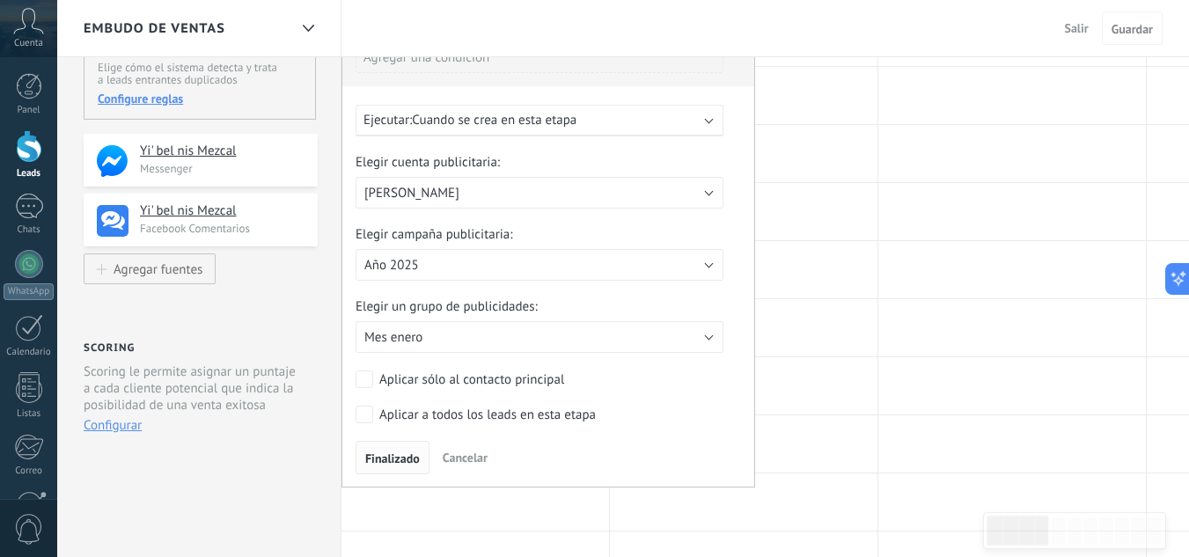
click at [387, 459] on span "Finalizado" at bounding box center [392, 458] width 55 height 12
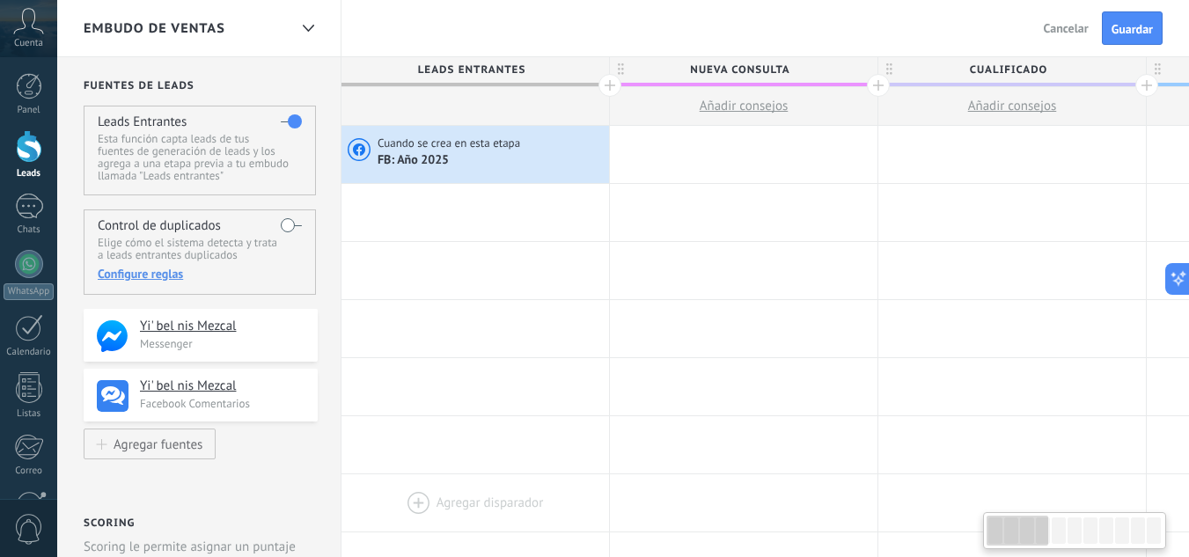
scroll to position [0, 0]
click at [401, 206] on div at bounding box center [476, 213] width 268 height 57
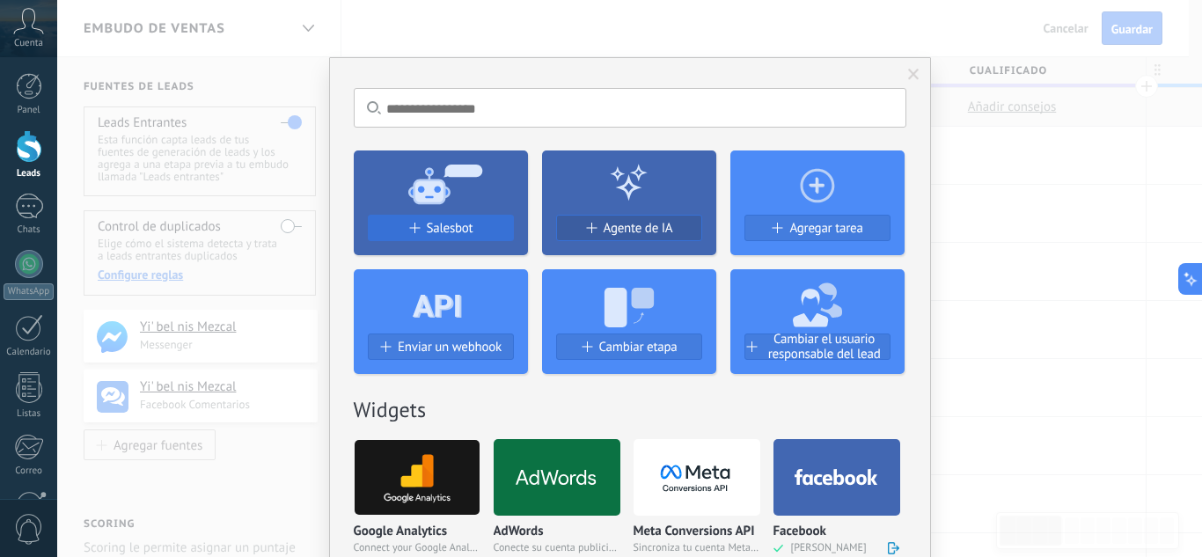
click at [447, 222] on span "Salesbot" at bounding box center [450, 228] width 47 height 15
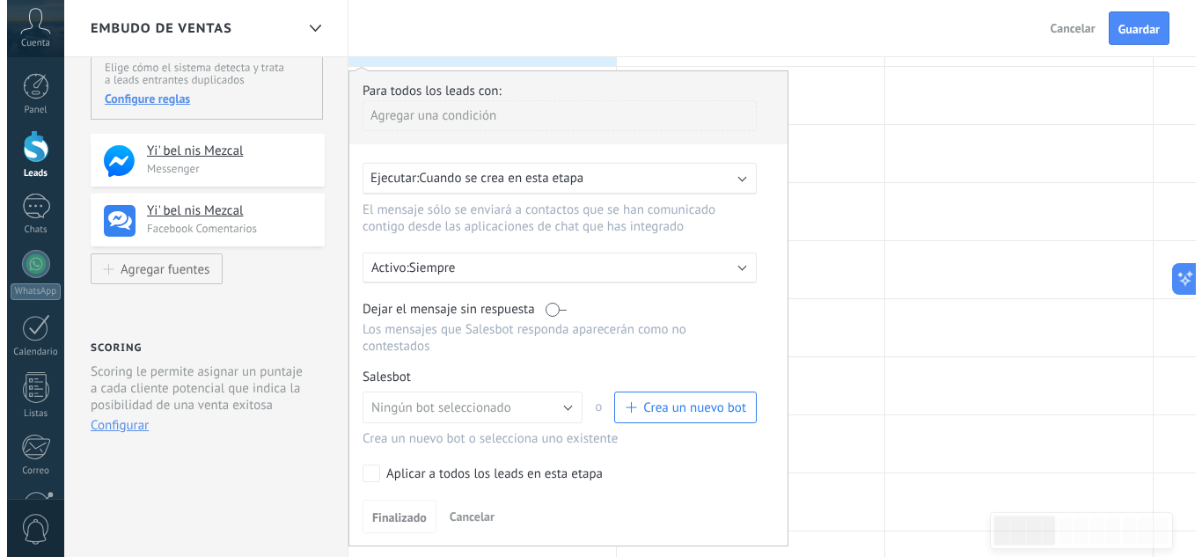
scroll to position [264, 0]
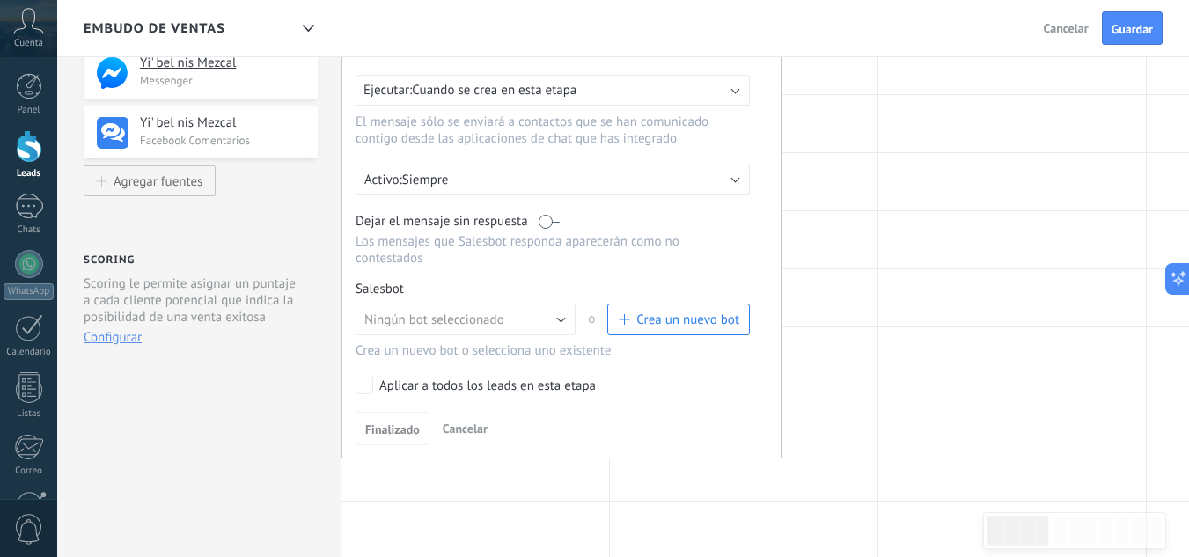
click at [671, 322] on span "Crea un nuevo bot" at bounding box center [687, 320] width 103 height 17
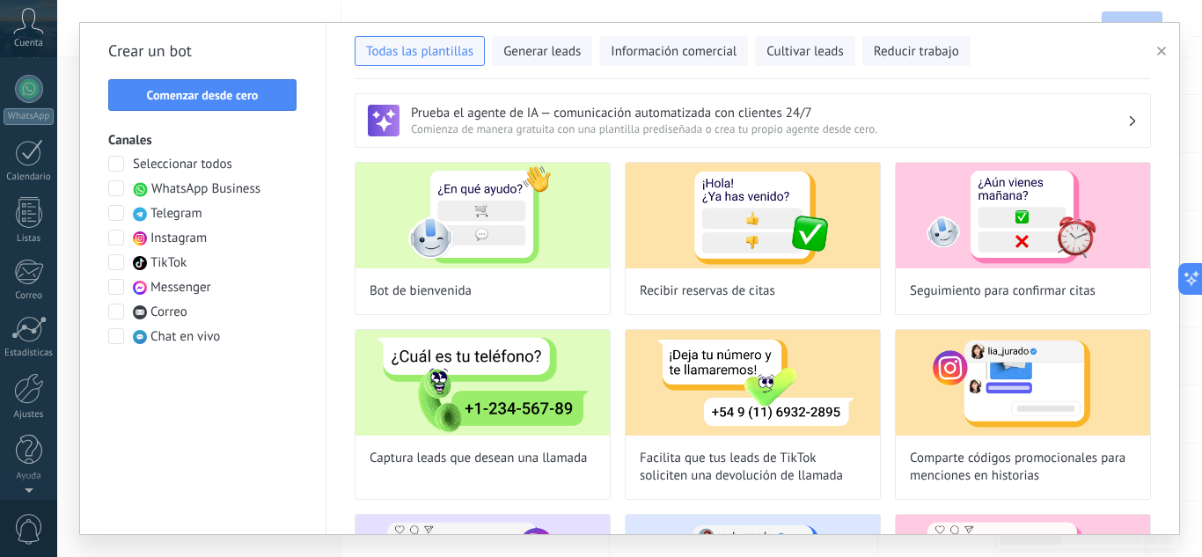
scroll to position [0, 0]
click at [342, 197] on div "Prueba el agente de IA — comunicación automatizada con clientes 24/7 Comienza d…" at bounding box center [753, 306] width 853 height 455
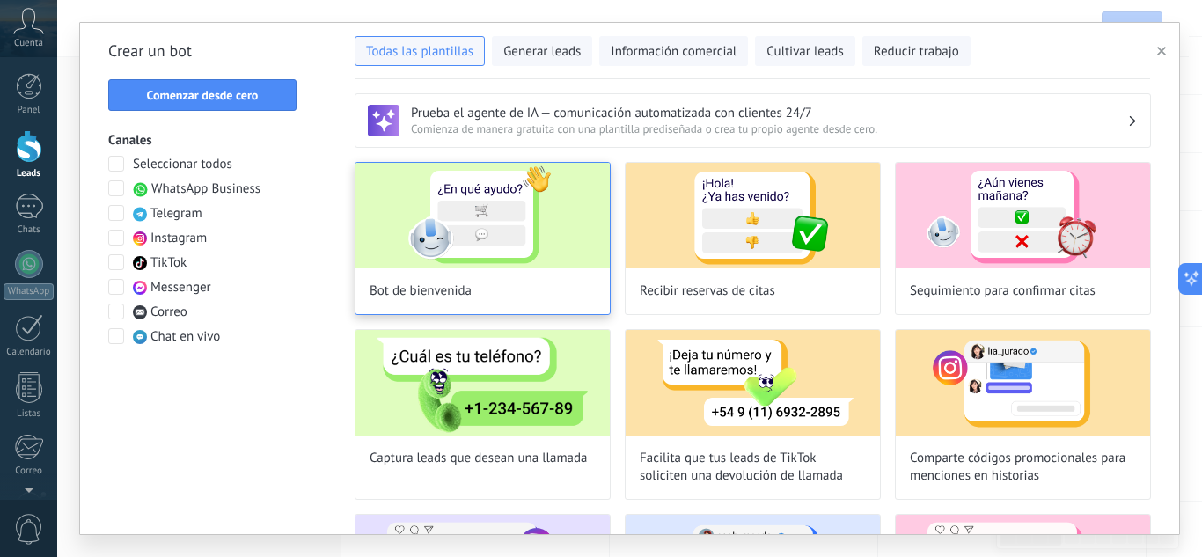
click at [498, 234] on img at bounding box center [483, 216] width 254 height 106
type input "**********"
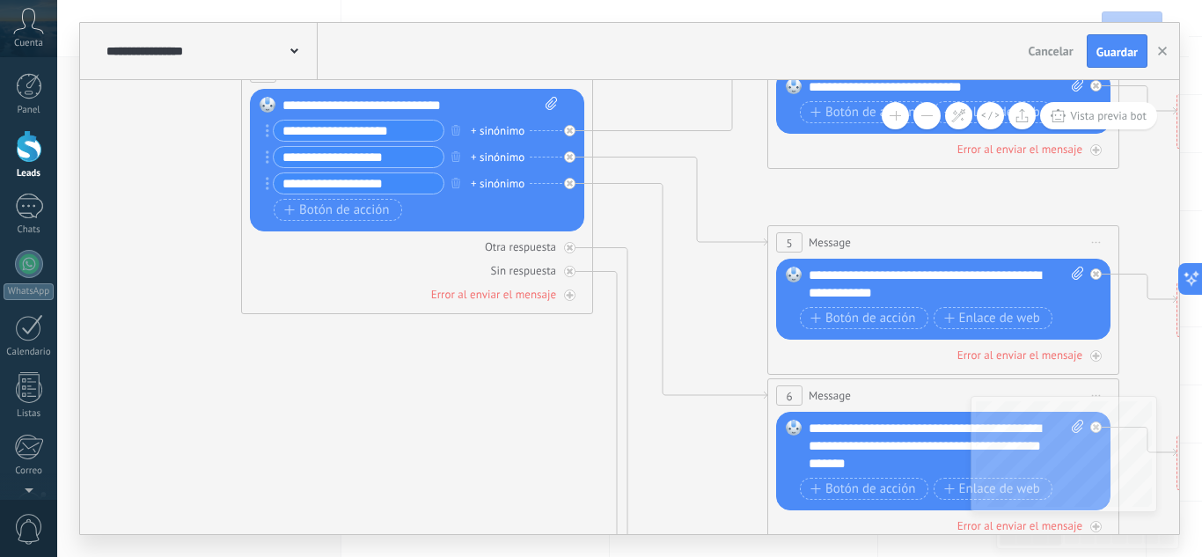
drag, startPoint x: 865, startPoint y: 322, endPoint x: 468, endPoint y: 362, distance: 399.0
click at [468, 362] on icon at bounding box center [984, 437] width 2744 height 1759
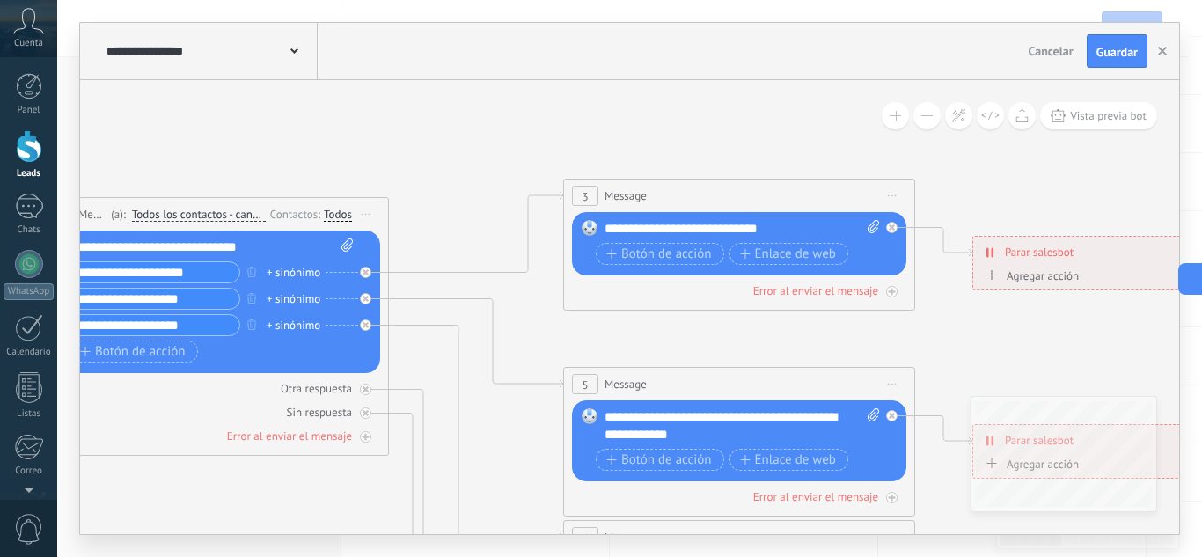
drag, startPoint x: 741, startPoint y: 199, endPoint x: 520, endPoint y: 342, distance: 263.0
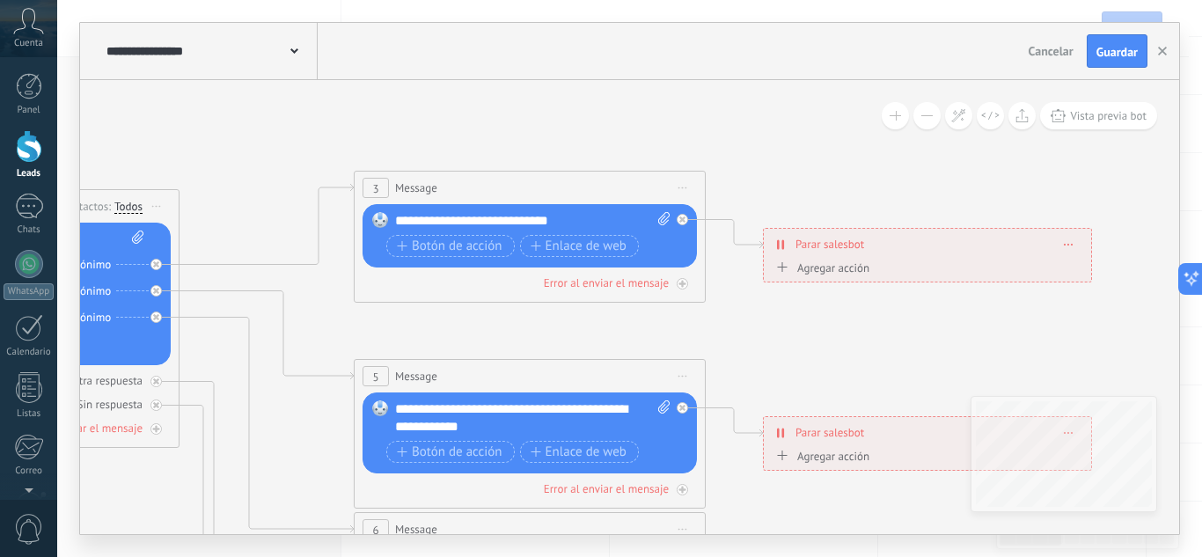
drag, startPoint x: 955, startPoint y: 332, endPoint x: 764, endPoint y: 323, distance: 191.2
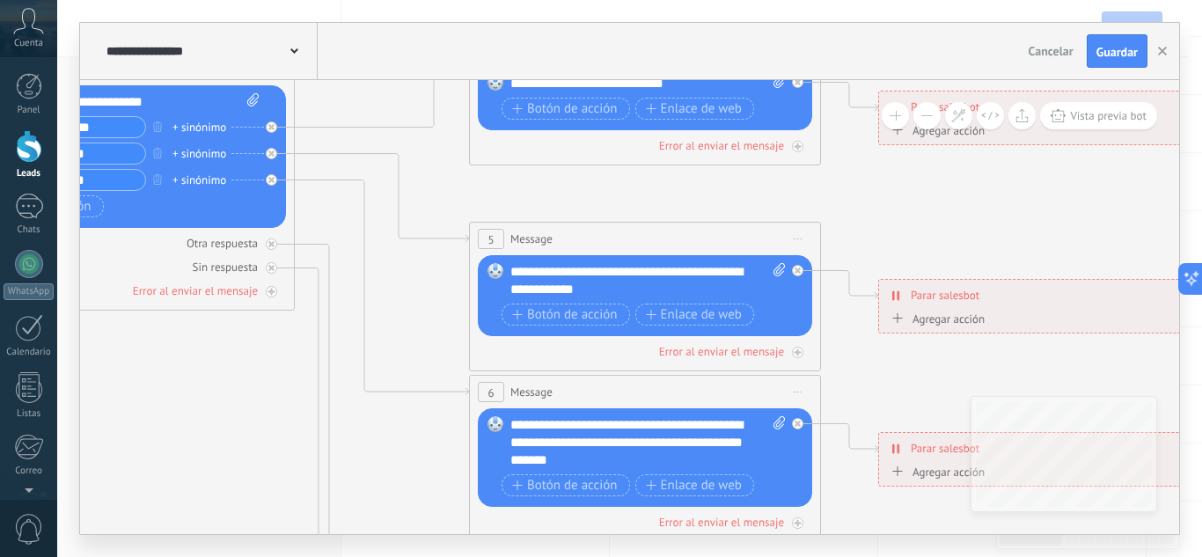
drag, startPoint x: 531, startPoint y: 352, endPoint x: 646, endPoint y: 215, distance: 179.3
click at [646, 215] on icon at bounding box center [685, 434] width 2744 height 1759
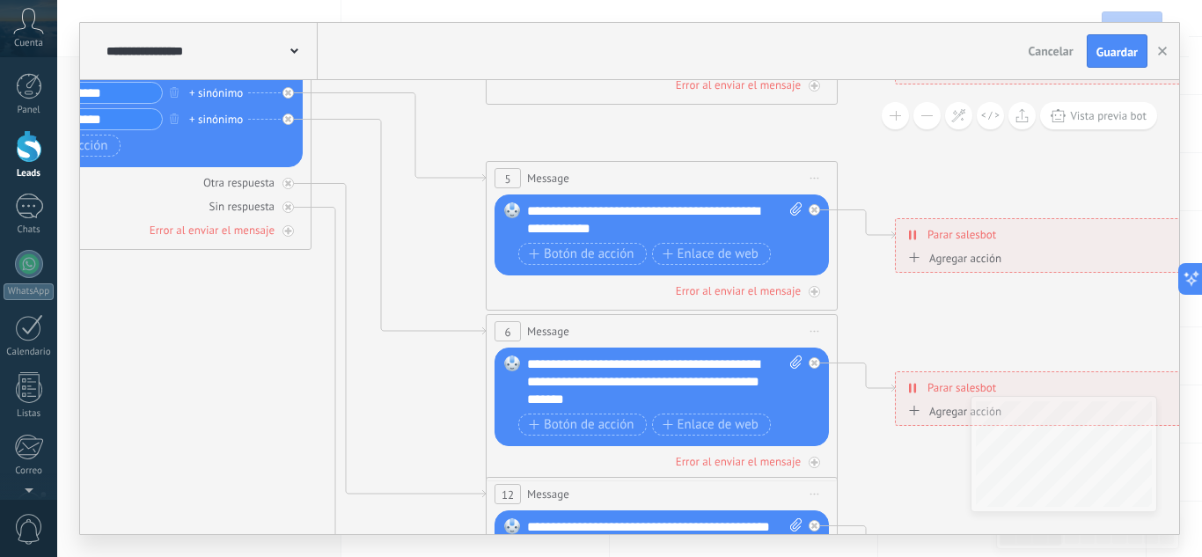
drag, startPoint x: 447, startPoint y: 283, endPoint x: 457, endPoint y: 256, distance: 29.0
click at [457, 256] on icon at bounding box center [702, 383] width 2744 height 1778
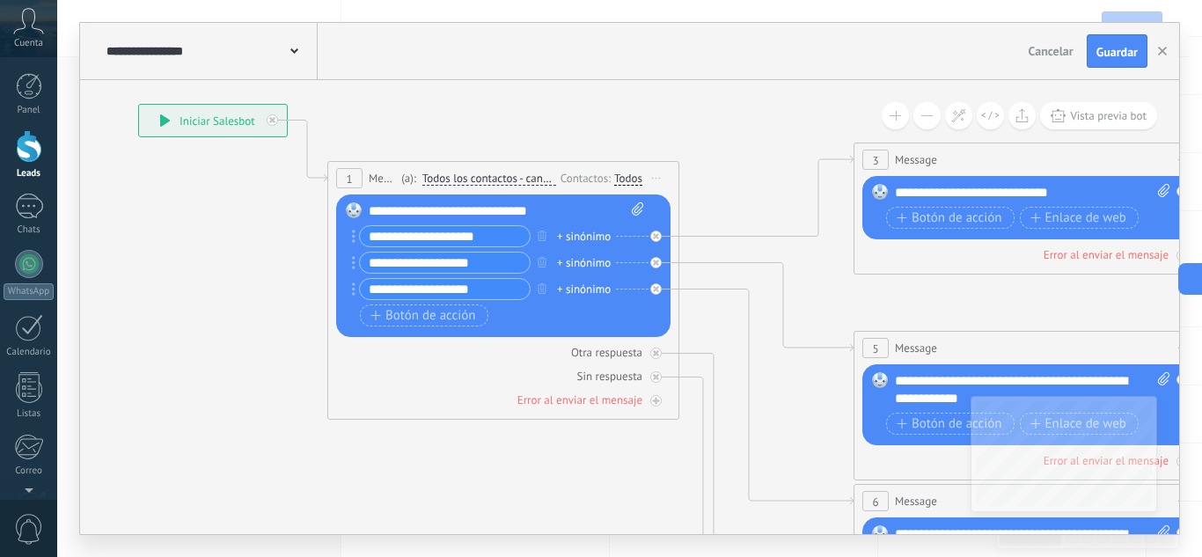
drag, startPoint x: 456, startPoint y: 205, endPoint x: 822, endPoint y: 381, distance: 406.3
click at [822, 381] on icon at bounding box center [1070, 553] width 2744 height 1778
